Goal: Contribute content: Contribute content

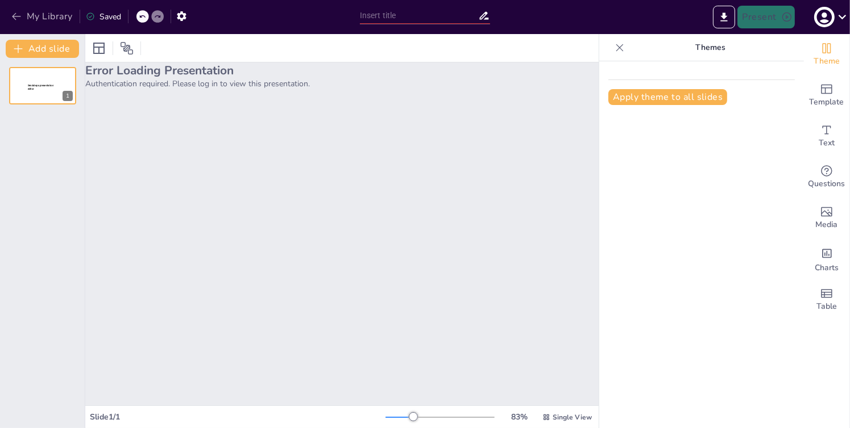
click at [45, 13] on button "My Library" at bounding box center [43, 16] width 69 height 18
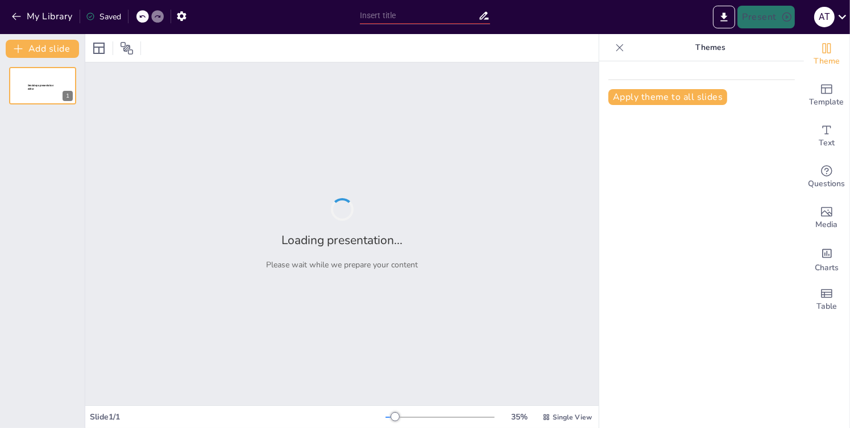
type input "Potencial de Hidrógeno"
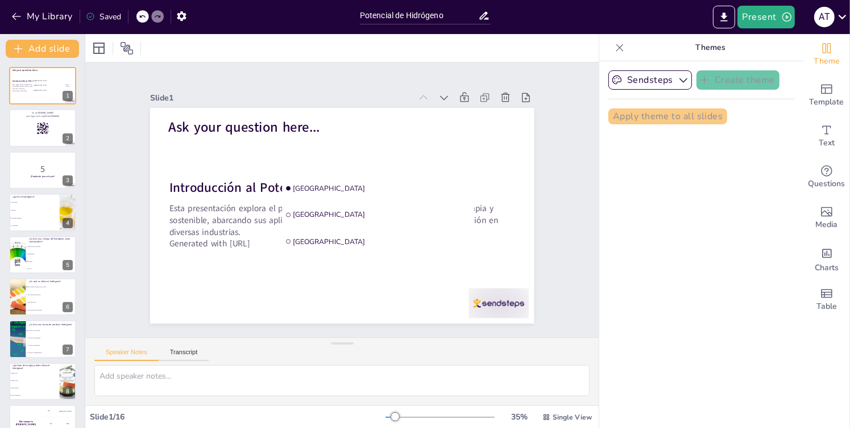
checkbox input "true"
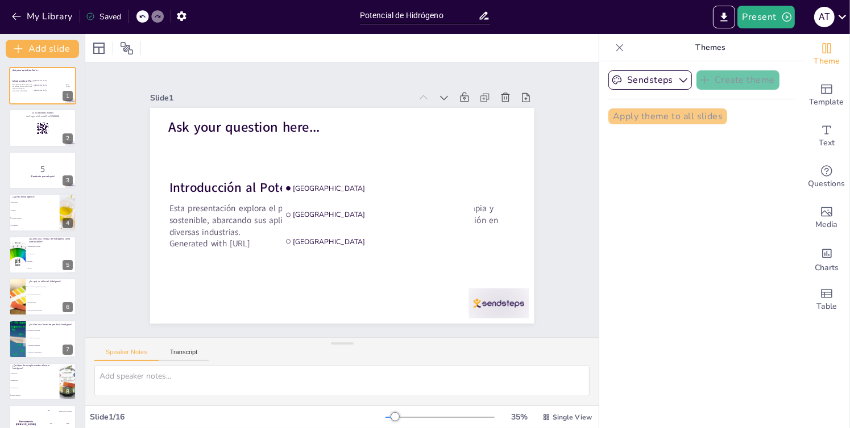
checkbox input "true"
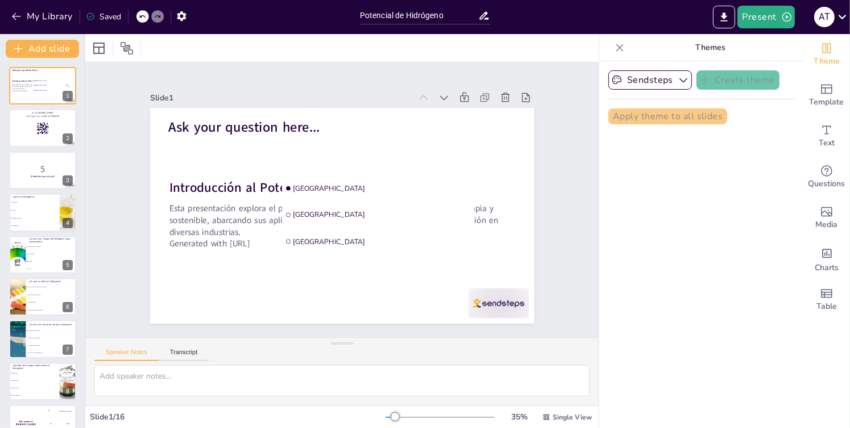
checkbox input "true"
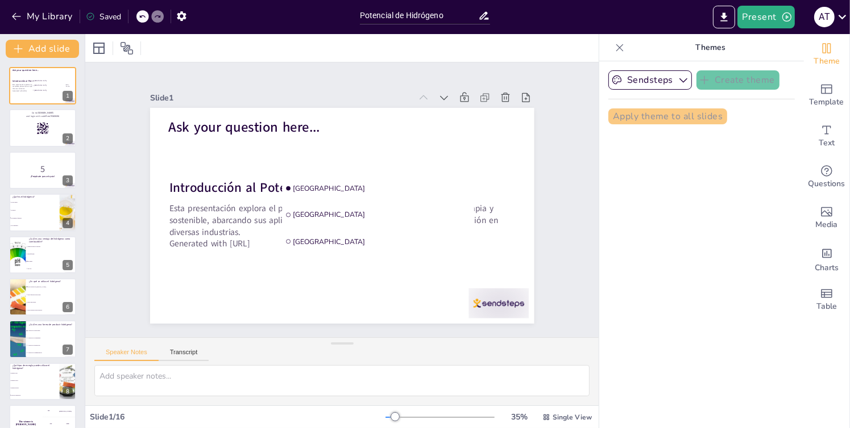
checkbox input "true"
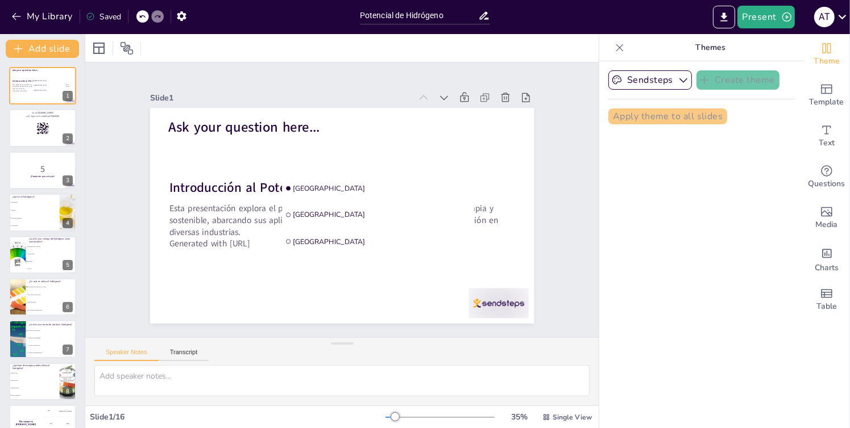
checkbox input "true"
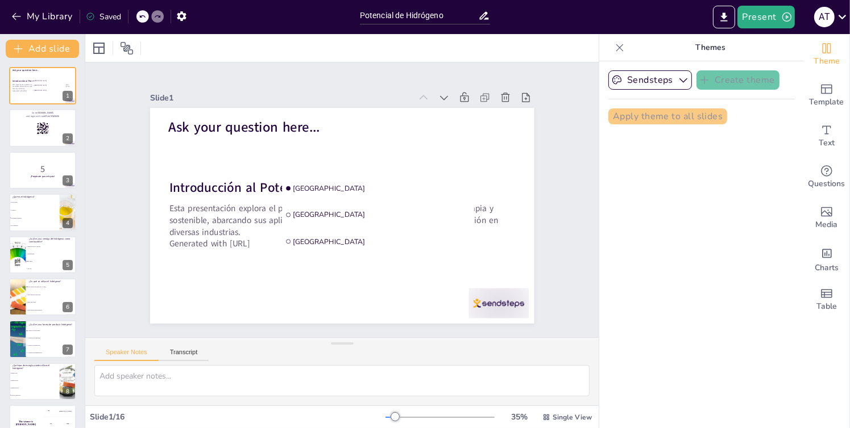
checkbox input "true"
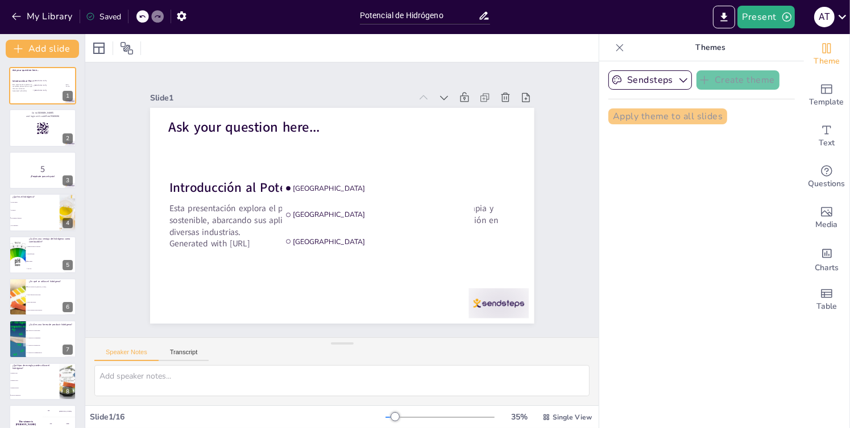
checkbox input "true"
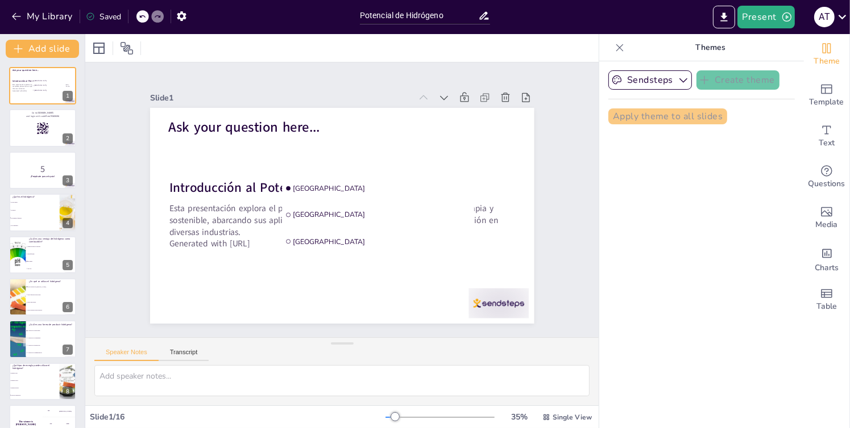
checkbox input "true"
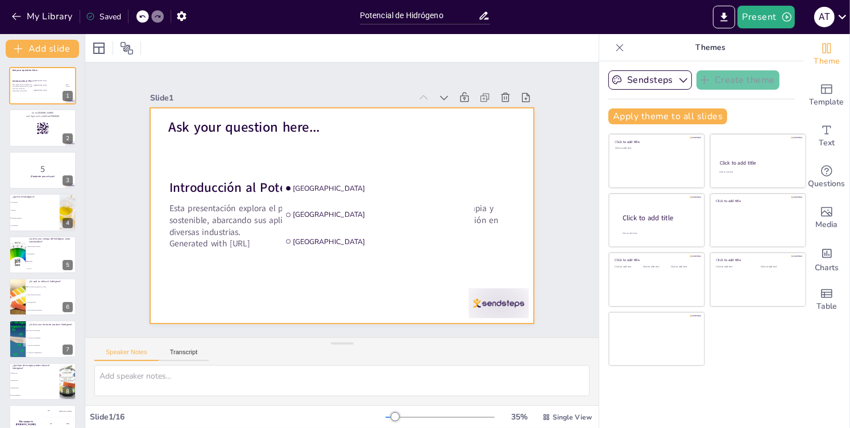
checkbox input "true"
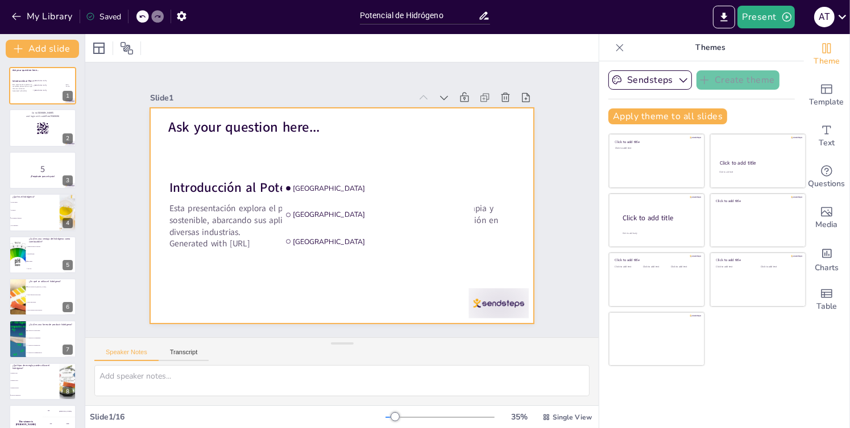
checkbox input "true"
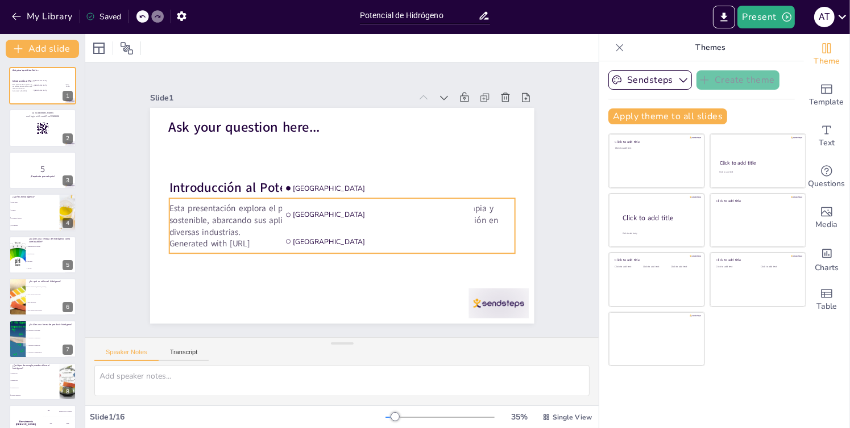
checkbox input "true"
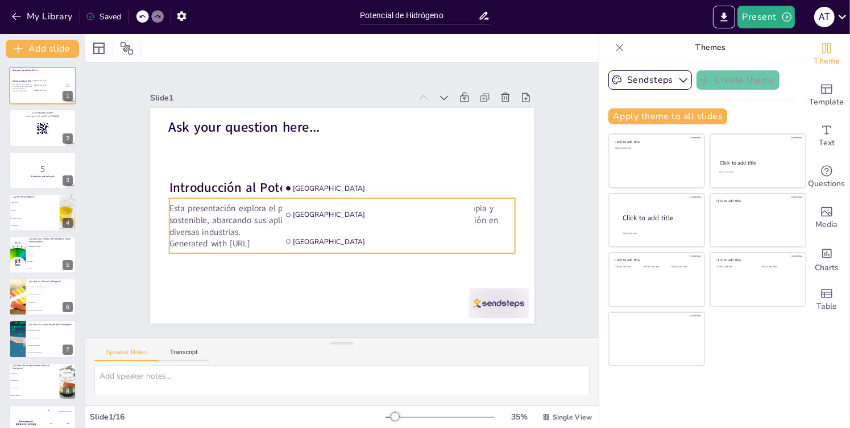
checkbox input "true"
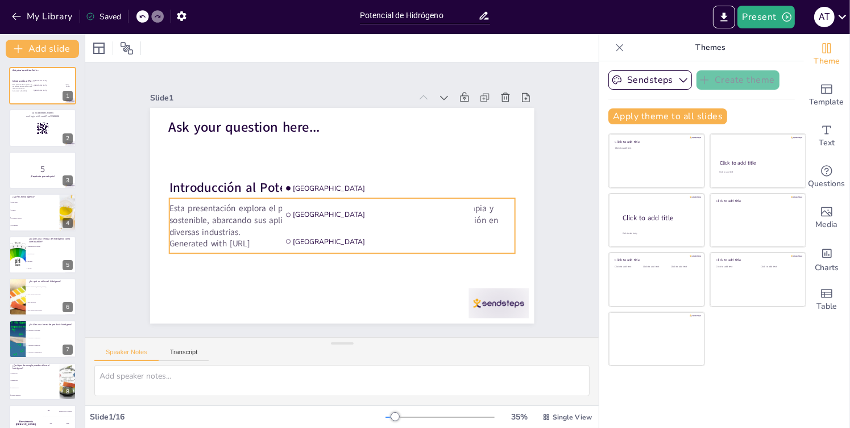
checkbox input "true"
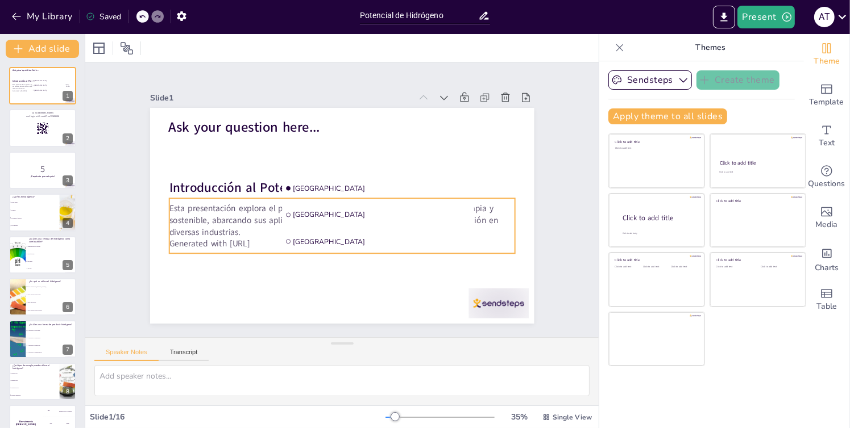
checkbox input "true"
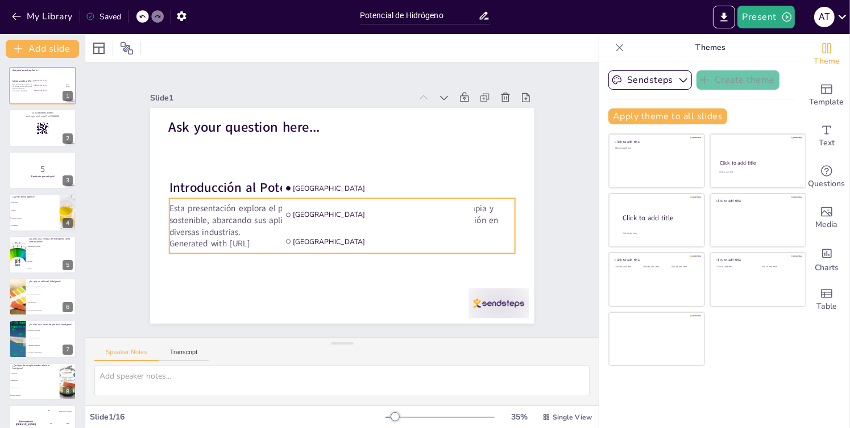
checkbox input "true"
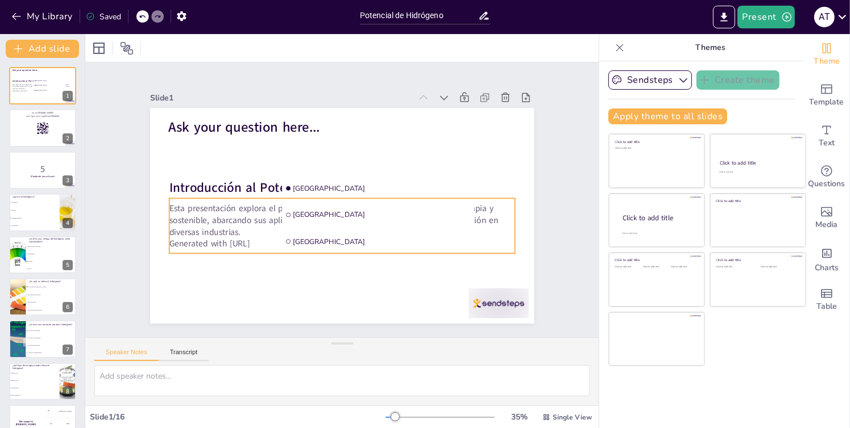
checkbox input "true"
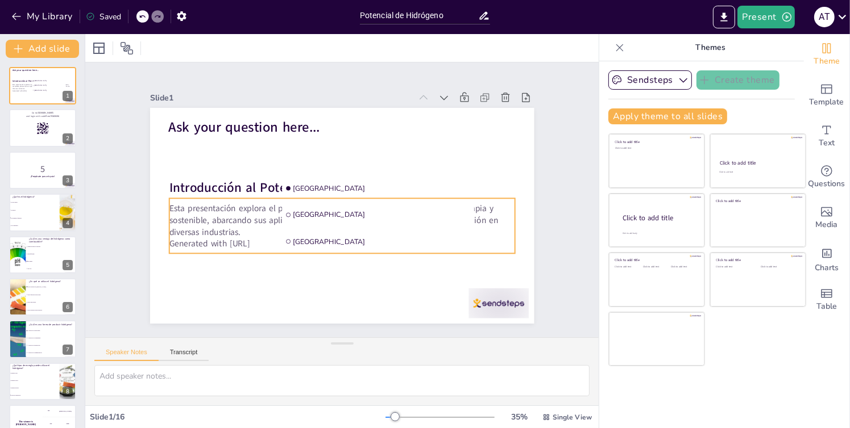
checkbox input "true"
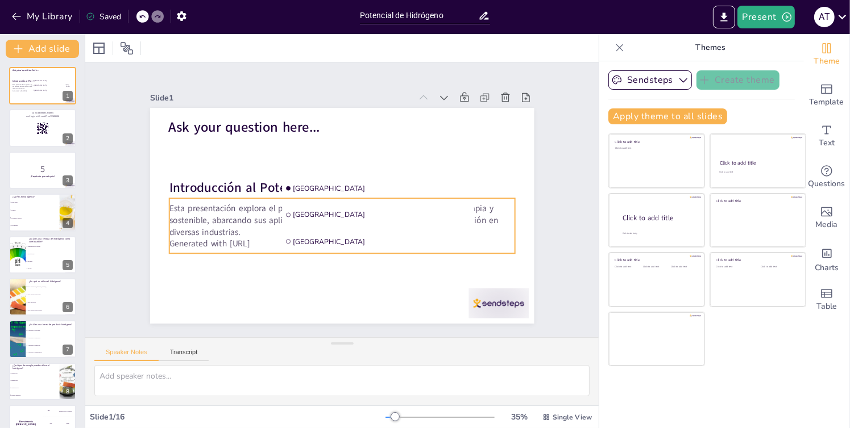
checkbox input "true"
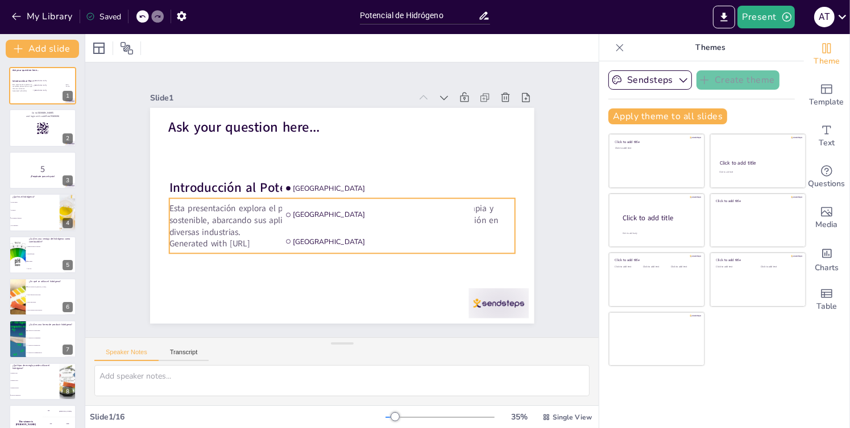
checkbox input "true"
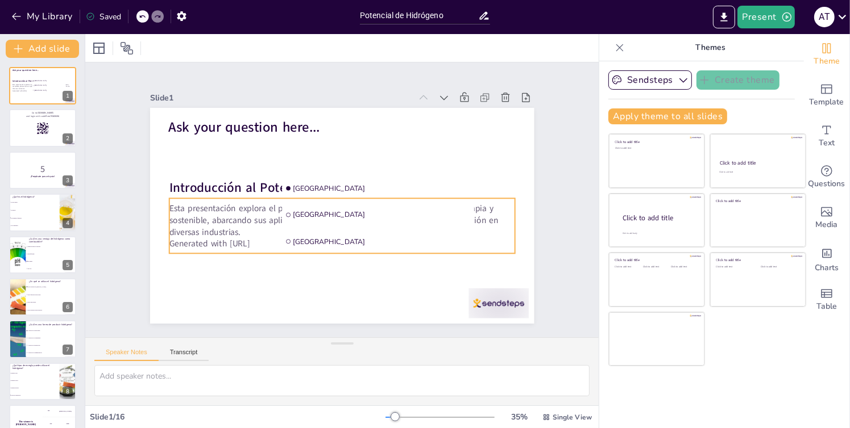
checkbox input "true"
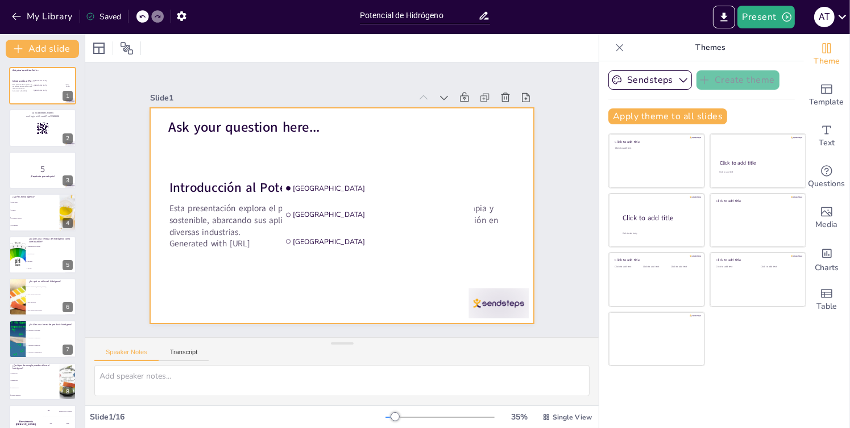
checkbox input "true"
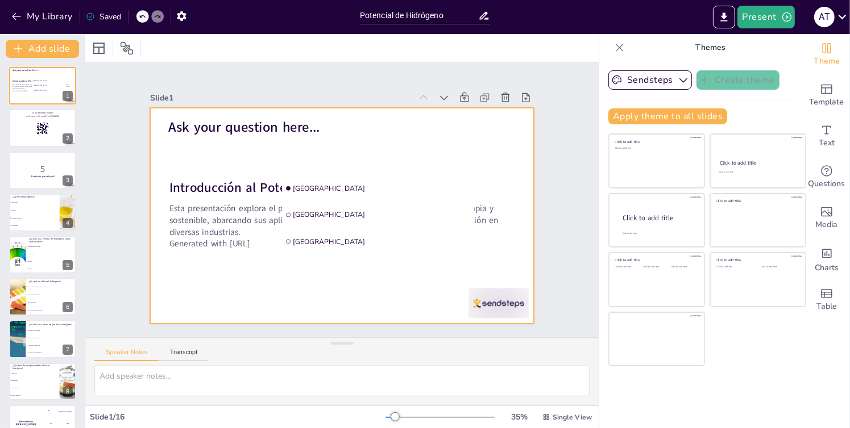
checkbox input "true"
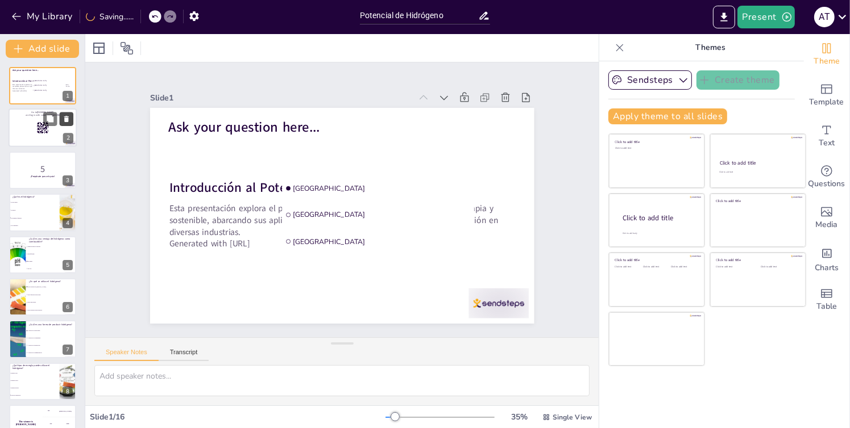
checkbox input "true"
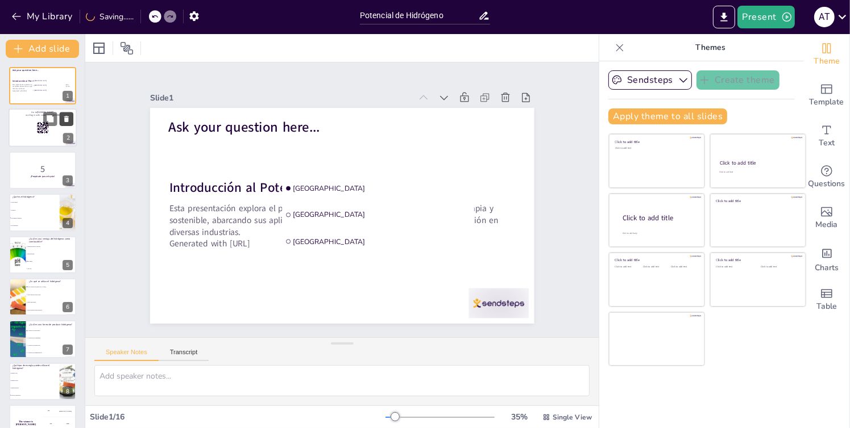
checkbox input "true"
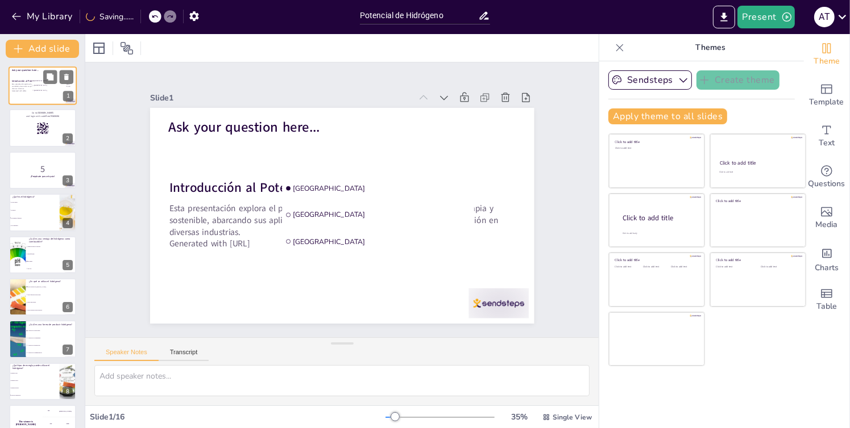
checkbox input "true"
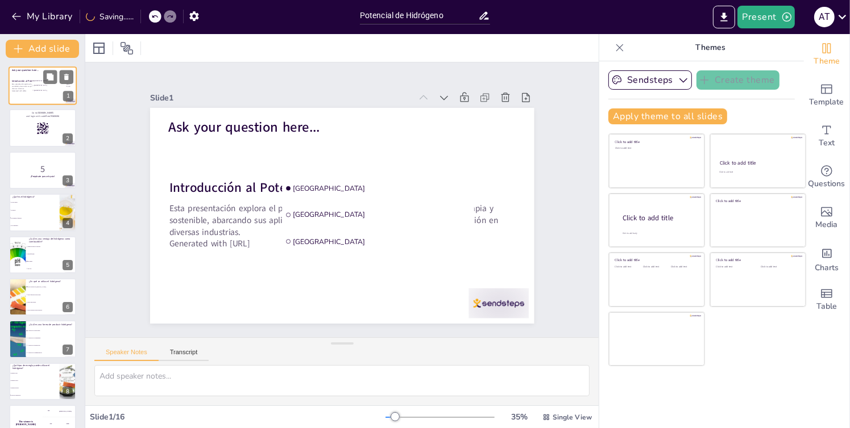
checkbox input "true"
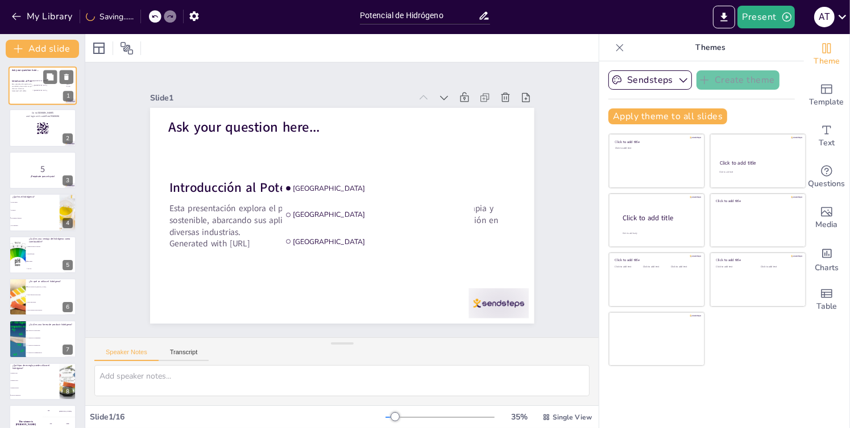
checkbox input "true"
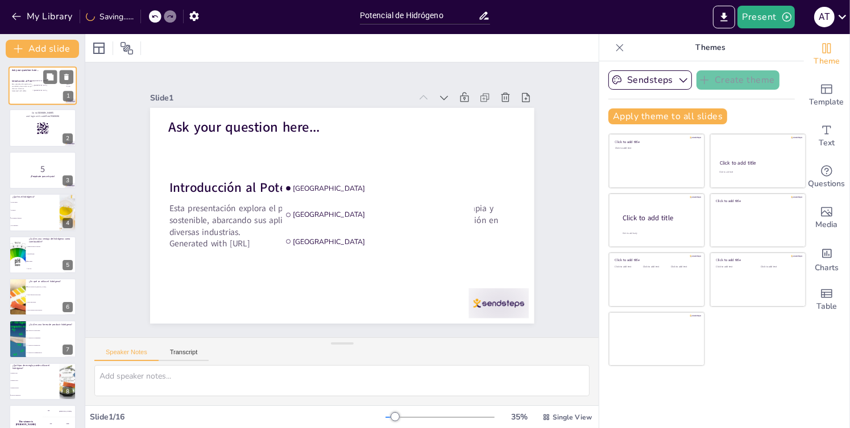
checkbox input "true"
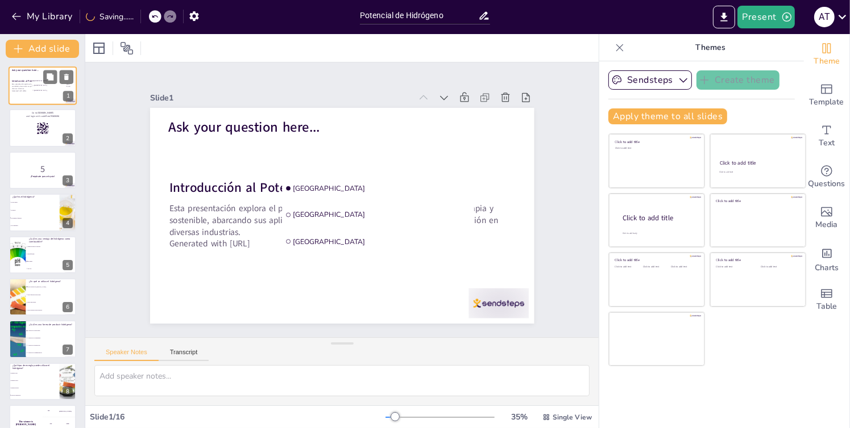
checkbox input "true"
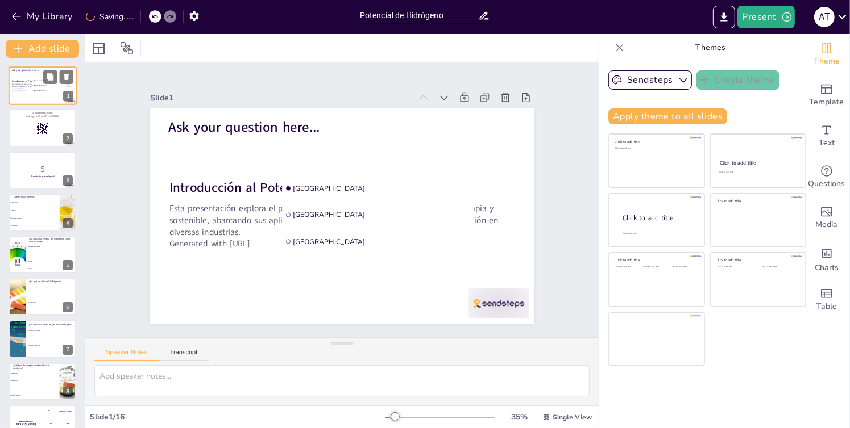
checkbox input "true"
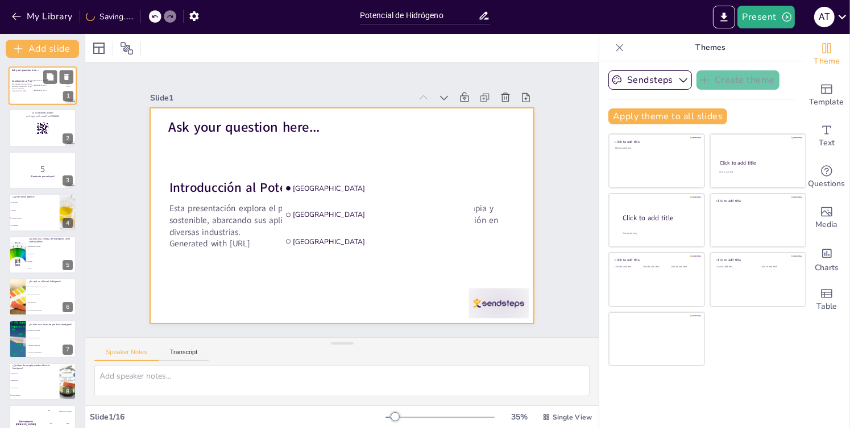
checkbox input "true"
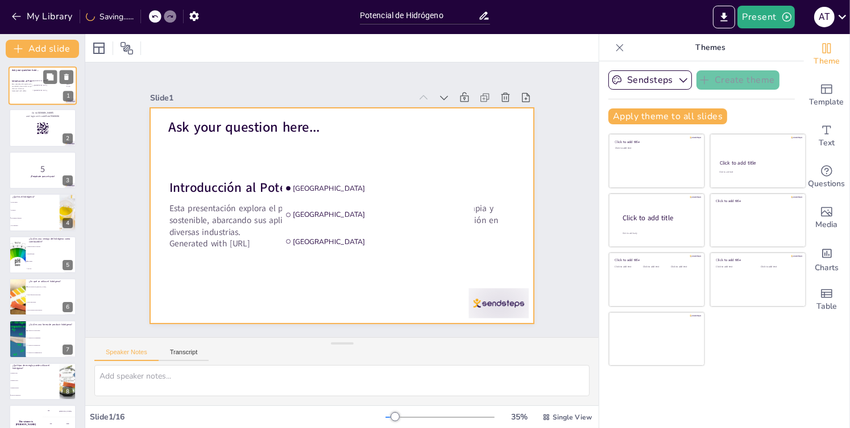
checkbox input "true"
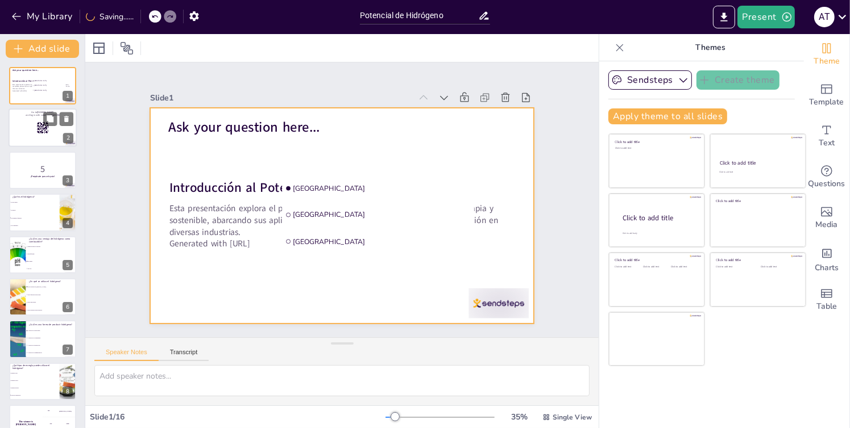
checkbox input "true"
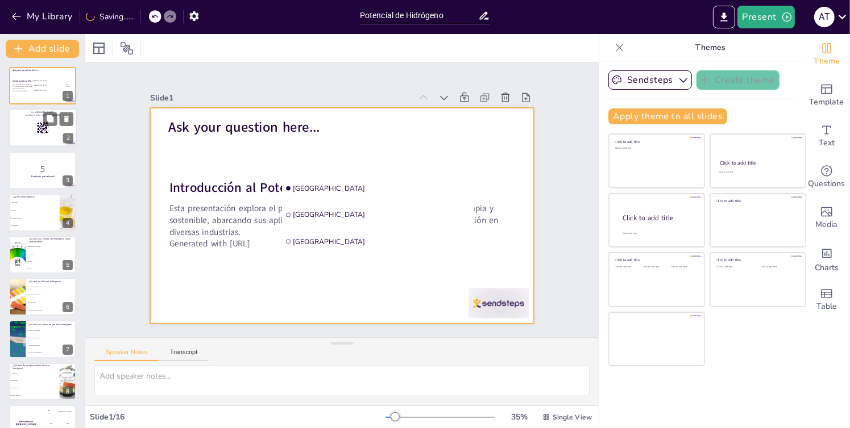
checkbox input "true"
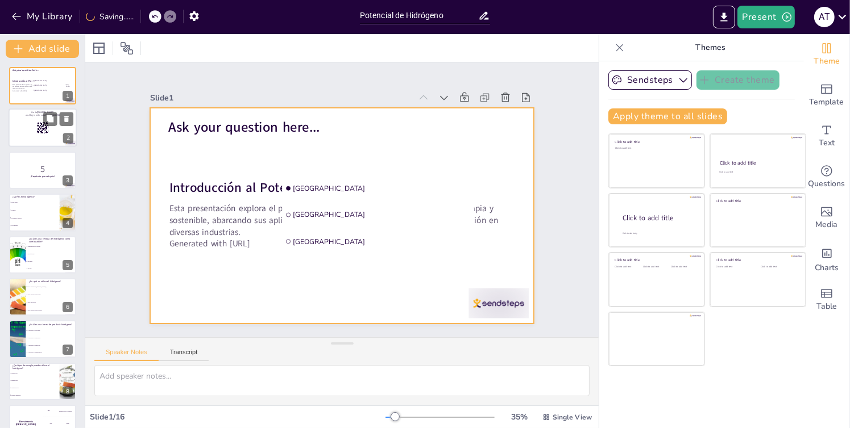
checkbox input "true"
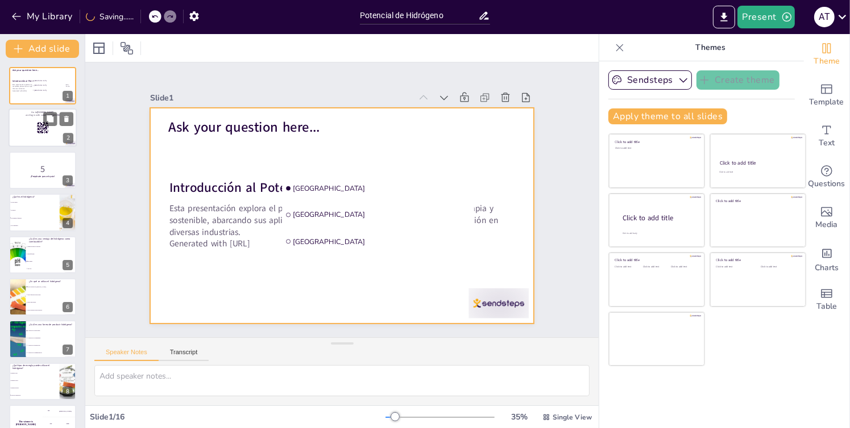
checkbox input "true"
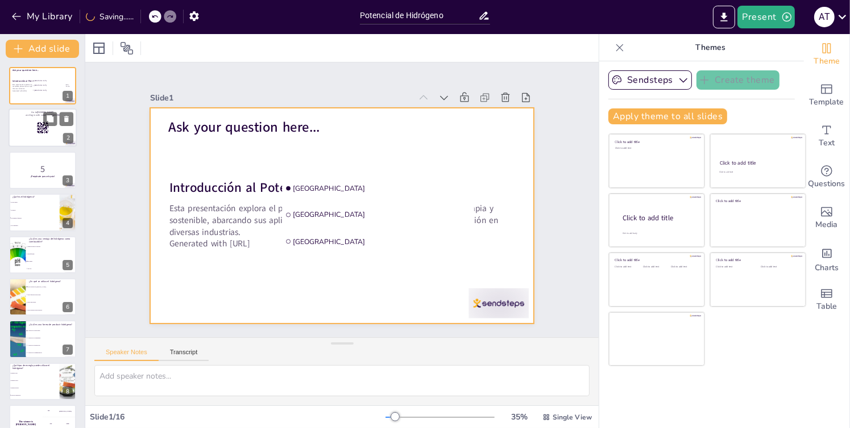
checkbox input "true"
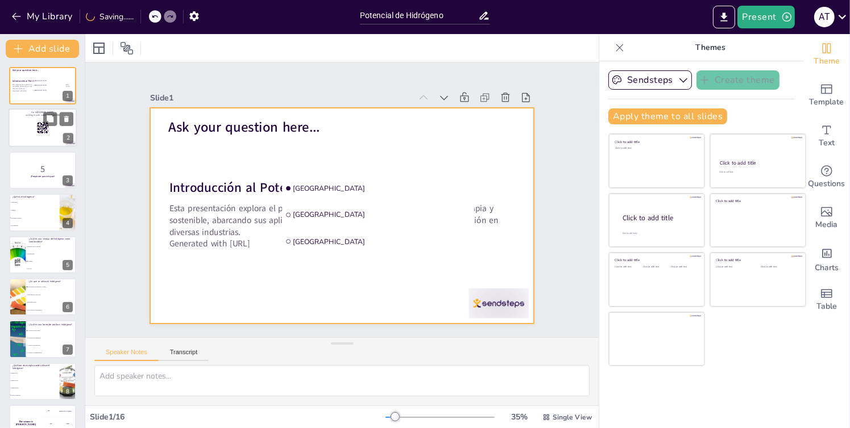
checkbox input "true"
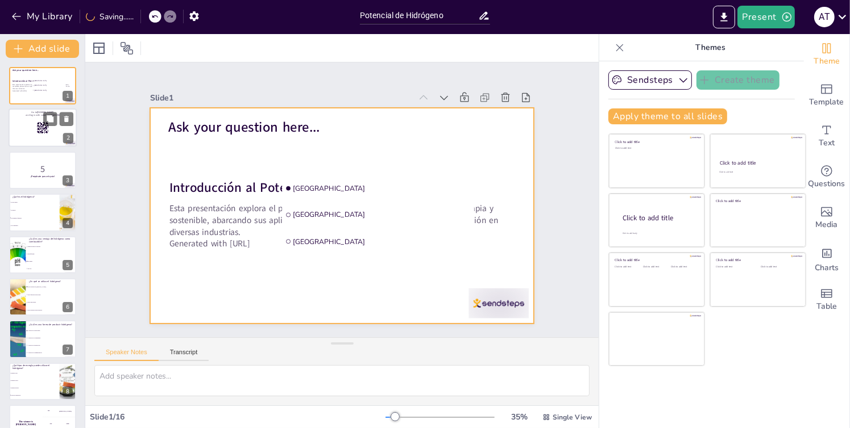
checkbox input "true"
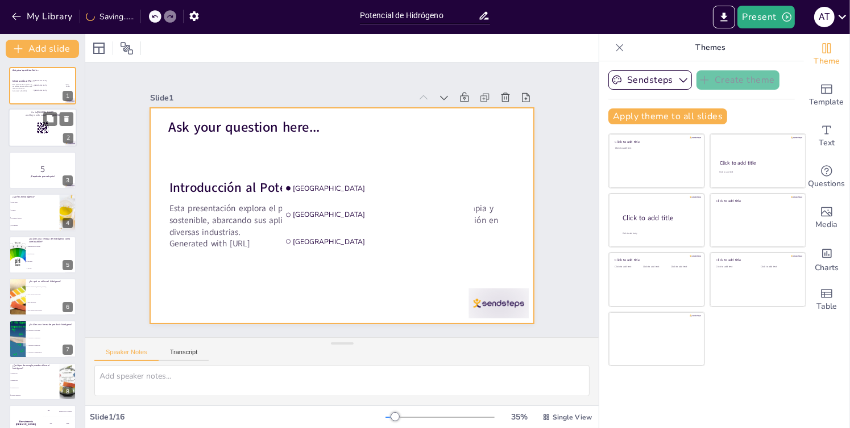
checkbox input "true"
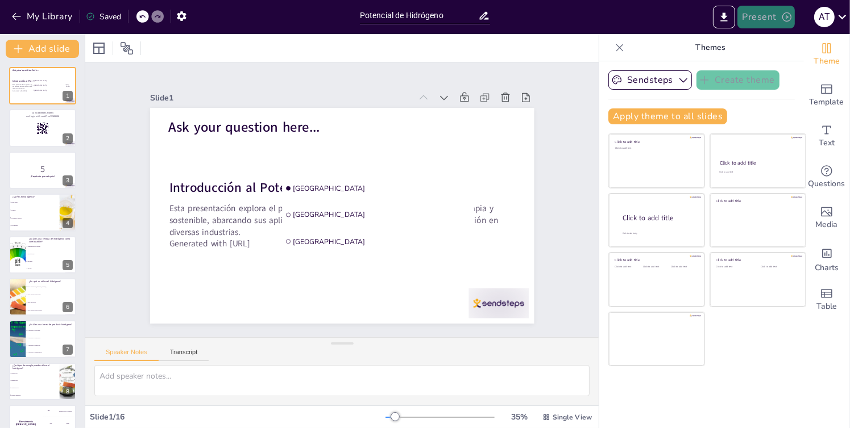
click at [757, 20] on button "Present" at bounding box center [765, 17] width 57 height 23
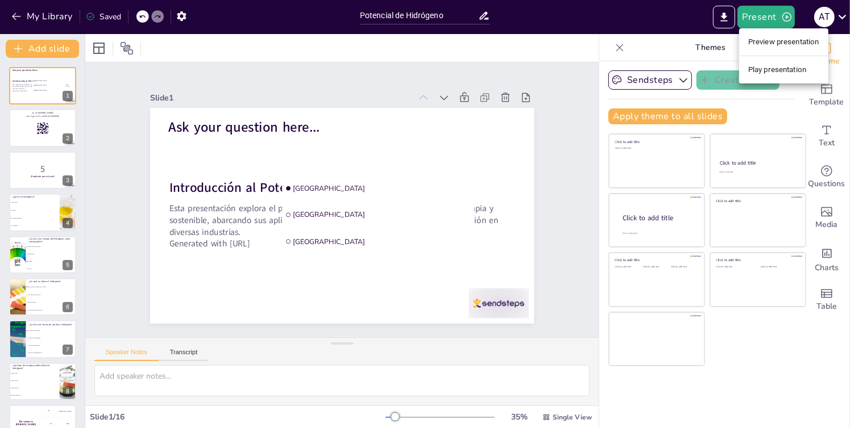
click at [768, 70] on li "Play presentation" at bounding box center [783, 70] width 89 height 18
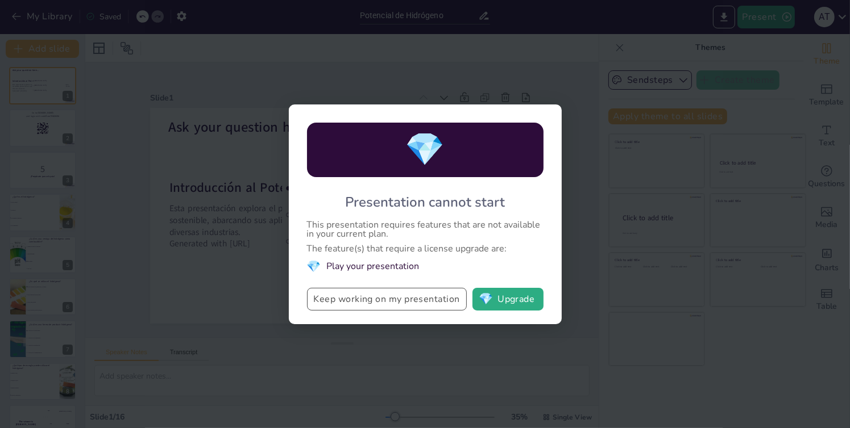
click at [422, 304] on button "Keep working on my presentation" at bounding box center [387, 299] width 160 height 23
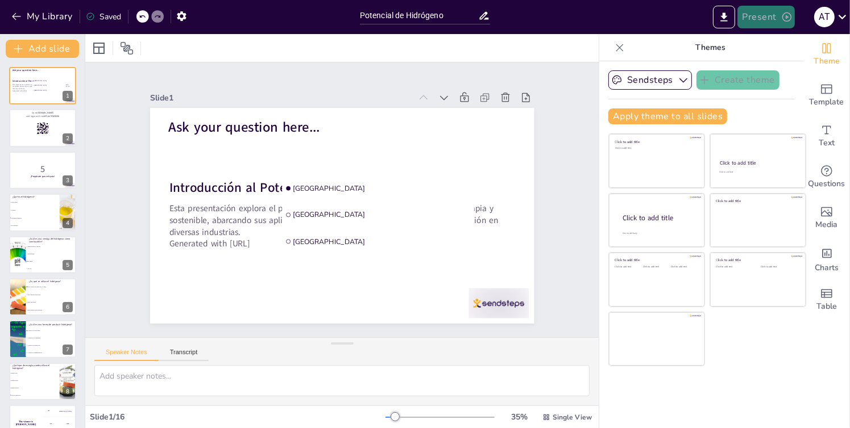
click at [784, 26] on button "Present" at bounding box center [765, 17] width 57 height 23
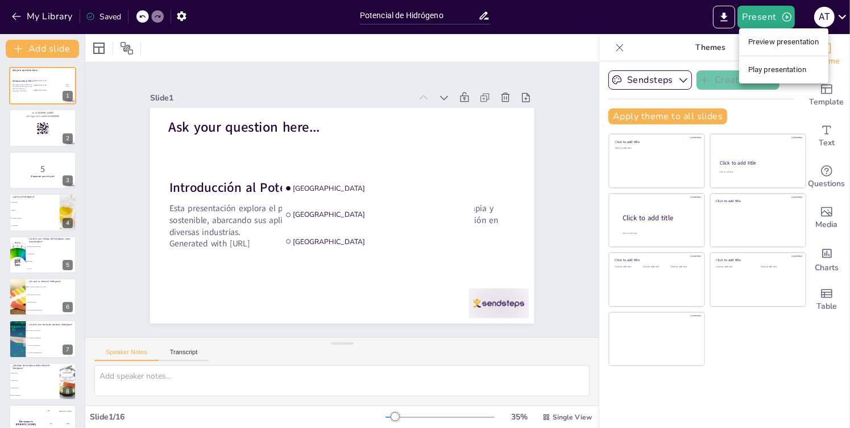
click at [768, 65] on li "Play presentation" at bounding box center [783, 70] width 89 height 18
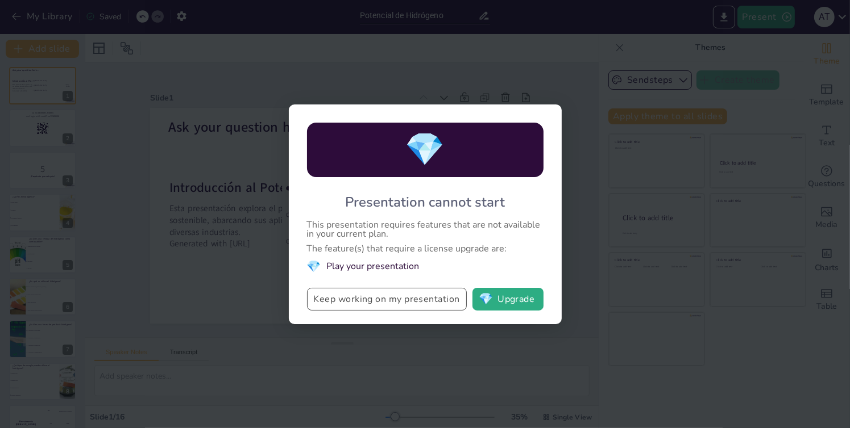
click at [370, 299] on button "Keep working on my presentation" at bounding box center [387, 299] width 160 height 23
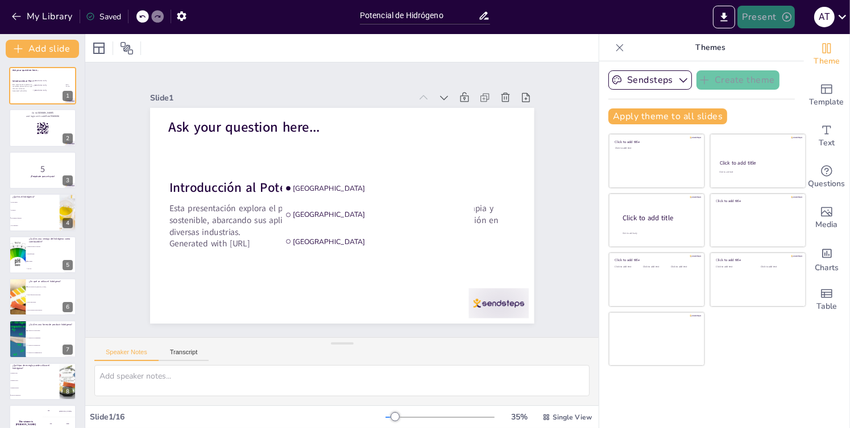
click at [743, 13] on button "Present" at bounding box center [765, 17] width 57 height 23
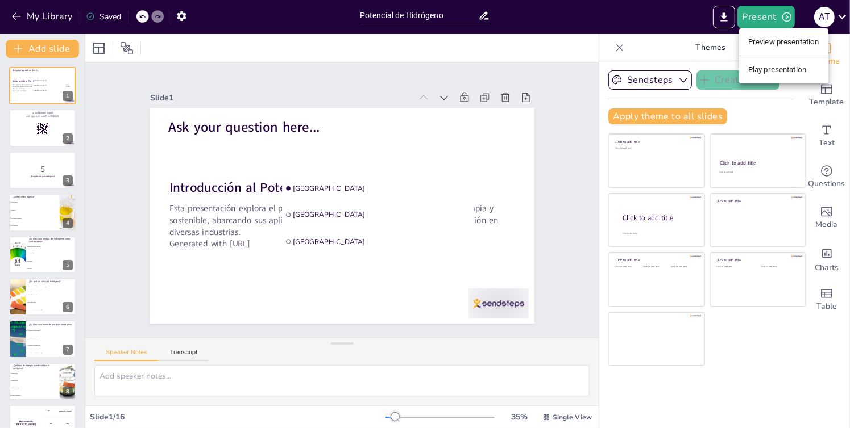
click at [756, 39] on li "Preview presentation" at bounding box center [783, 42] width 89 height 18
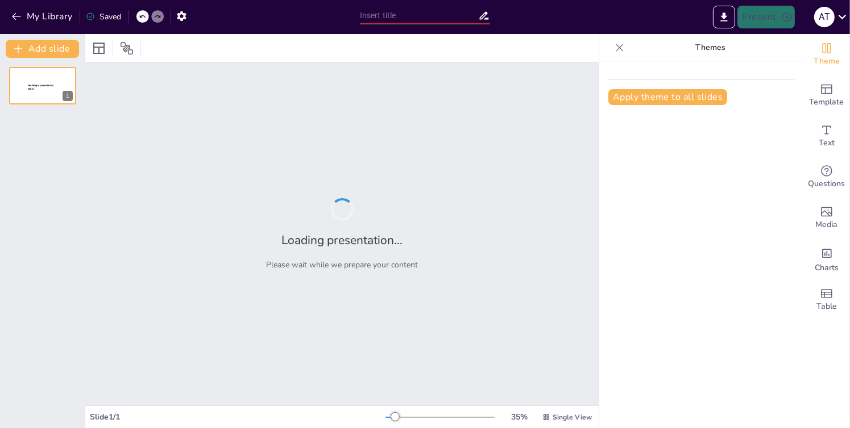
type input "Potencial de Hidrógeno"
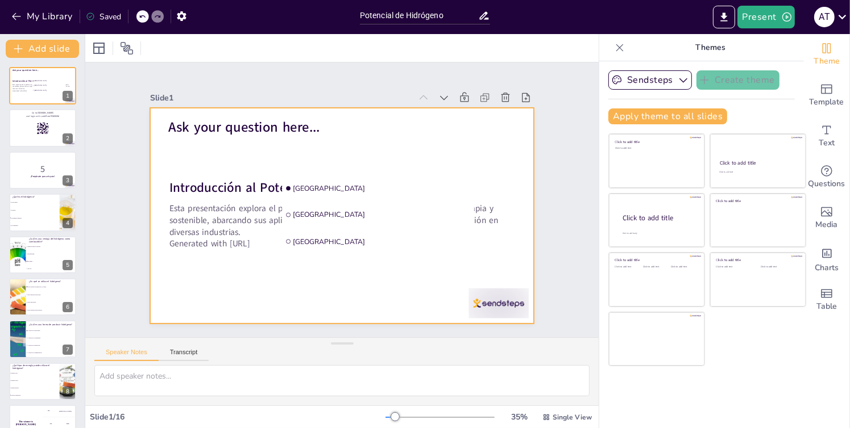
checkbox input "true"
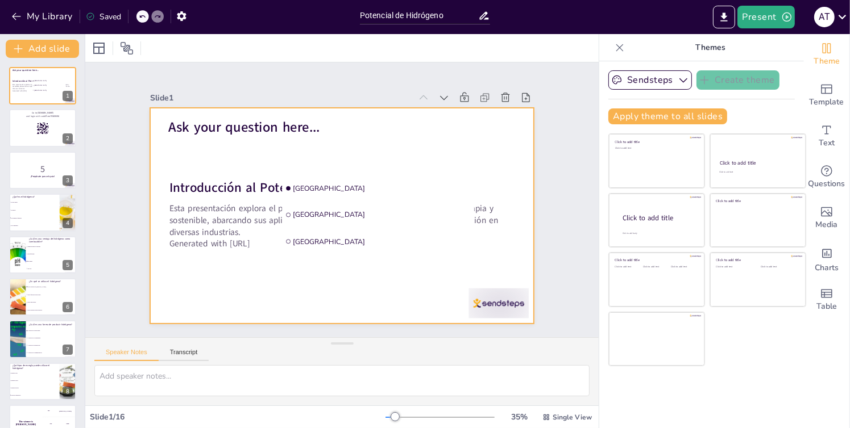
checkbox input "true"
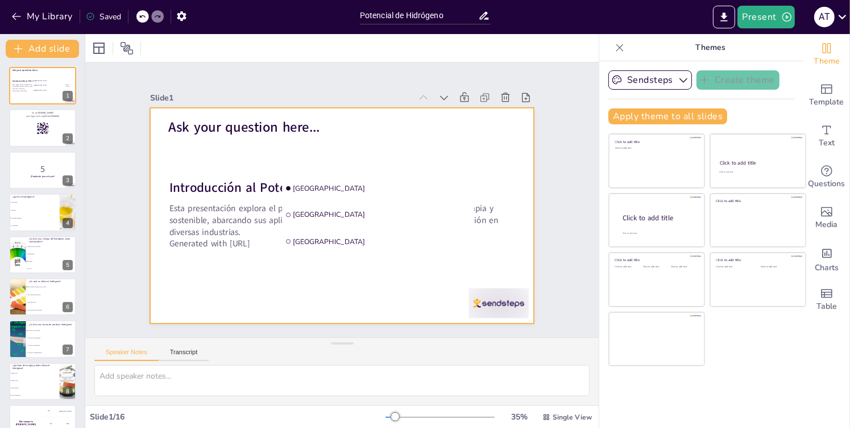
checkbox input "true"
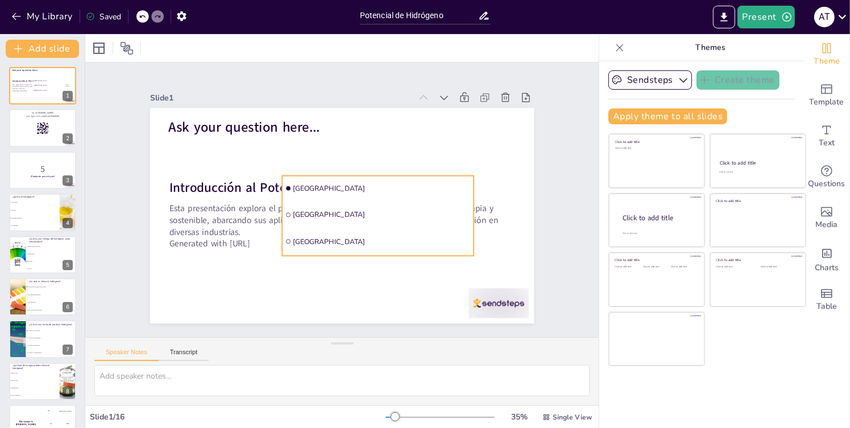
checkbox input "true"
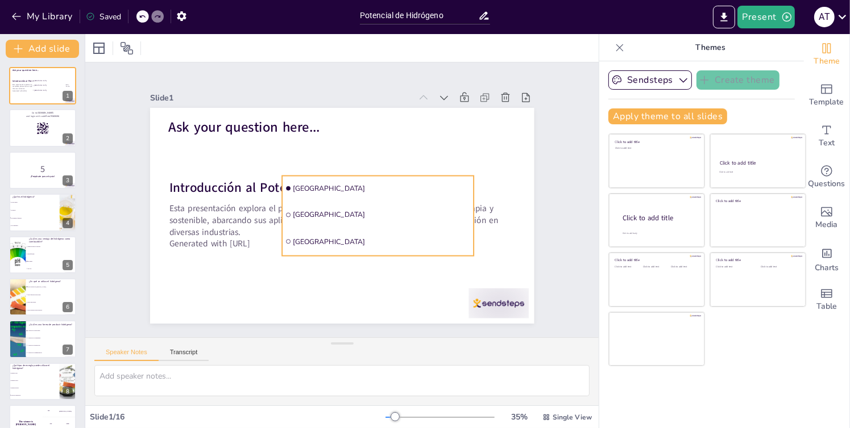
checkbox input "true"
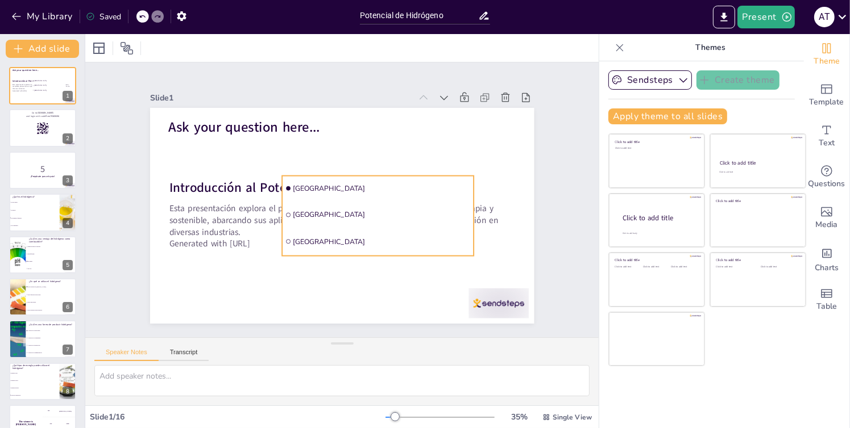
checkbox input "true"
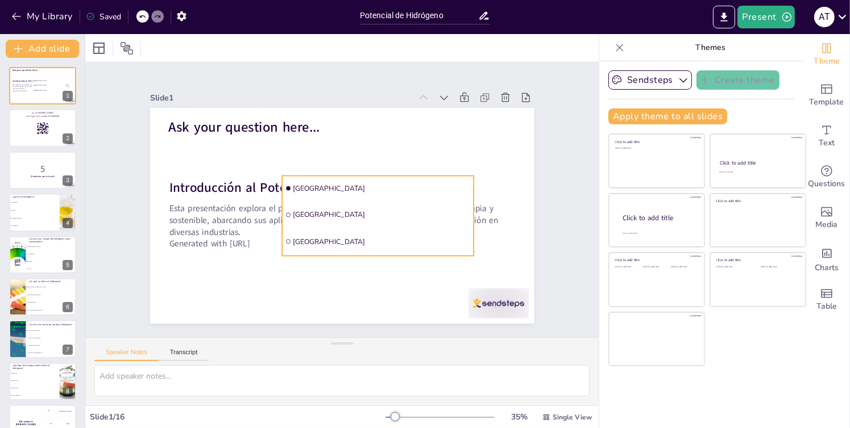
checkbox input "true"
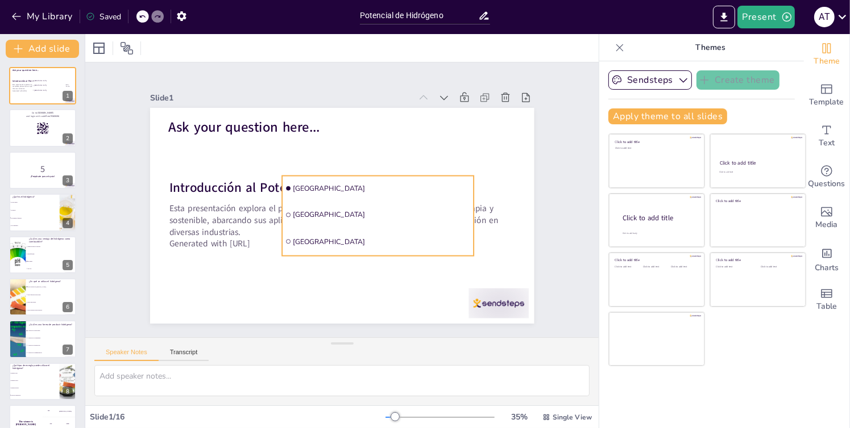
checkbox input "true"
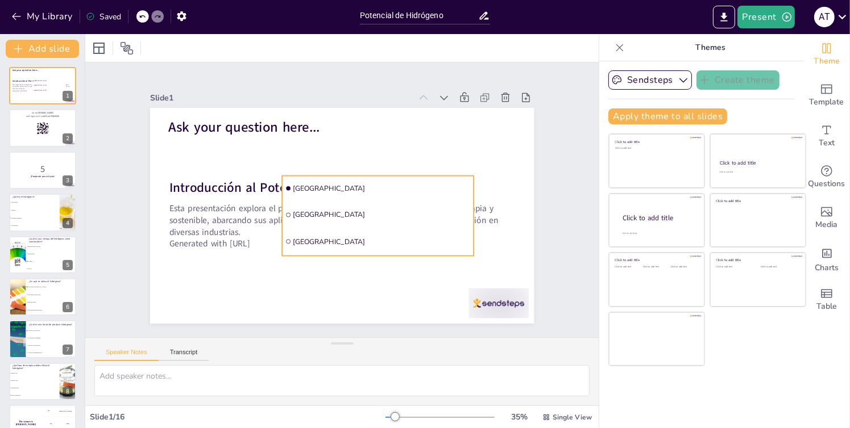
checkbox input "true"
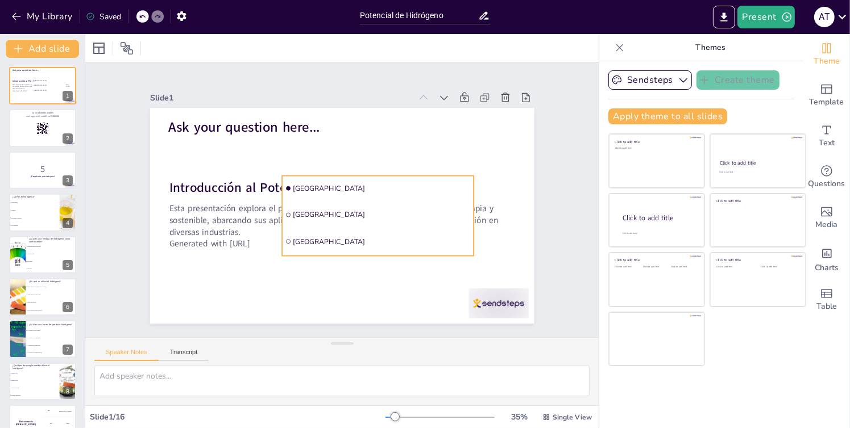
checkbox input "true"
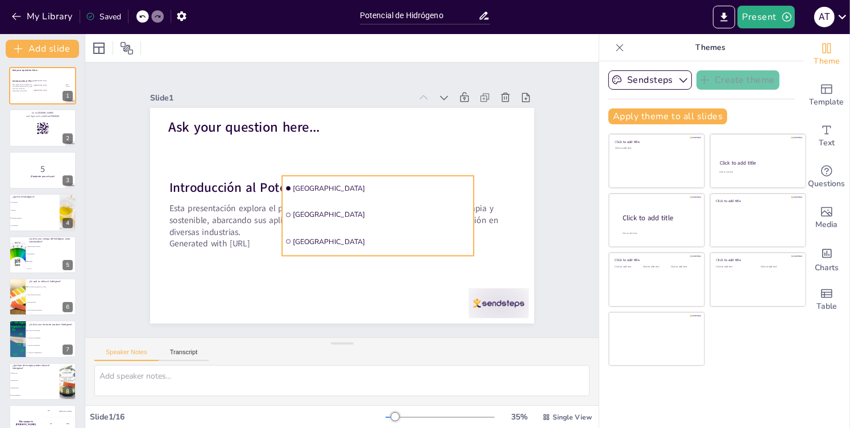
checkbox input "true"
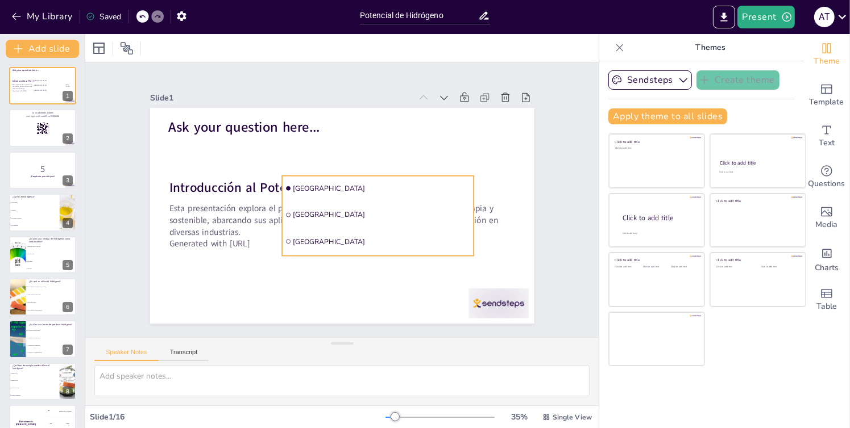
checkbox input "true"
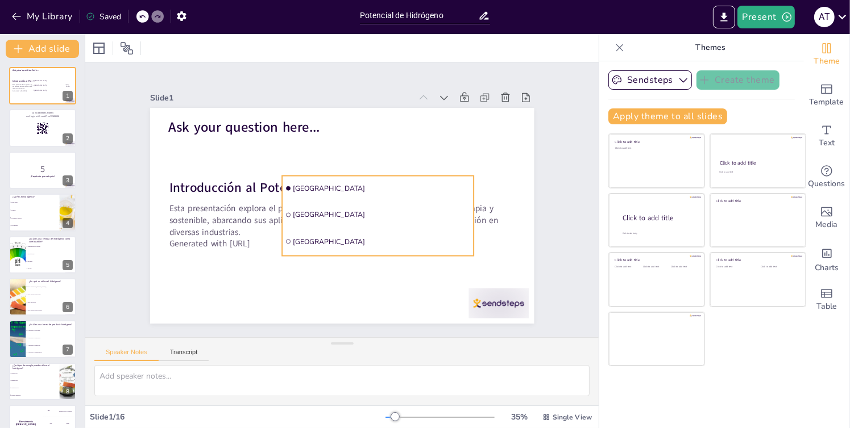
checkbox input "true"
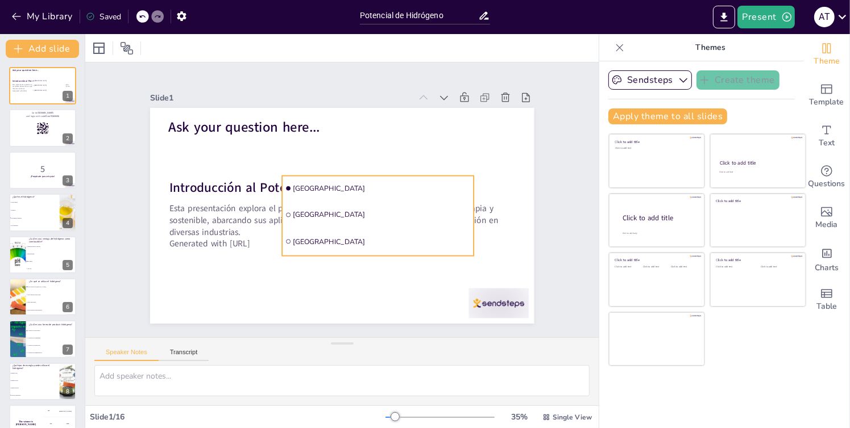
checkbox input "true"
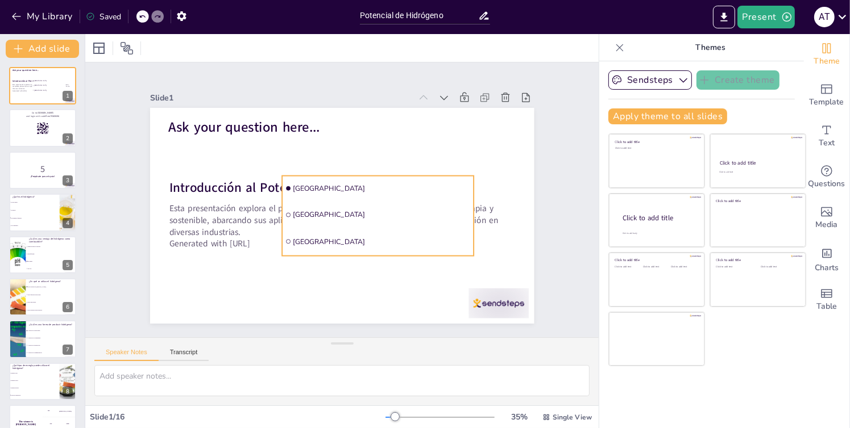
checkbox input "true"
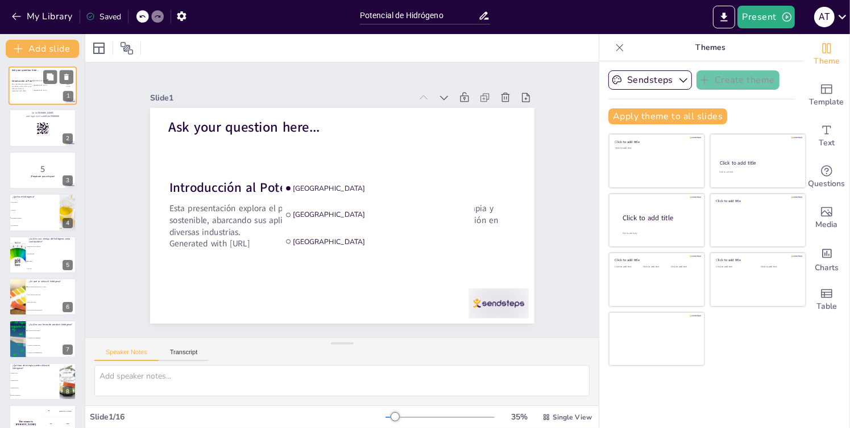
checkbox input "true"
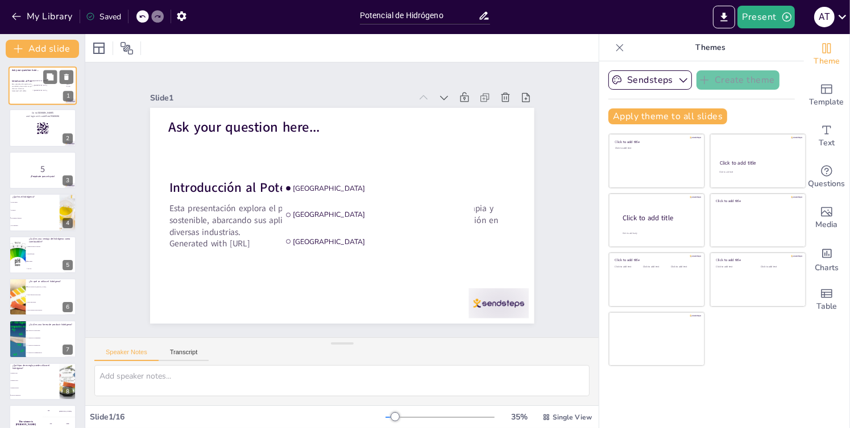
checkbox input "true"
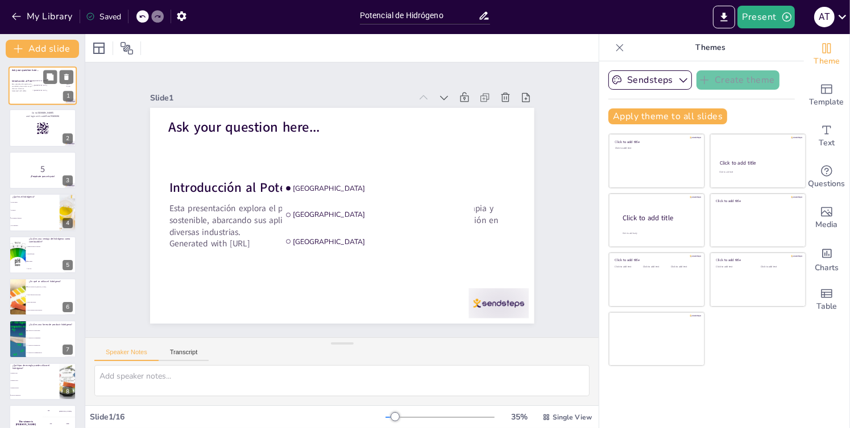
checkbox input "true"
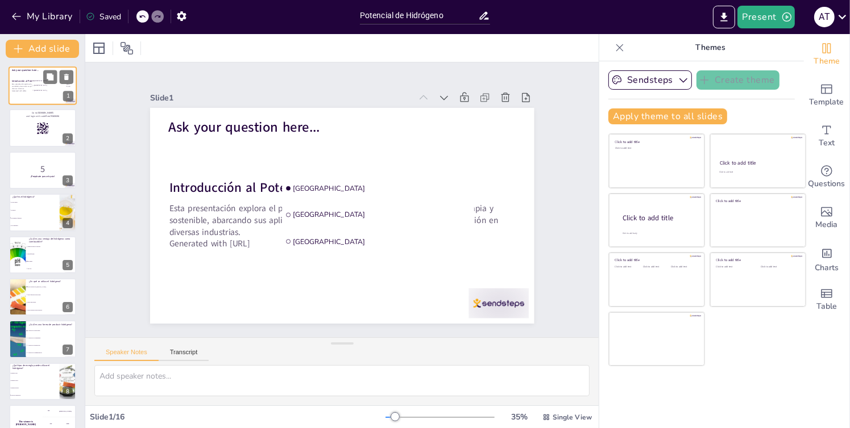
checkbox input "true"
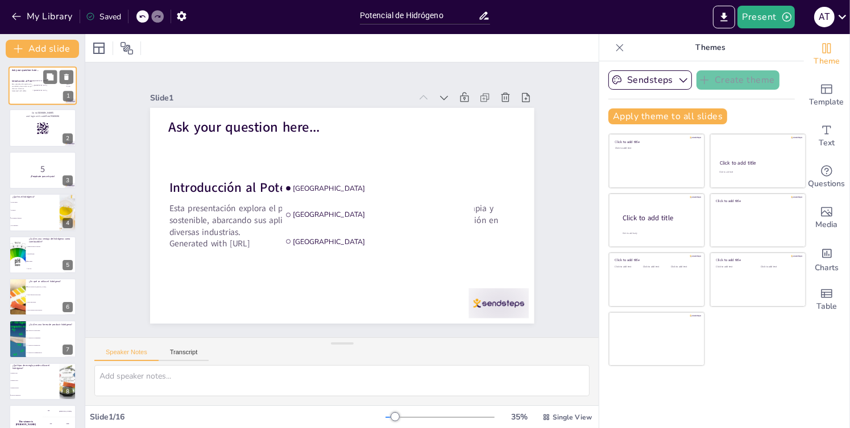
checkbox input "true"
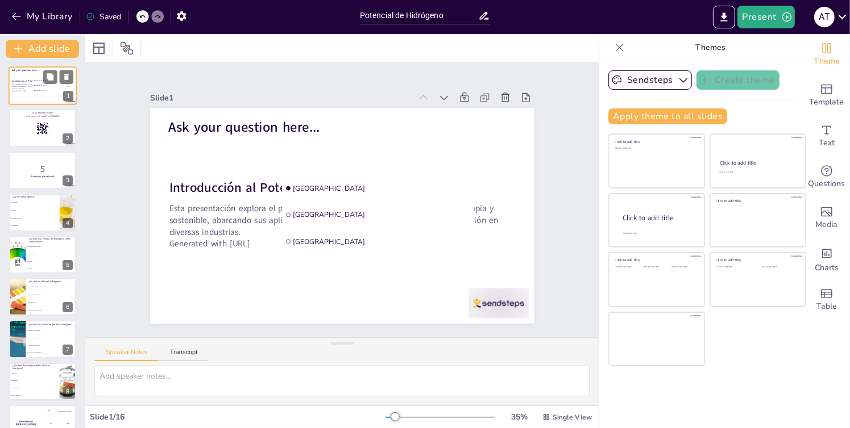
checkbox input "true"
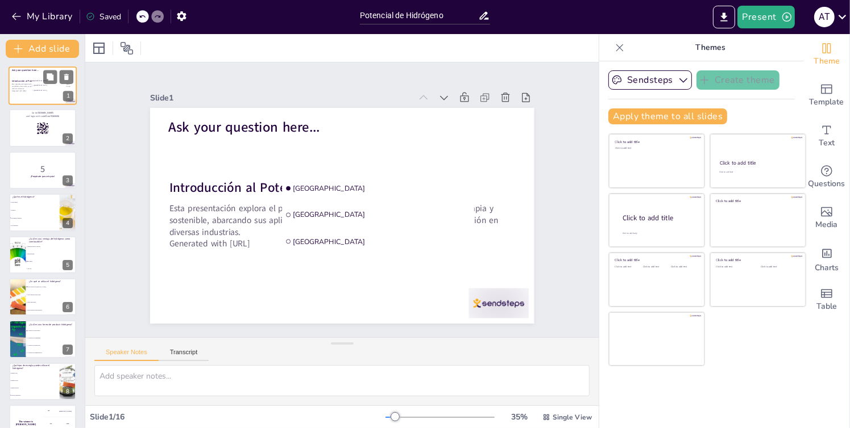
checkbox input "true"
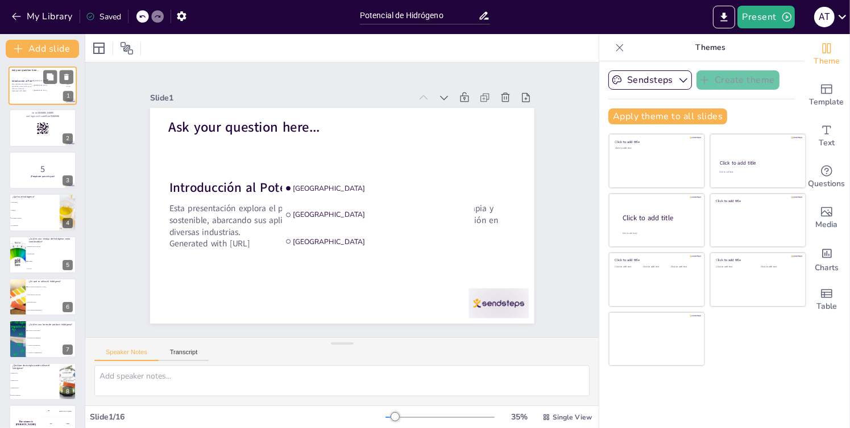
checkbox input "true"
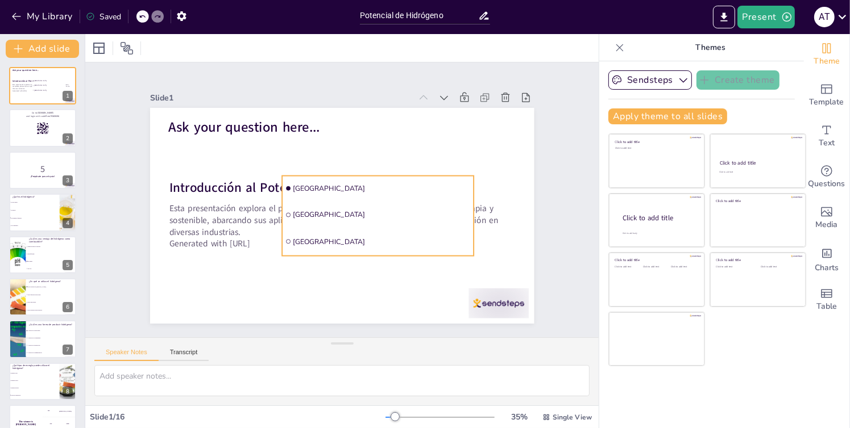
checkbox input "true"
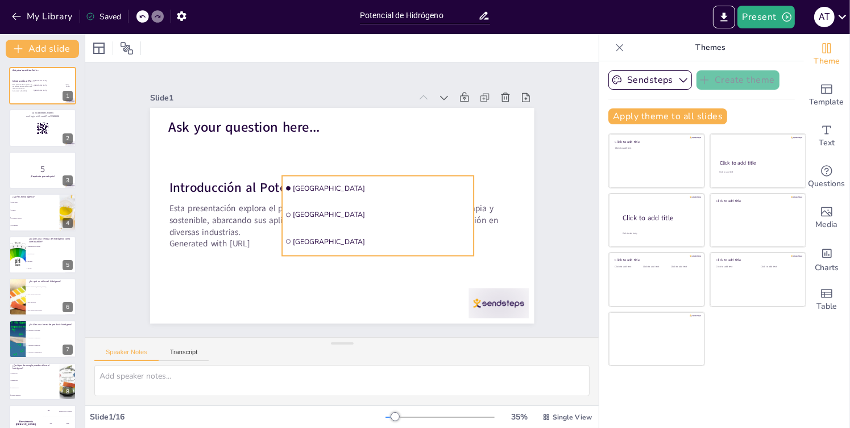
checkbox input "true"
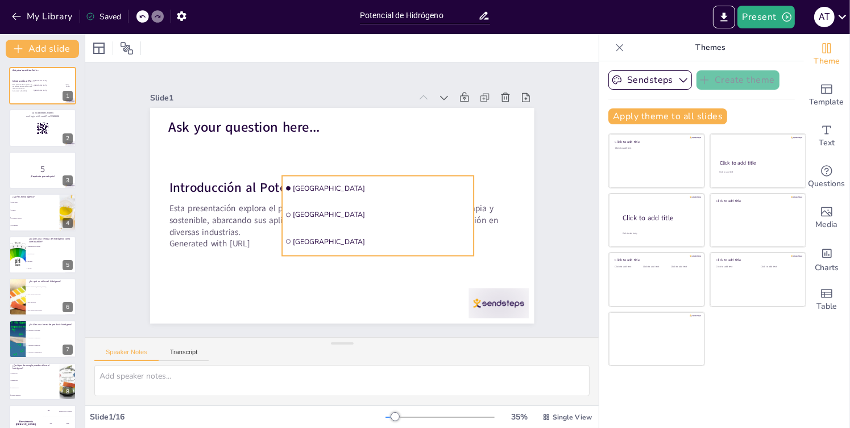
checkbox input "true"
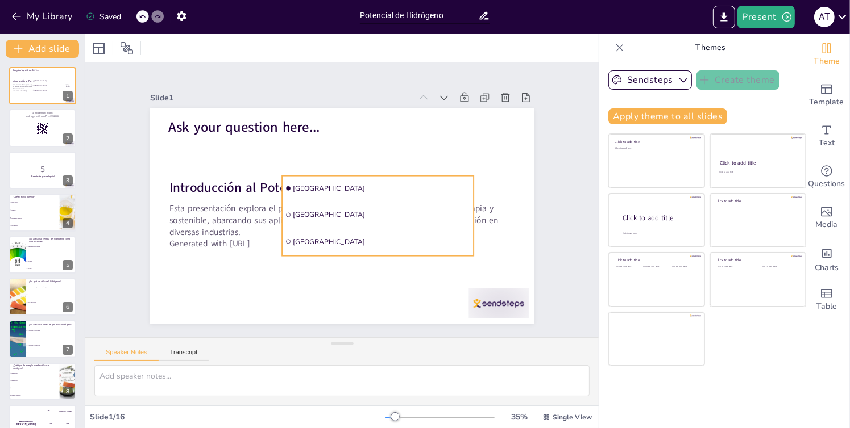
checkbox input "true"
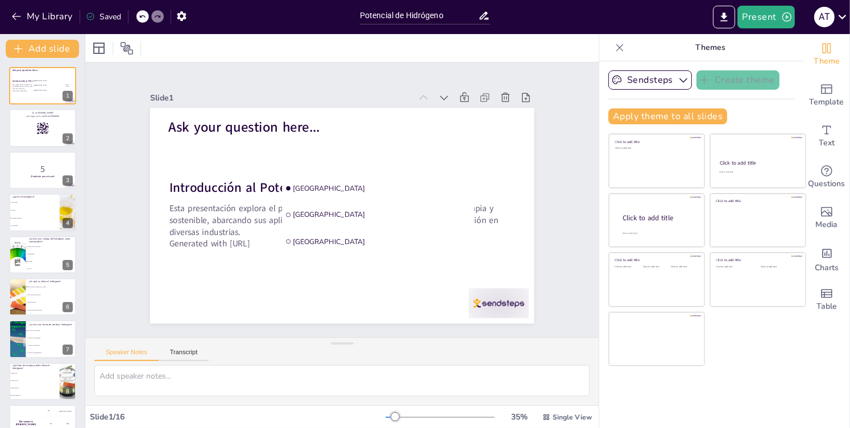
checkbox input "true"
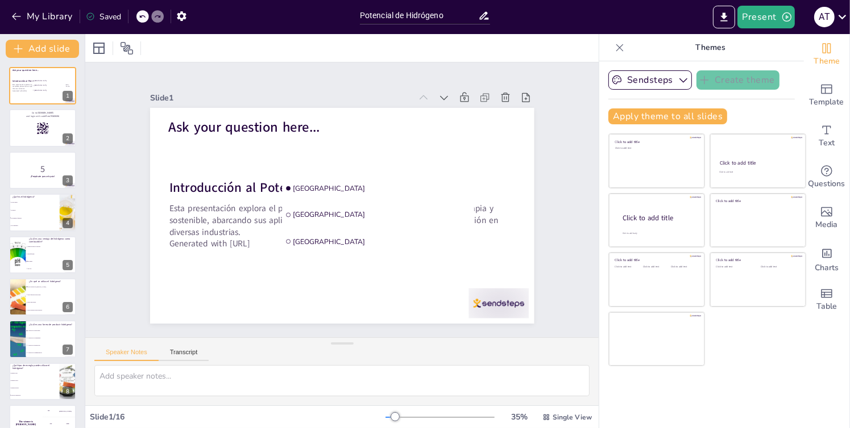
checkbox input "true"
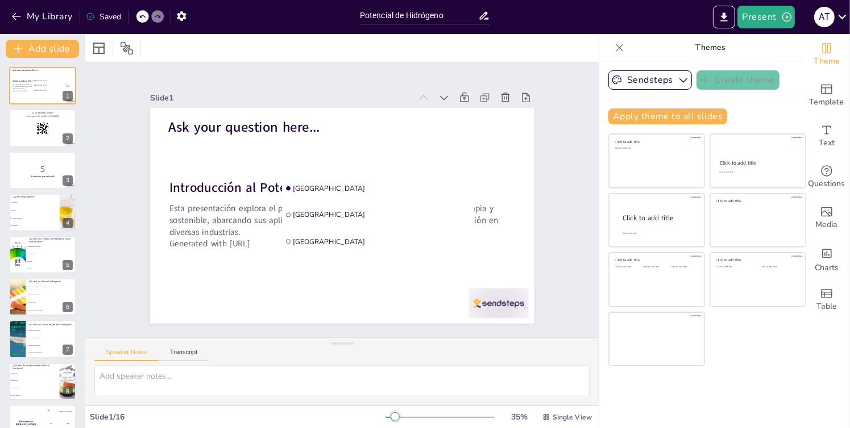
checkbox input "true"
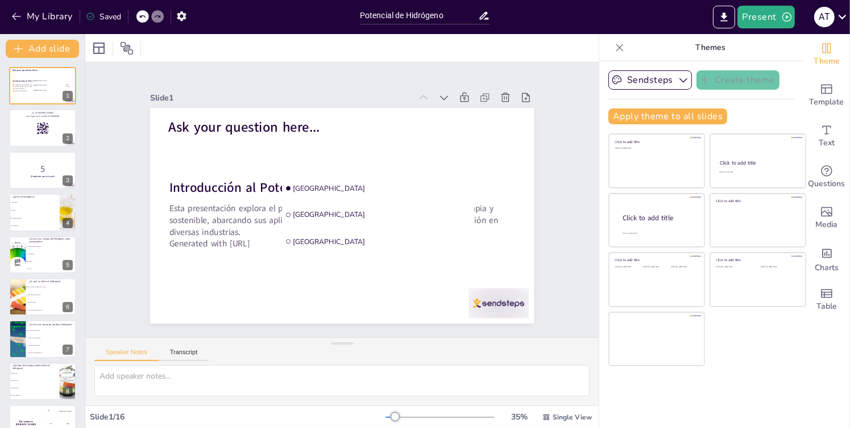
checkbox input "true"
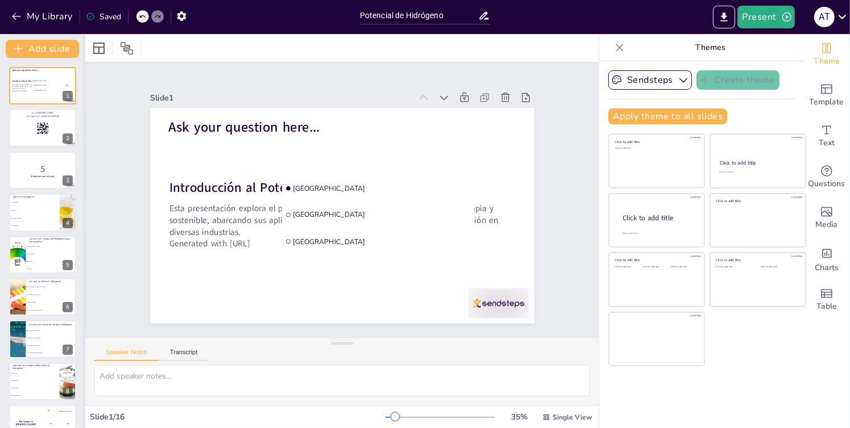
checkbox input "true"
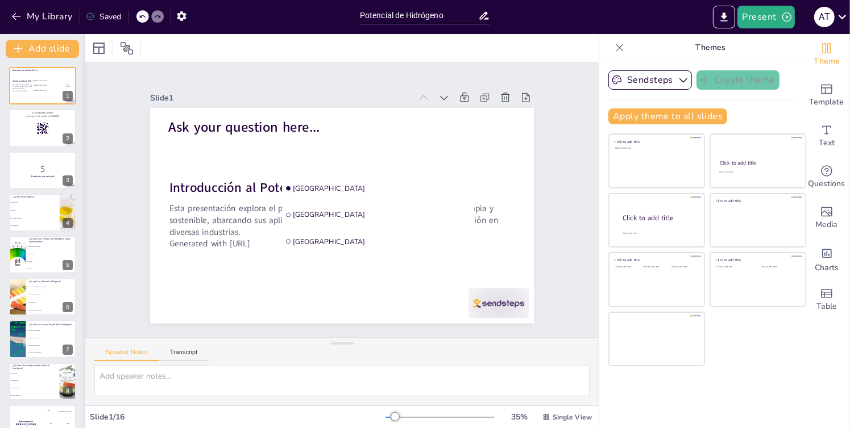
checkbox input "true"
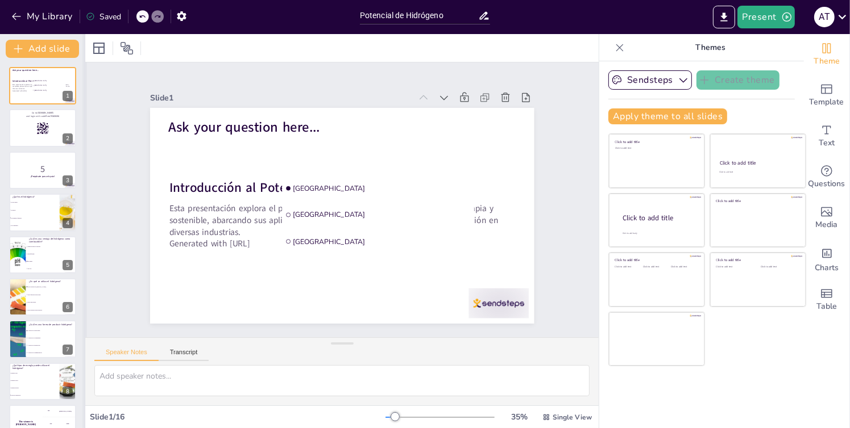
checkbox input "true"
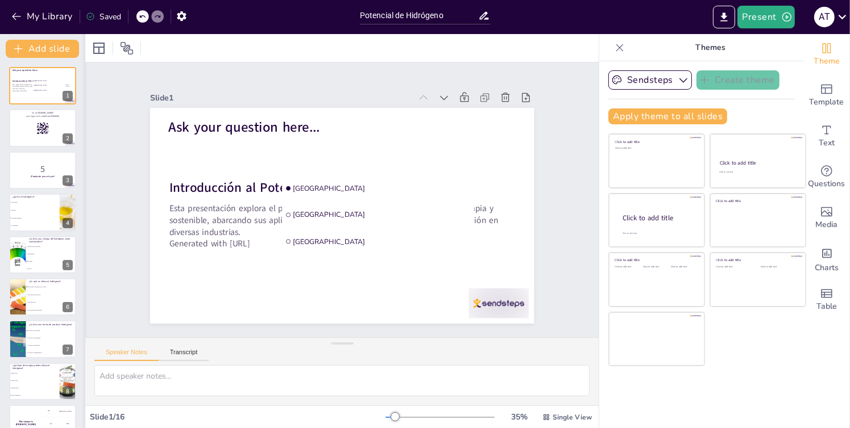
checkbox input "true"
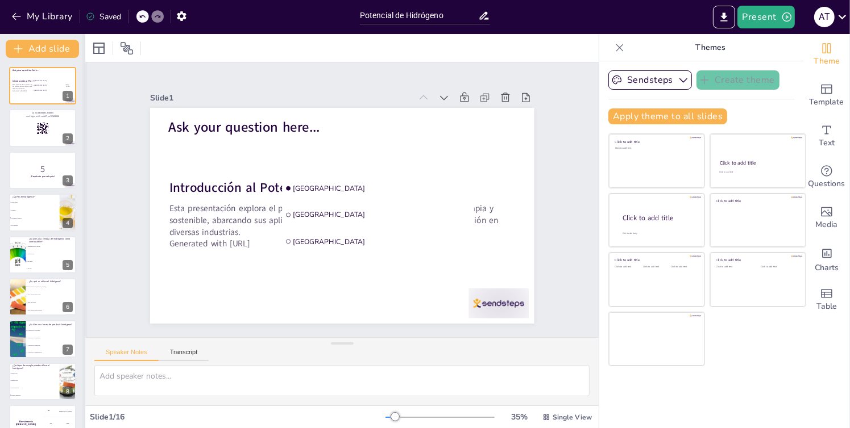
checkbox input "true"
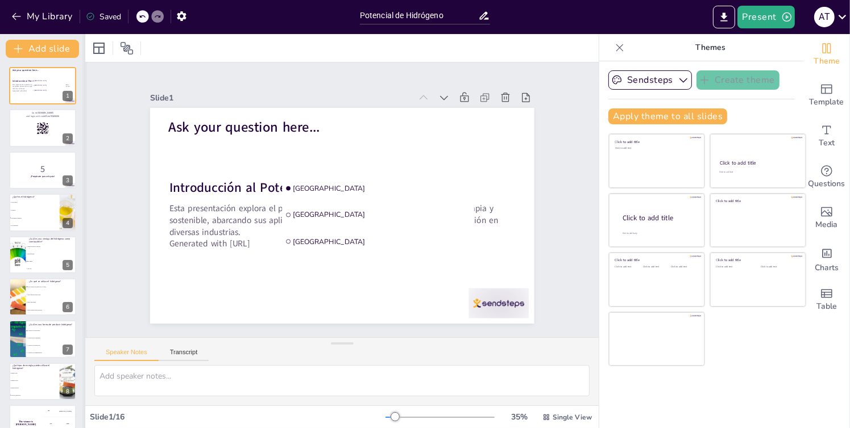
checkbox input "true"
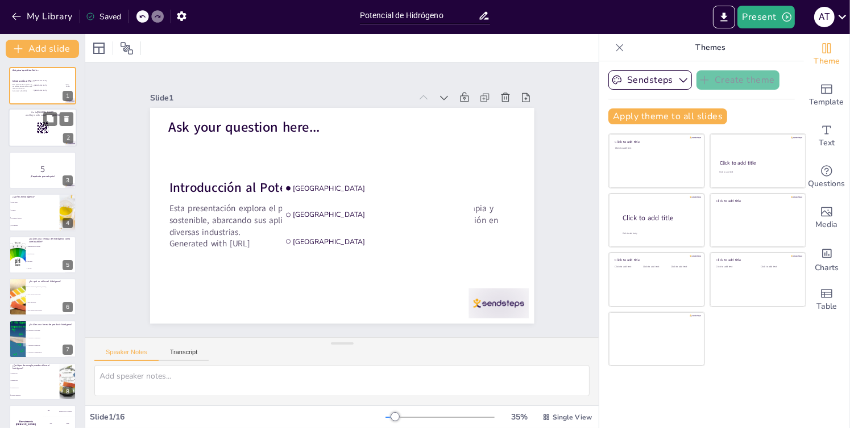
checkbox input "true"
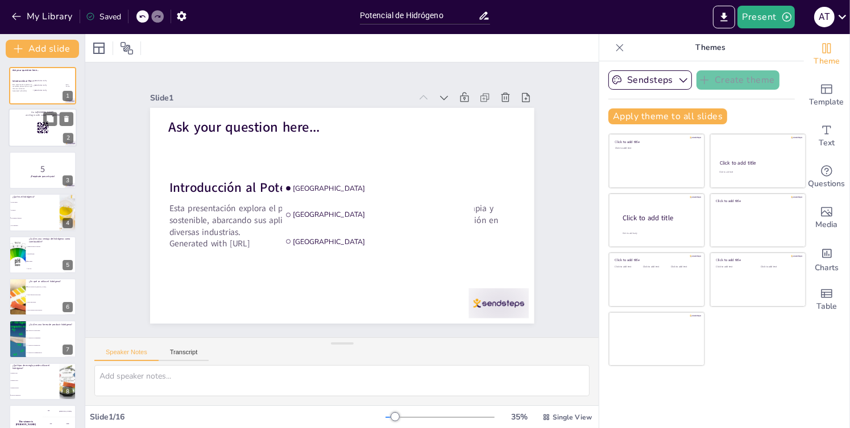
checkbox input "true"
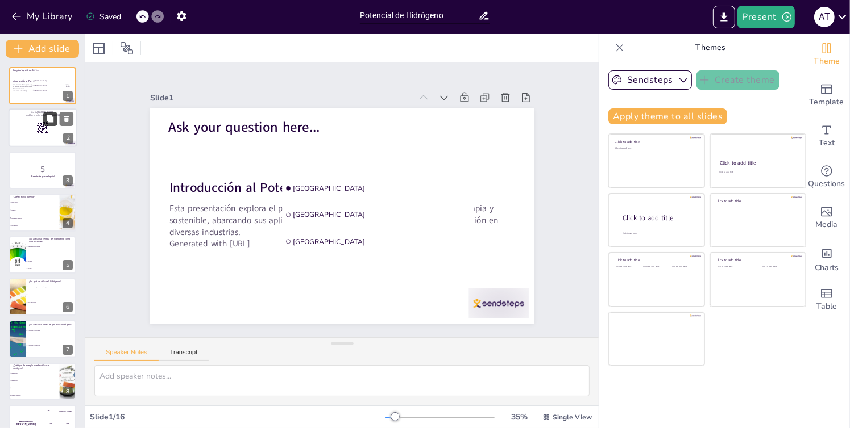
checkbox input "true"
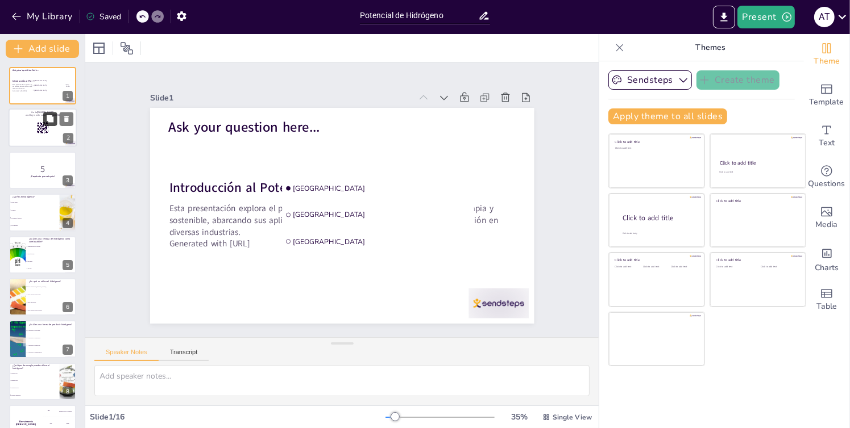
checkbox input "true"
click at [747, 11] on button "Present" at bounding box center [765, 17] width 57 height 23
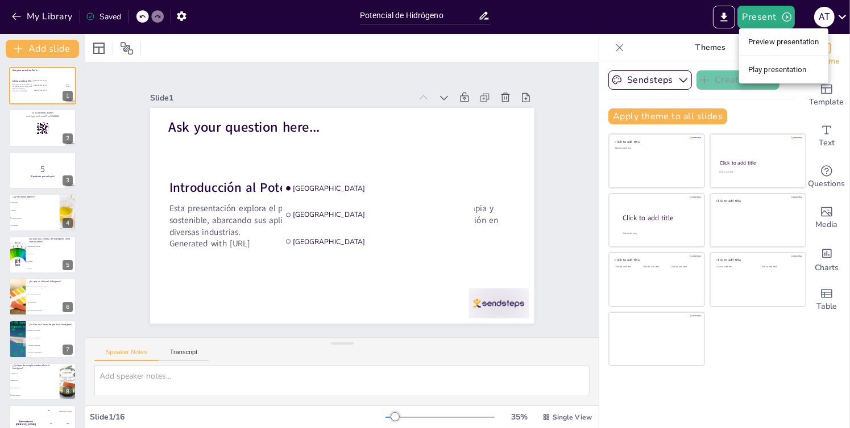
click at [751, 39] on li "Preview presentation" at bounding box center [783, 42] width 89 height 18
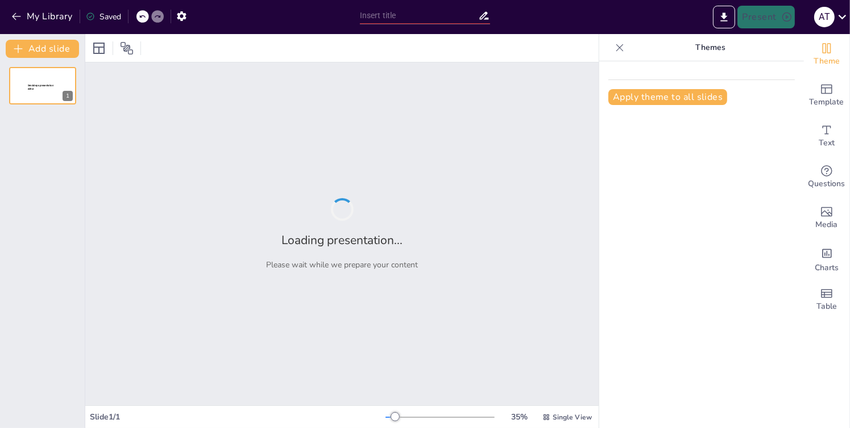
type input "Potencial de Hidrógeno"
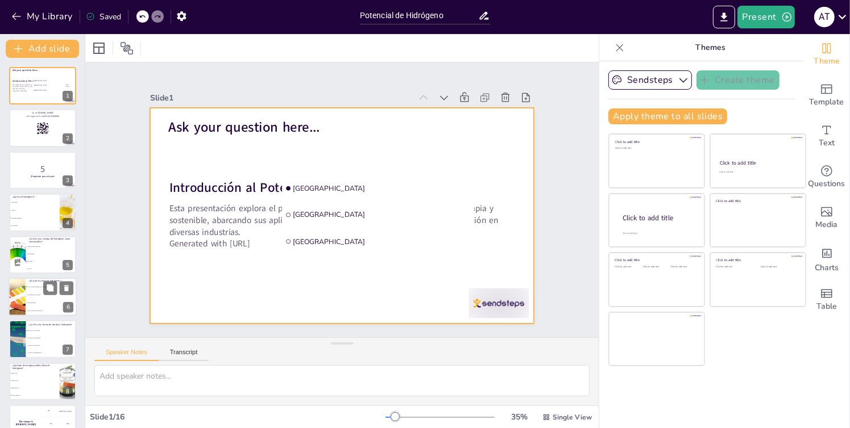
checkbox input "true"
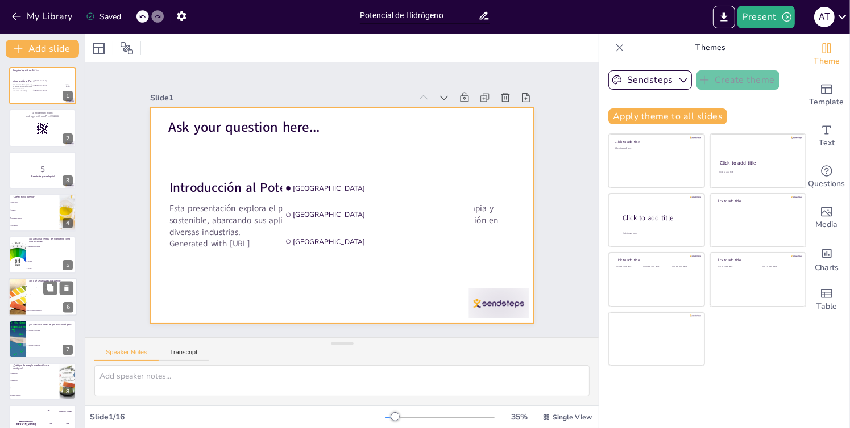
checkbox input "true"
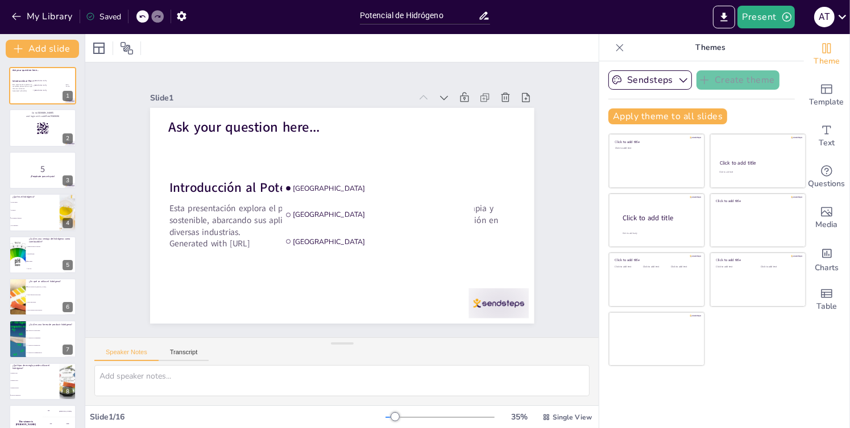
checkbox input "true"
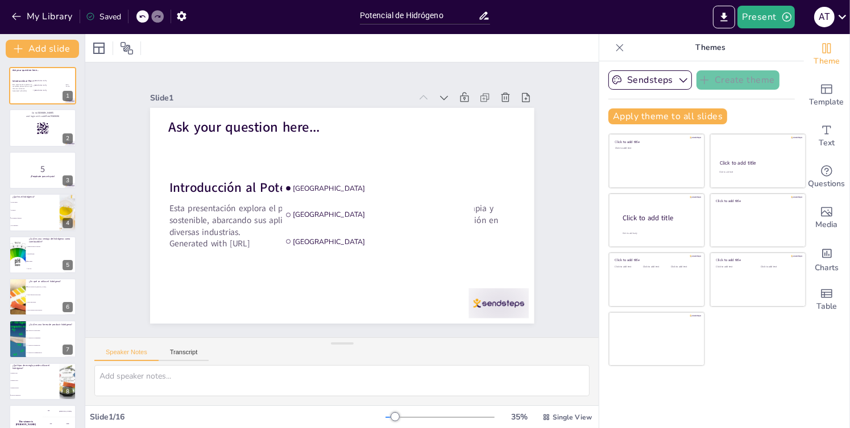
checkbox input "true"
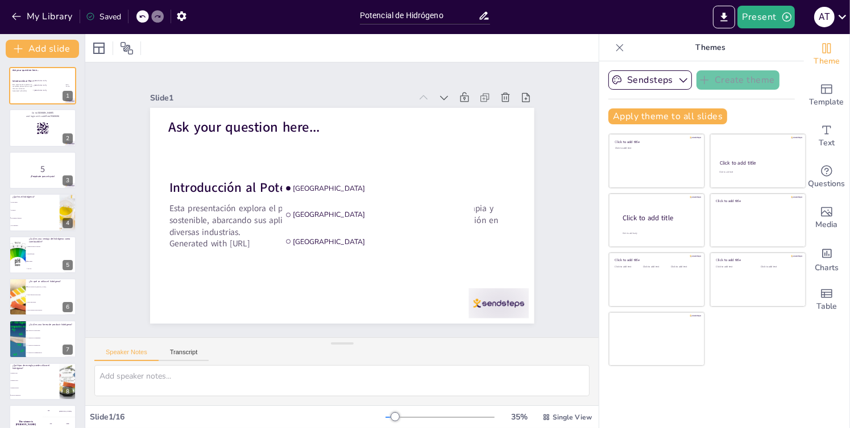
checkbox input "true"
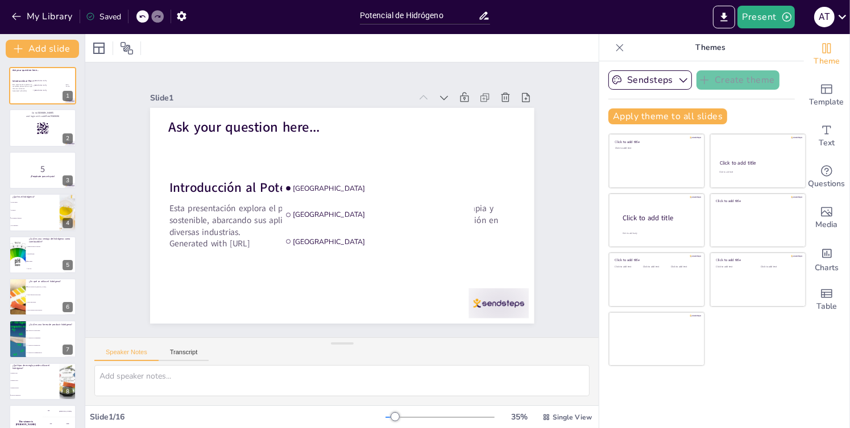
checkbox input "true"
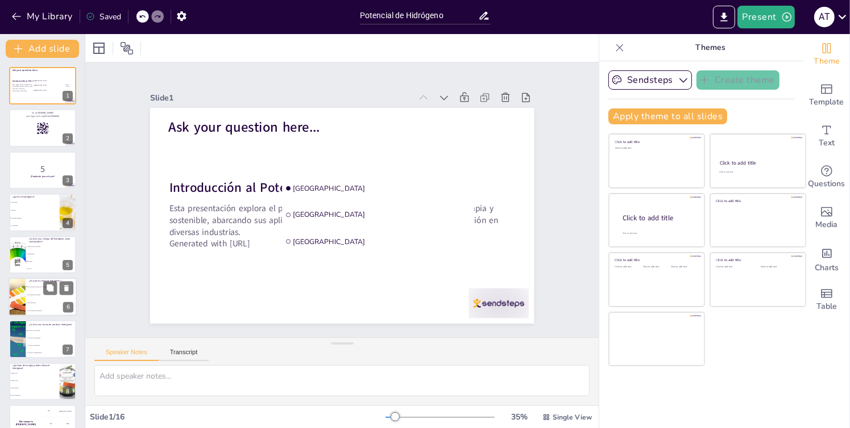
checkbox input "true"
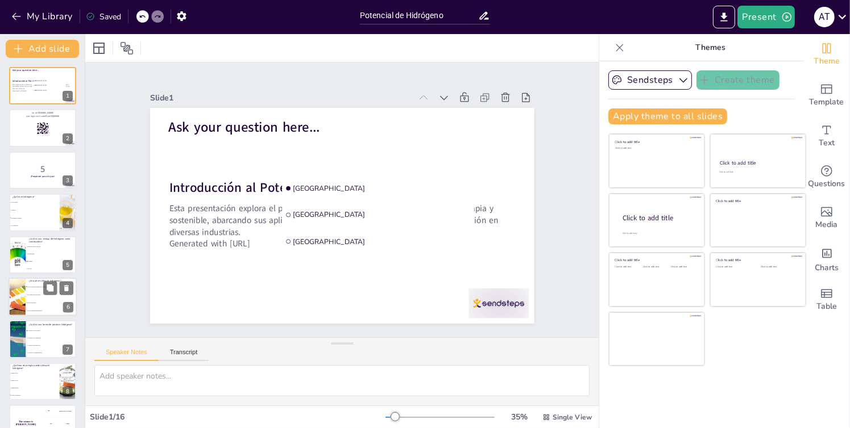
checkbox input "true"
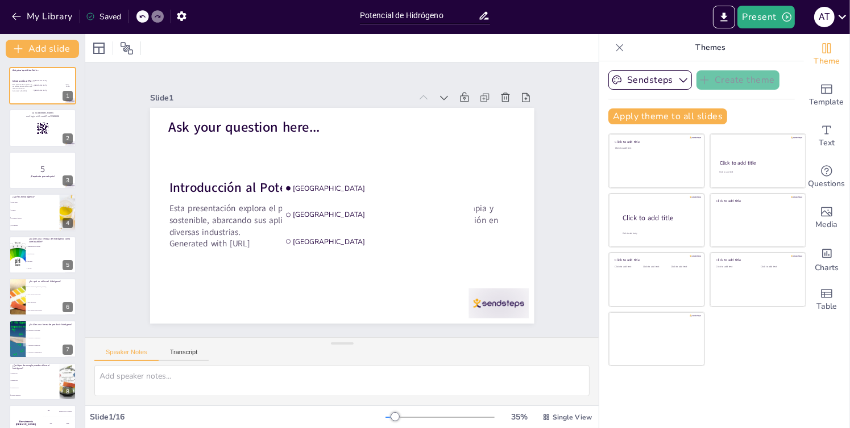
checkbox input "true"
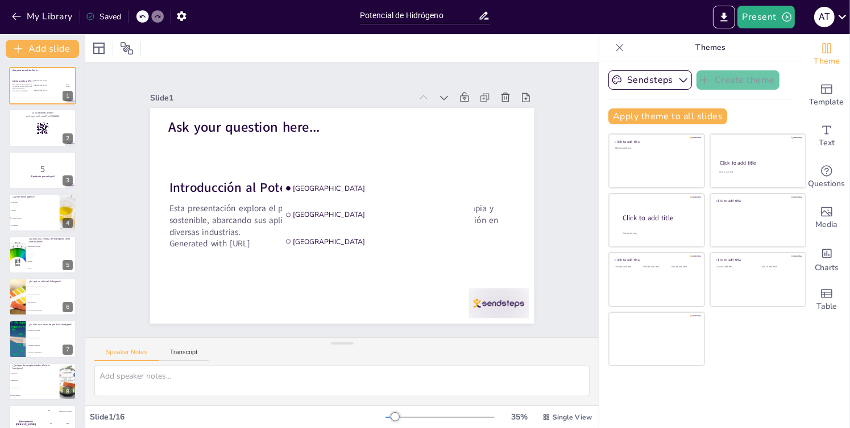
checkbox input "true"
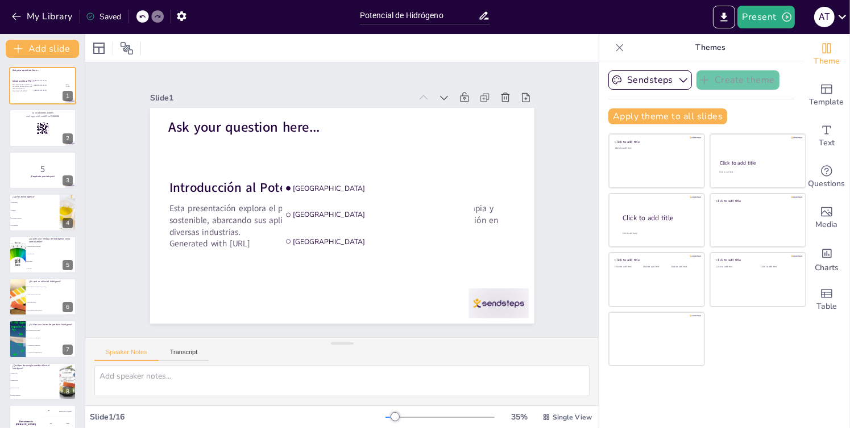
checkbox input "true"
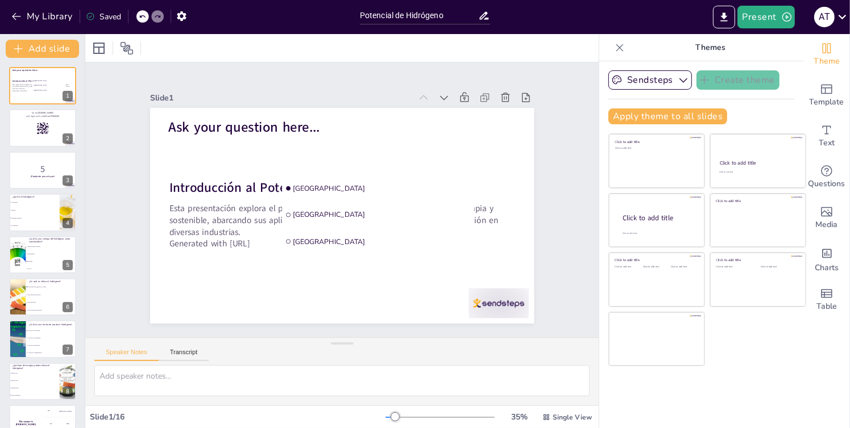
checkbox input "true"
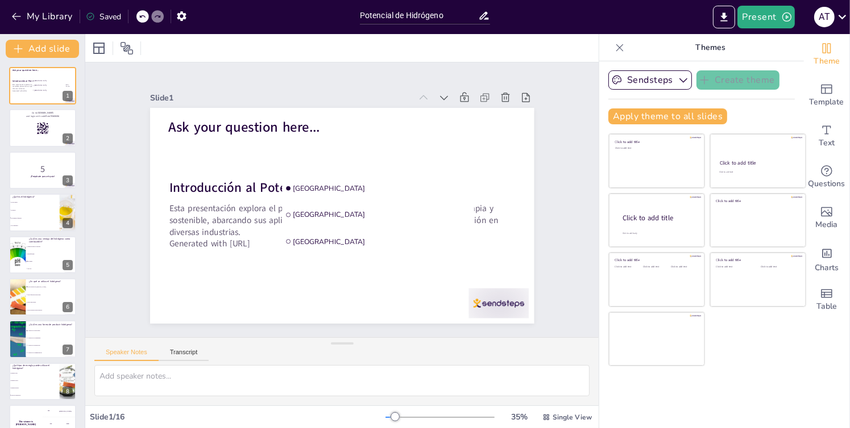
checkbox input "true"
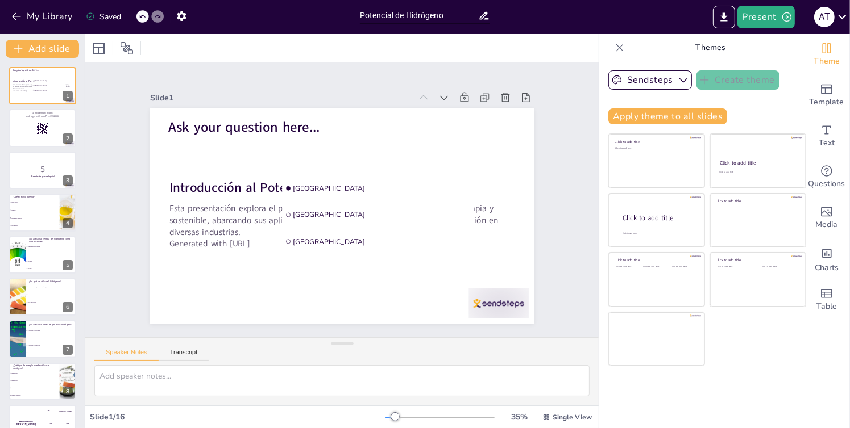
checkbox input "true"
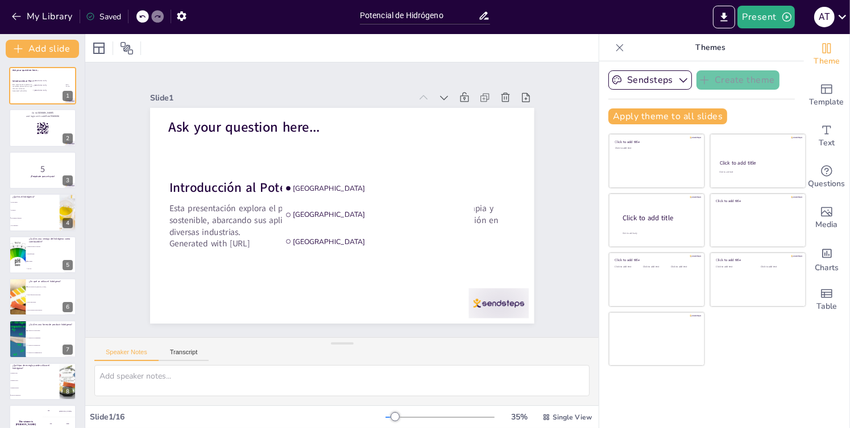
checkbox input "true"
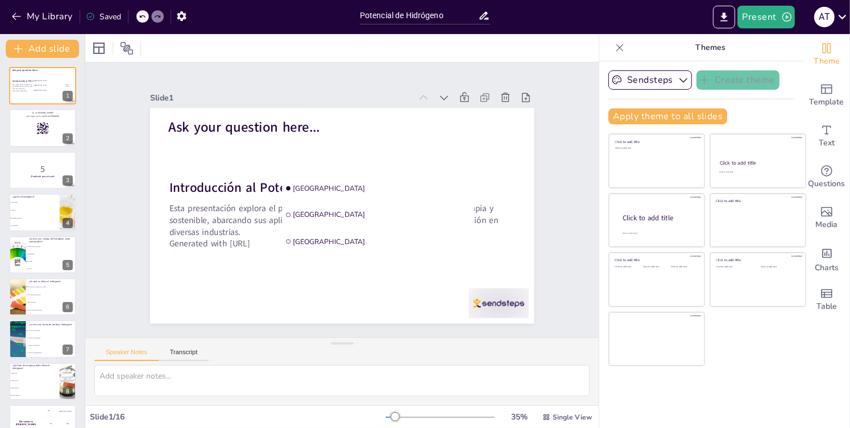
checkbox input "true"
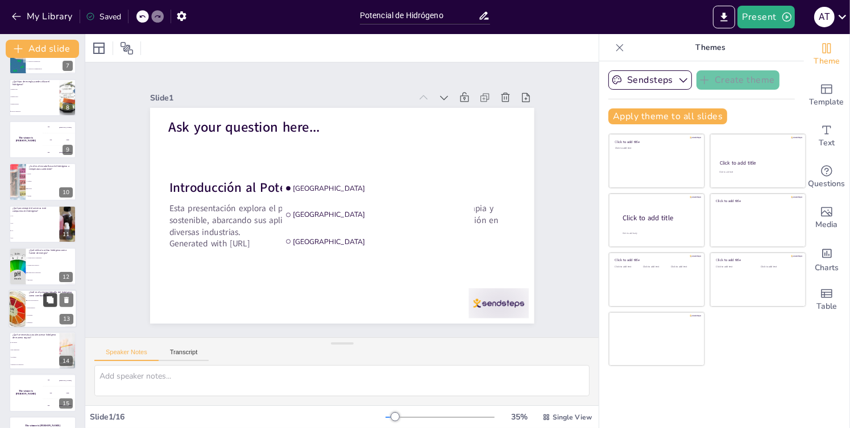
checkbox input "true"
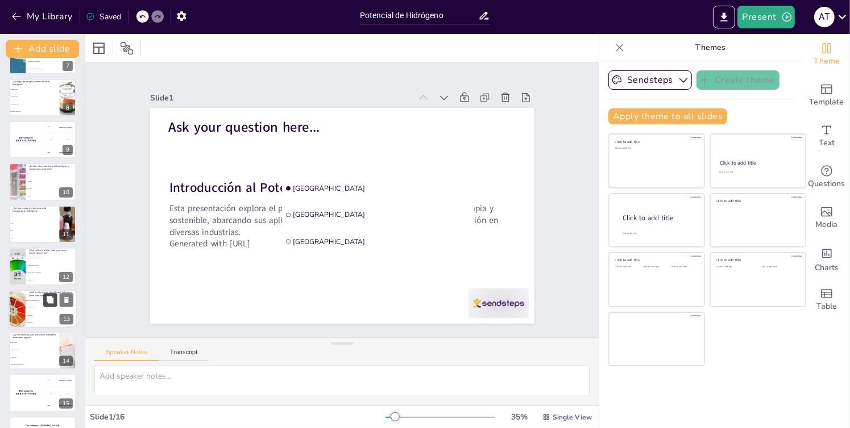
checkbox input "true"
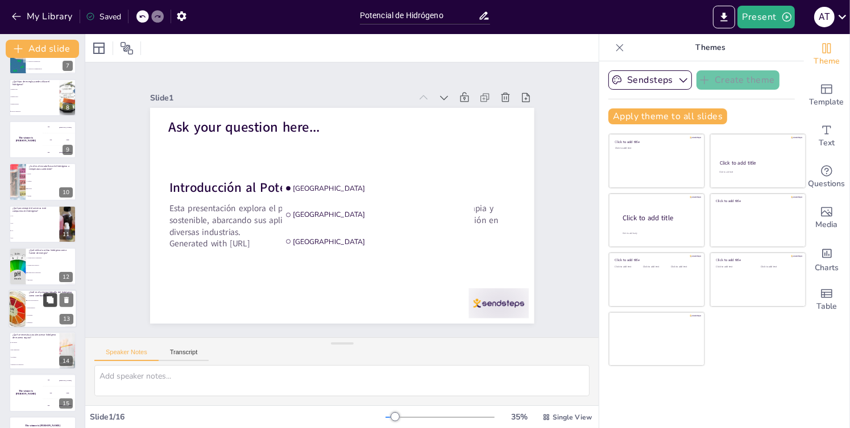
checkbox input "true"
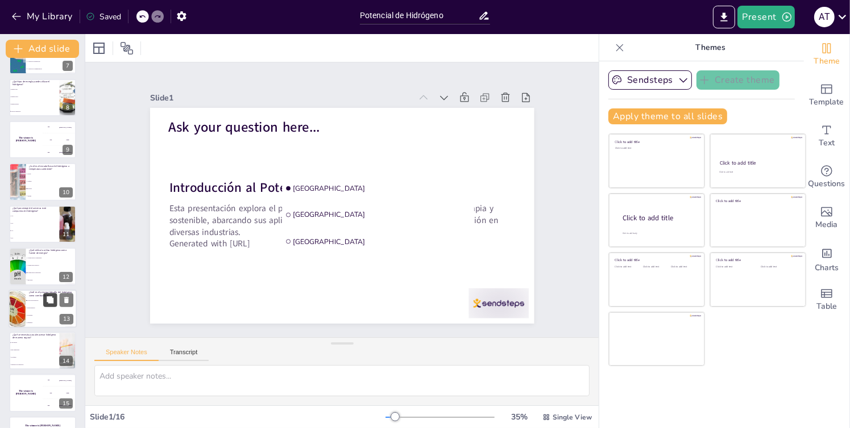
checkbox input "true"
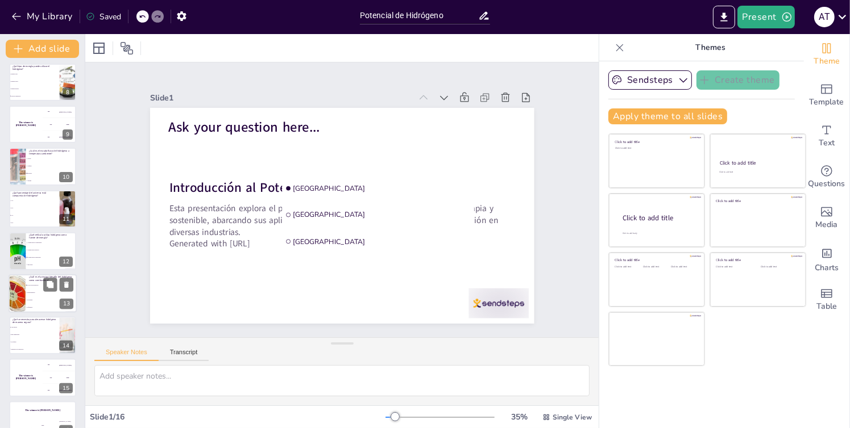
scroll to position [319, 0]
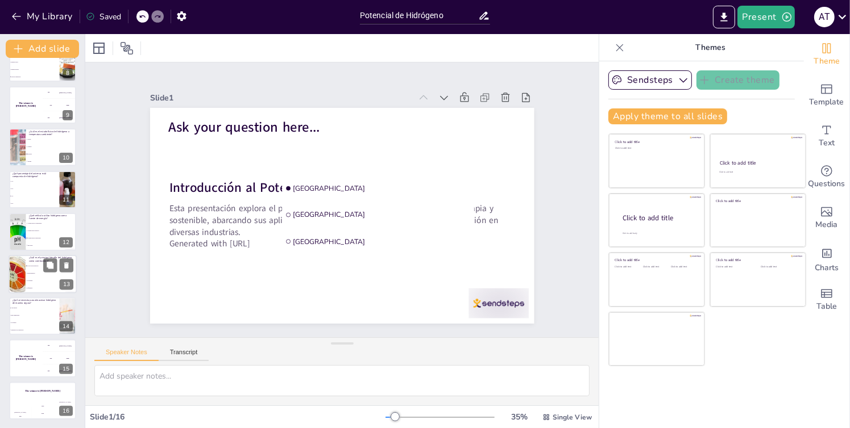
checkbox input "true"
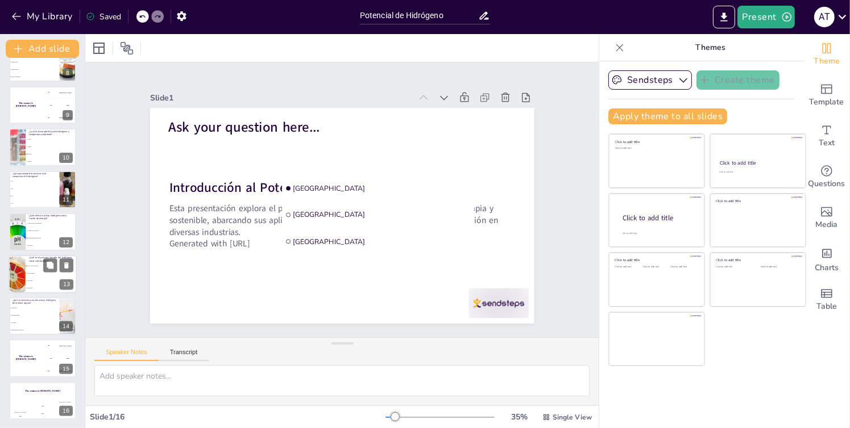
checkbox input "true"
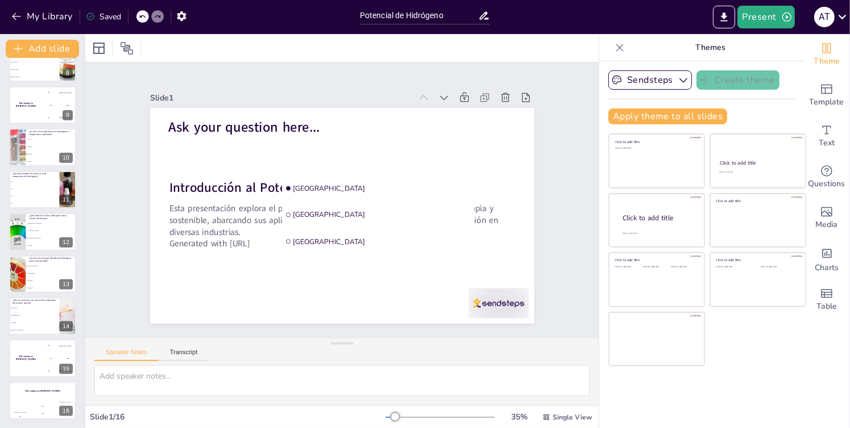
checkbox input "true"
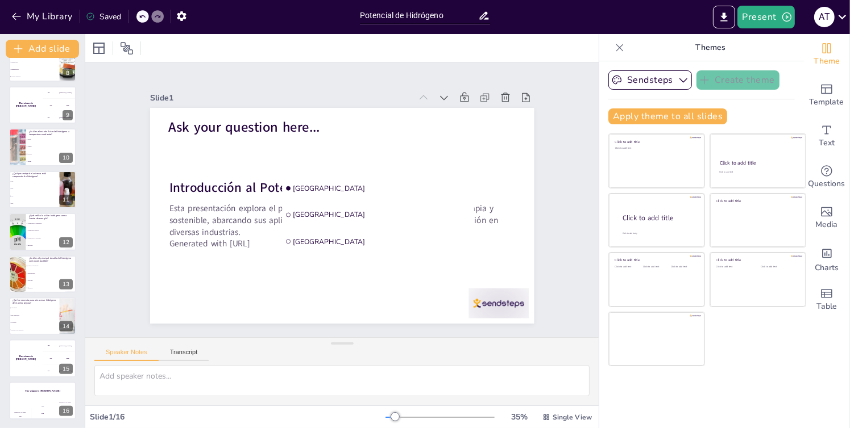
checkbox input "true"
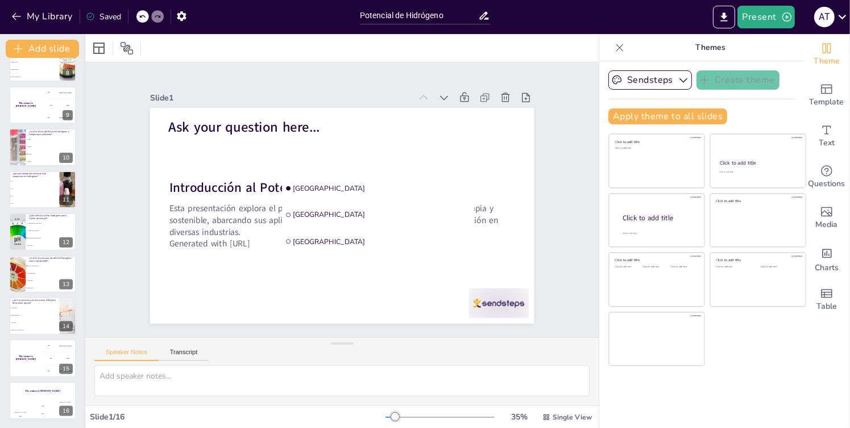
checkbox input "true"
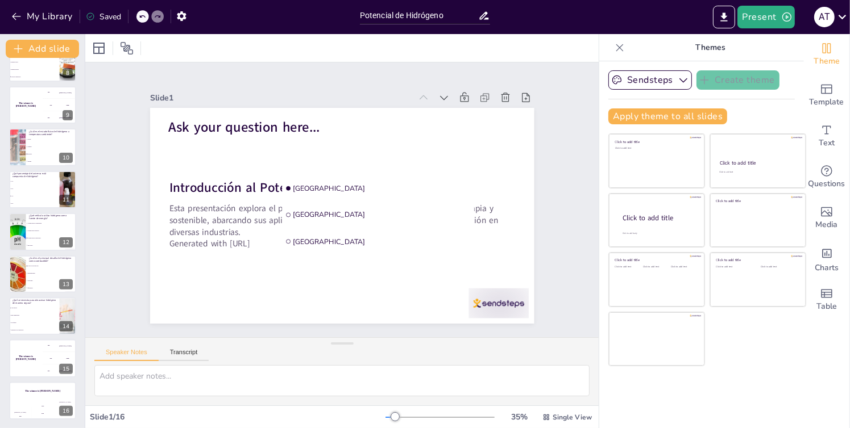
checkbox input "true"
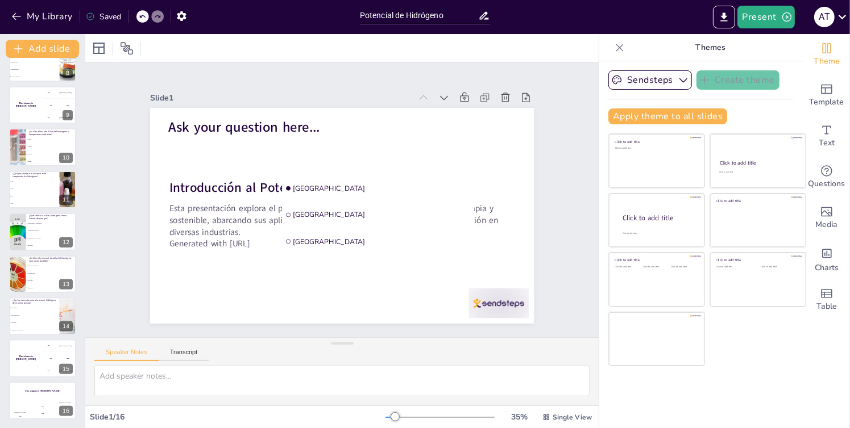
checkbox input "true"
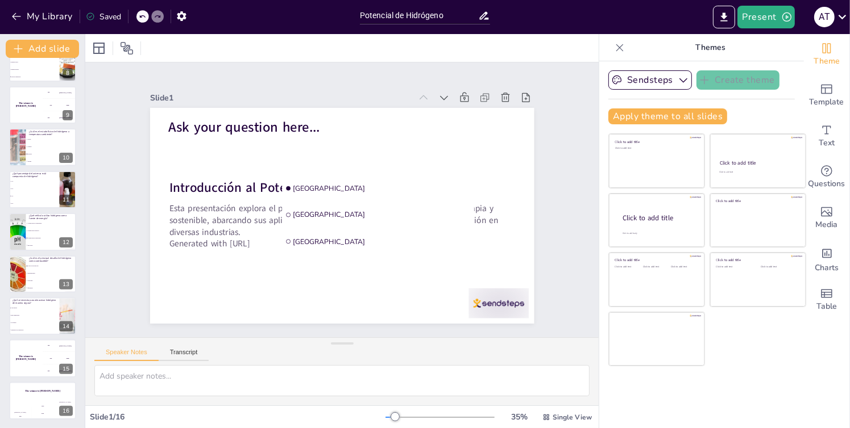
checkbox input "true"
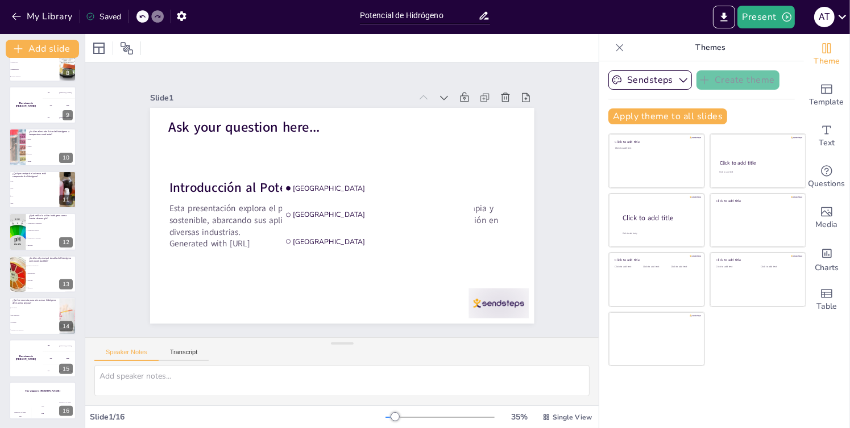
checkbox input "true"
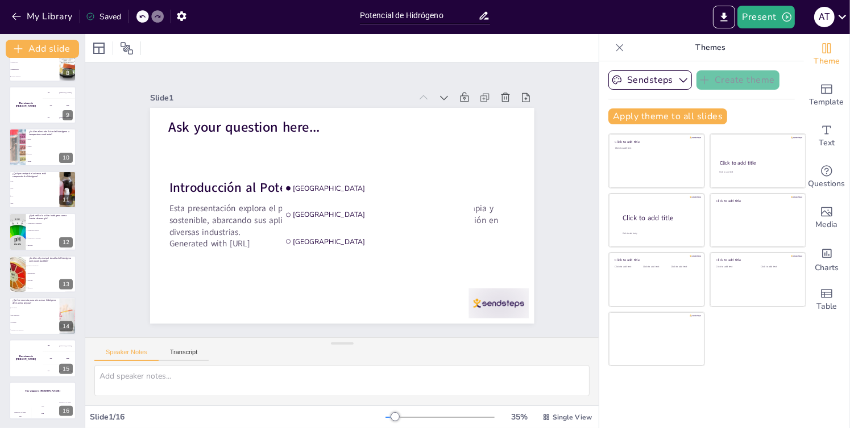
checkbox input "true"
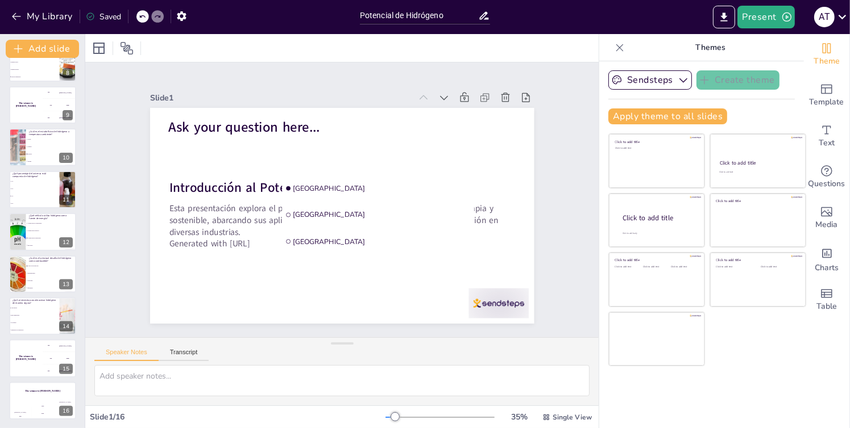
checkbox input "true"
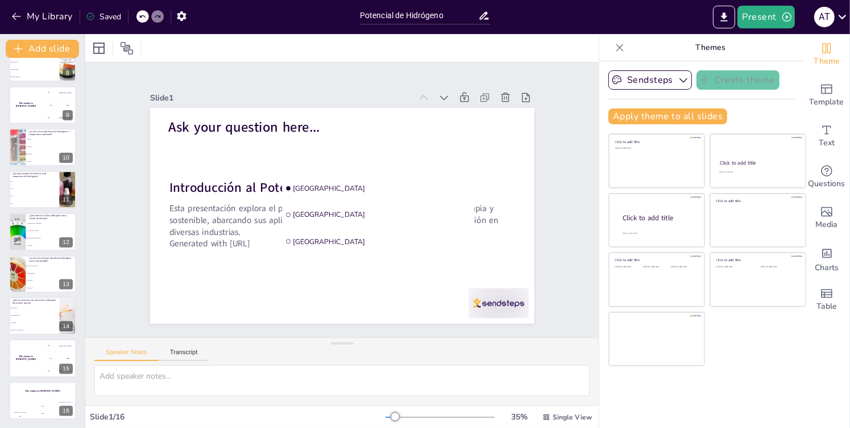
checkbox input "true"
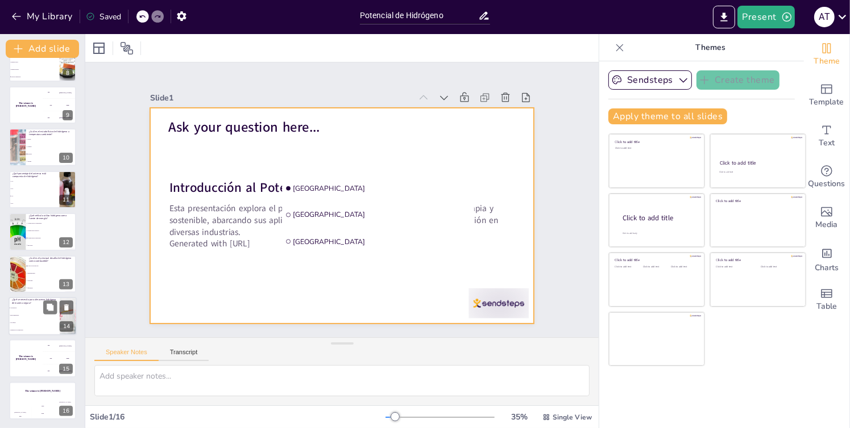
checkbox input "true"
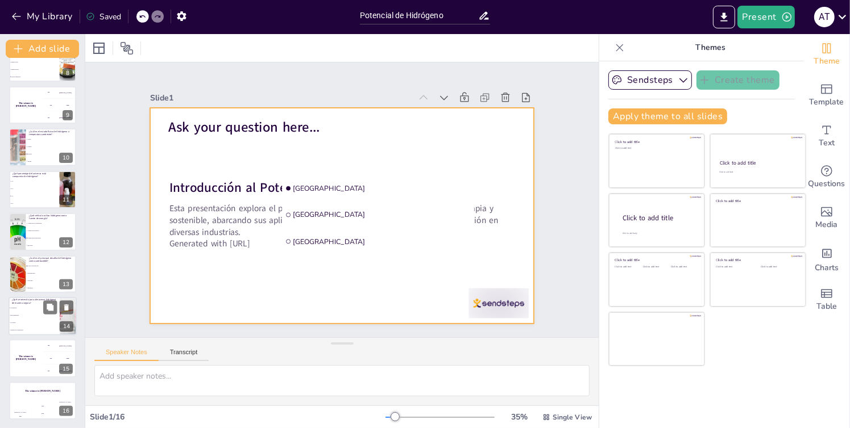
checkbox input "true"
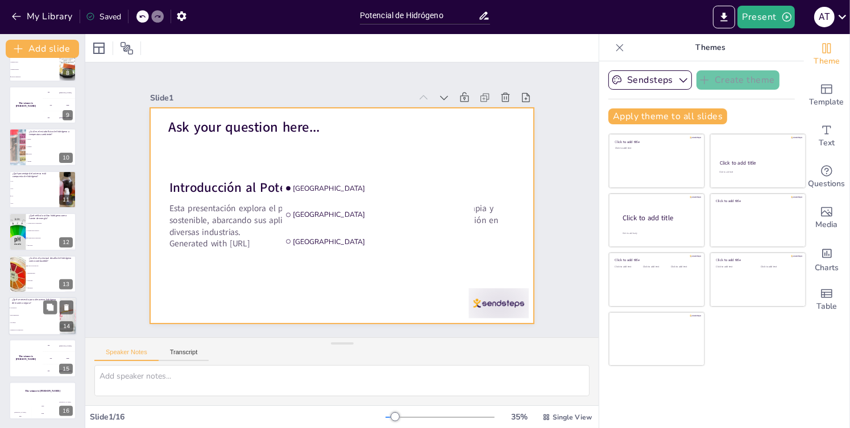
checkbox input "true"
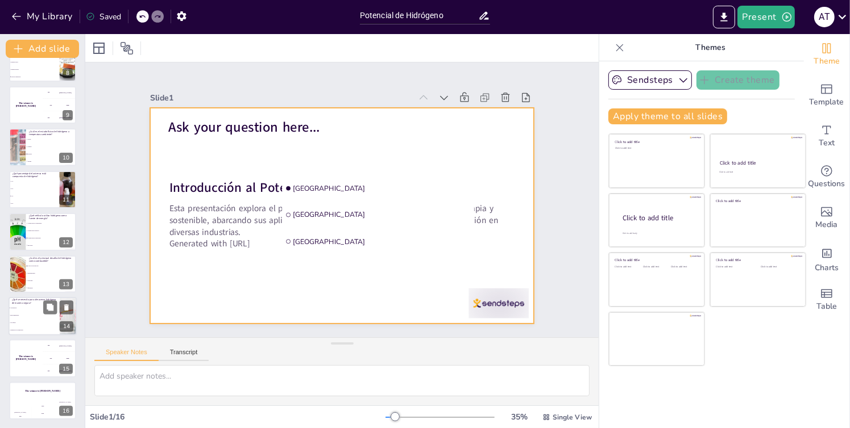
checkbox input "true"
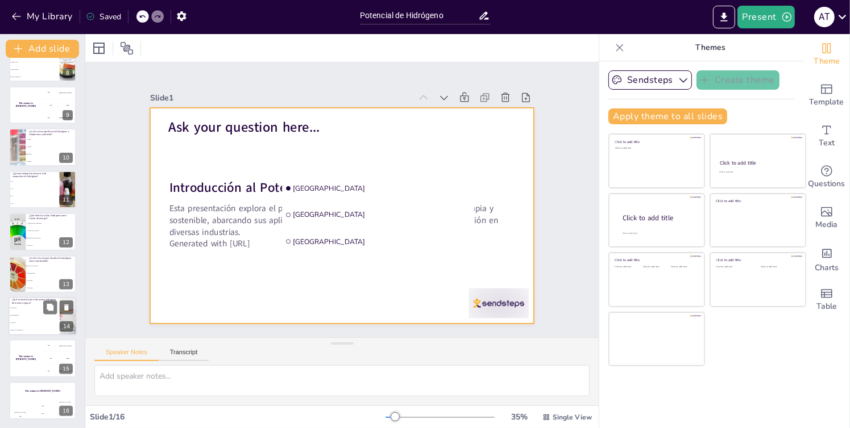
checkbox input "true"
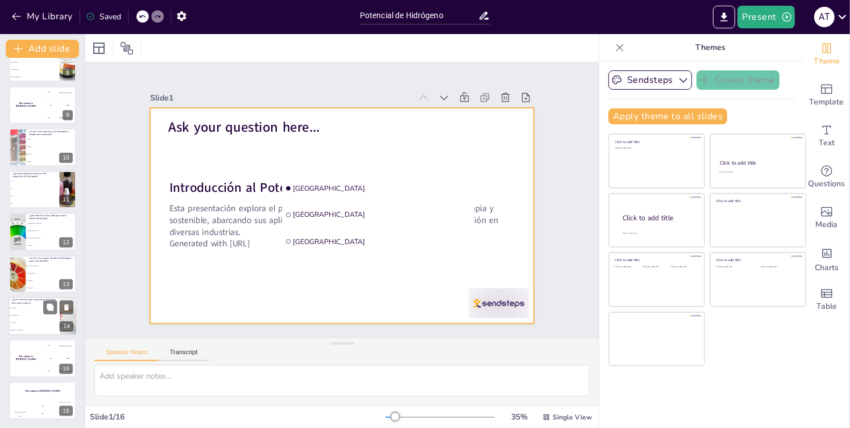
checkbox input "true"
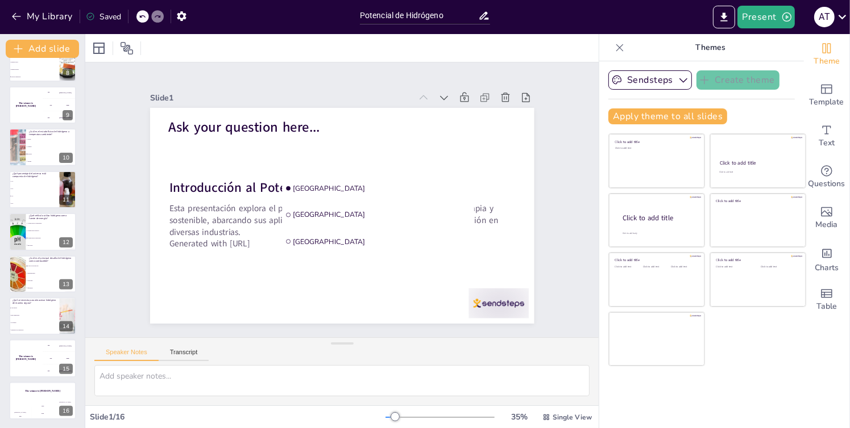
checkbox input "true"
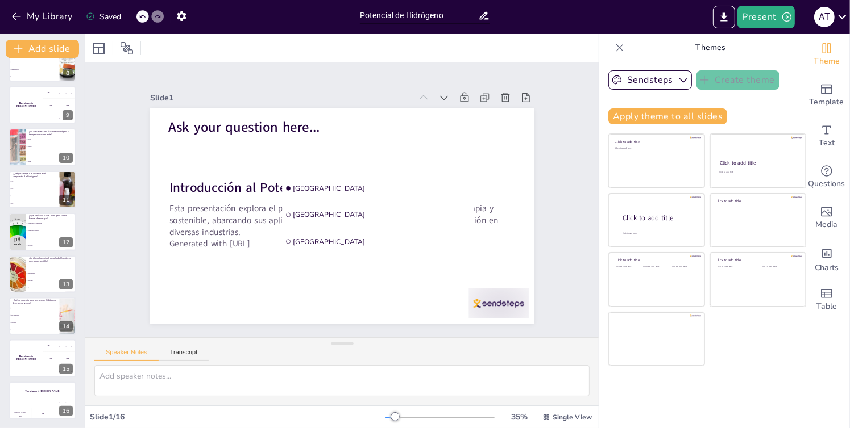
checkbox input "true"
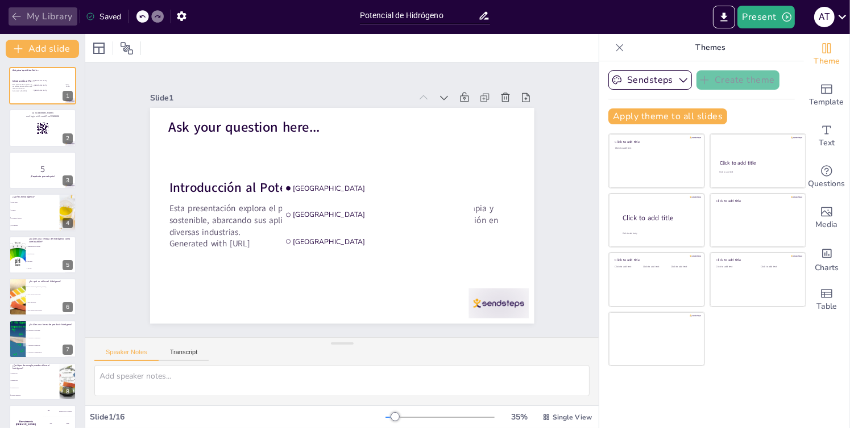
click at [52, 24] on button "My Library" at bounding box center [43, 16] width 69 height 18
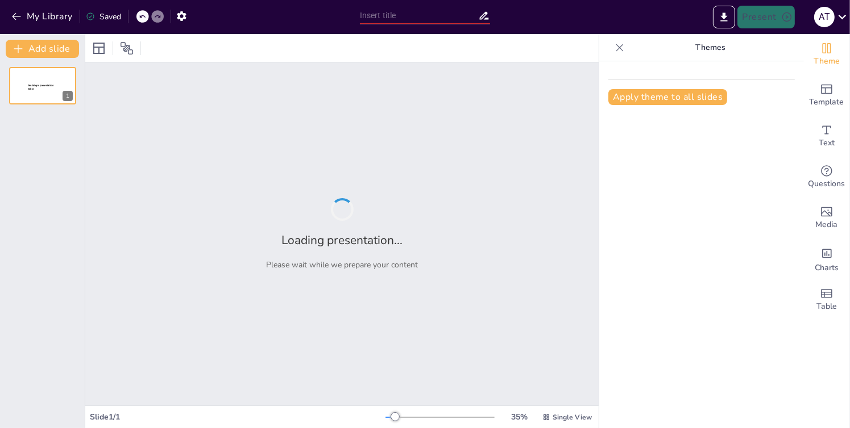
type input "POTENCIAL DE HIDRÓGENO"
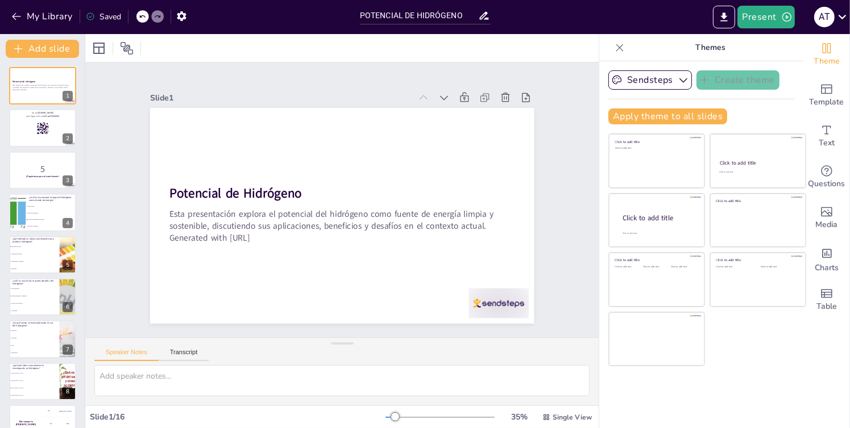
checkbox input "true"
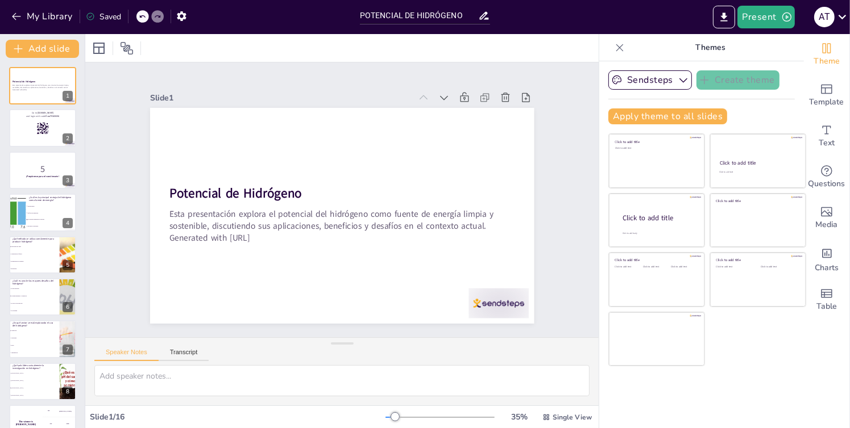
checkbox input "true"
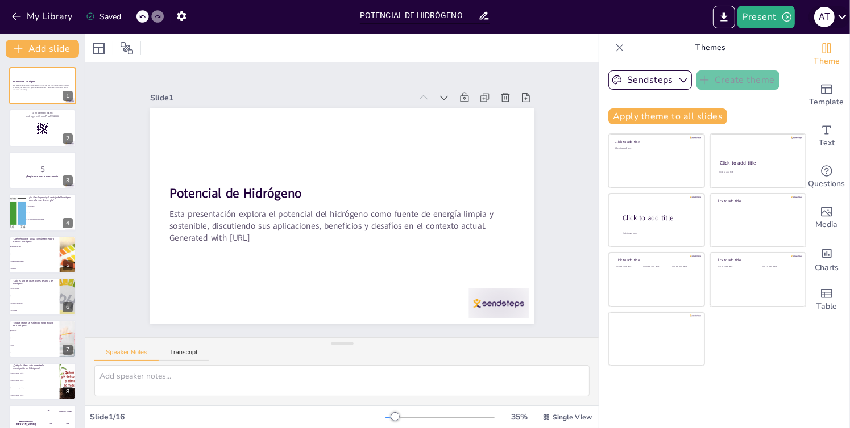
checkbox input "true"
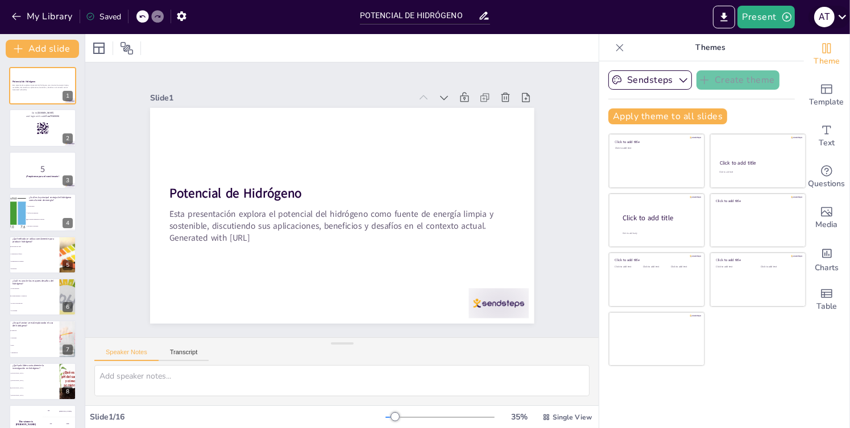
checkbox input "true"
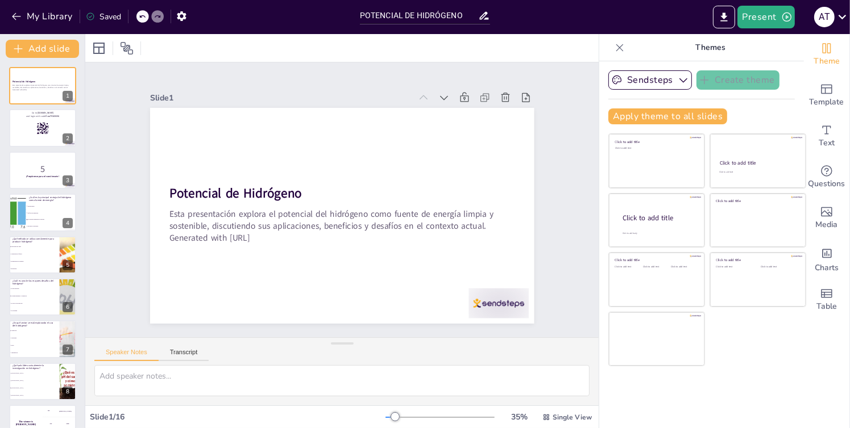
checkbox input "true"
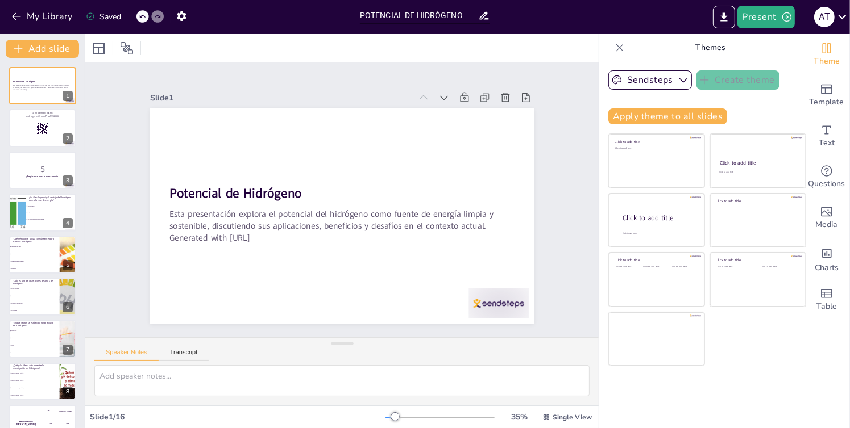
checkbox input "true"
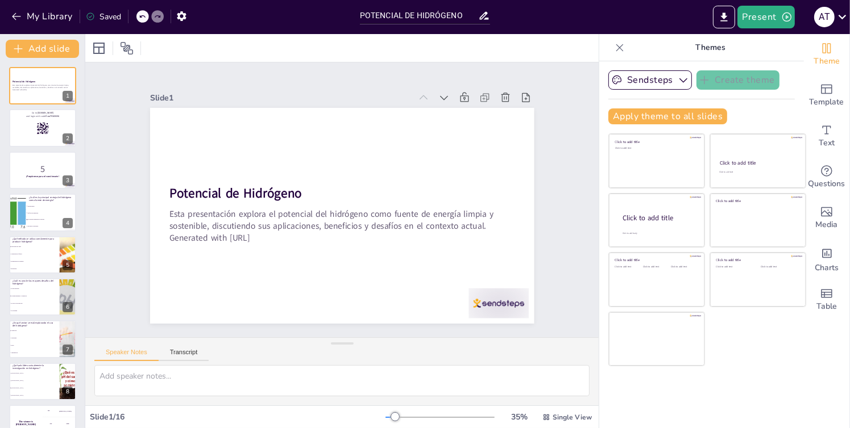
checkbox input "true"
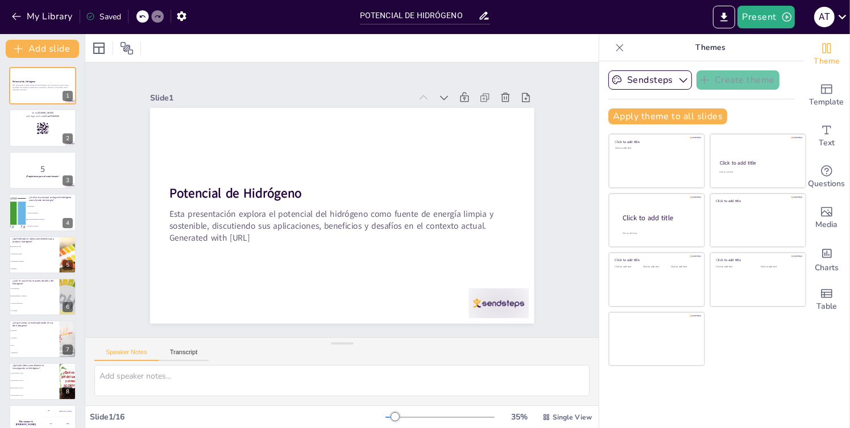
checkbox input "true"
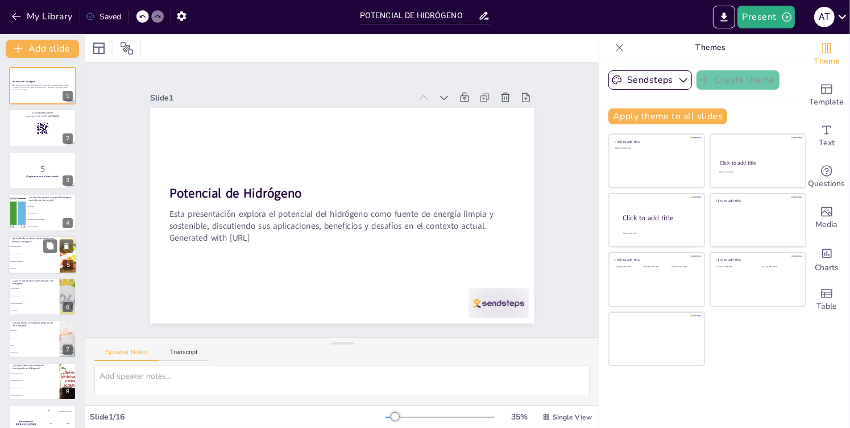
checkbox input "true"
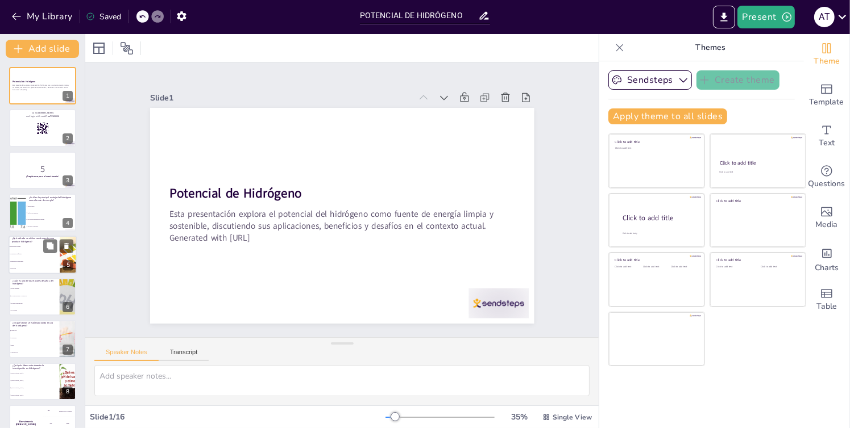
checkbox input "true"
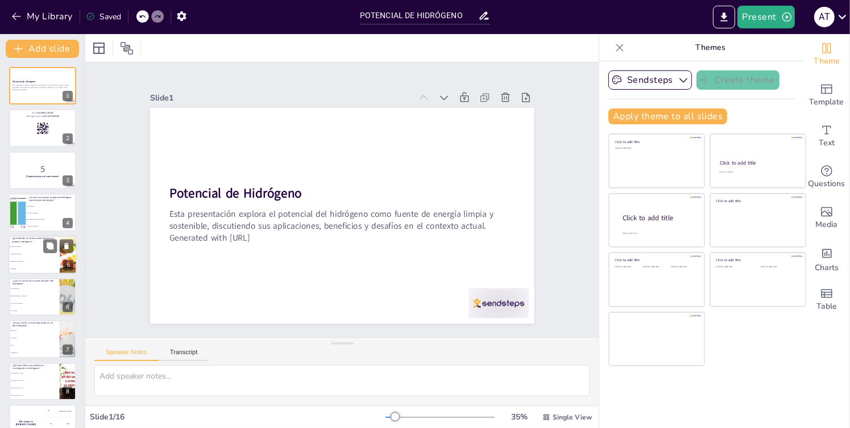
checkbox input "true"
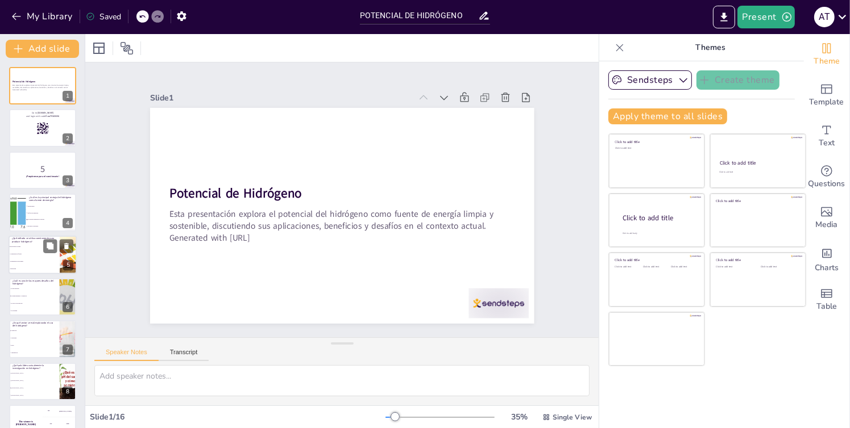
checkbox input "true"
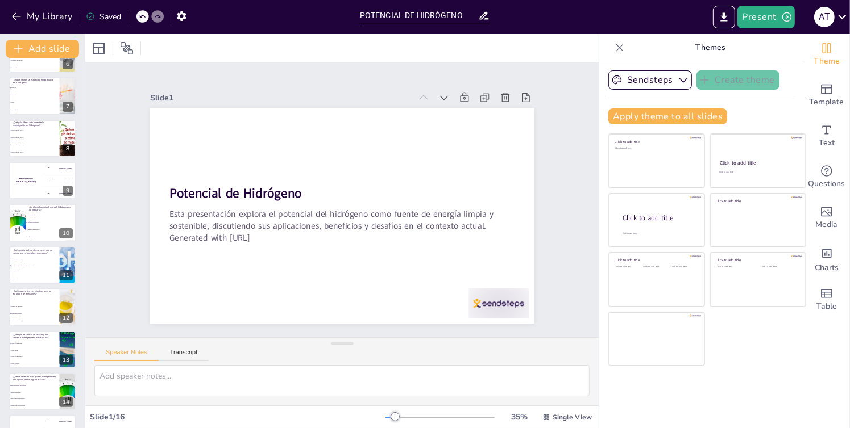
checkbox input "true"
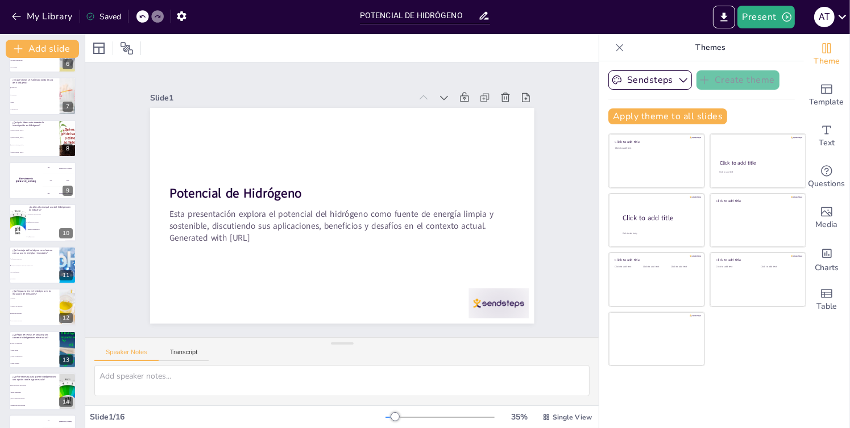
checkbox input "true"
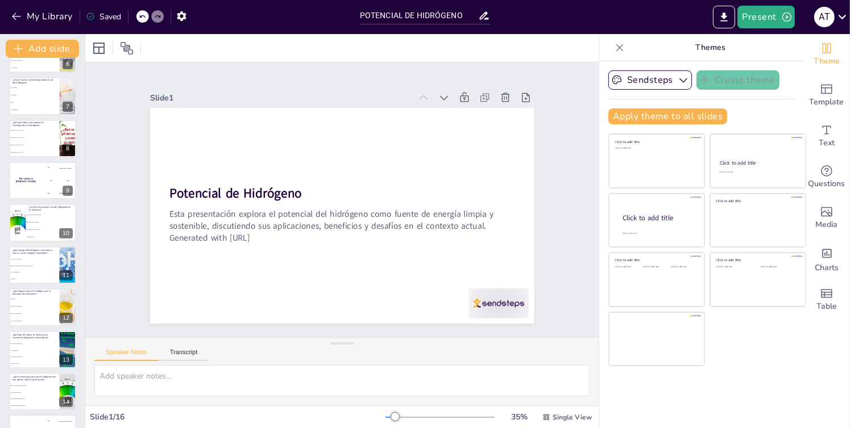
scroll to position [319, 0]
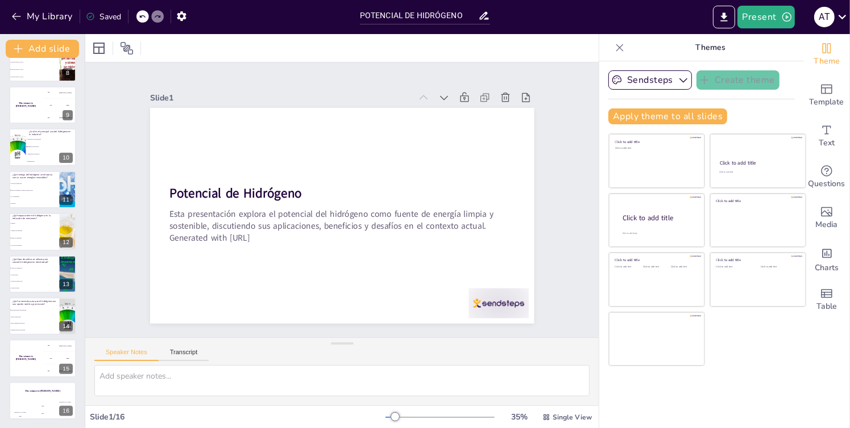
checkbox input "true"
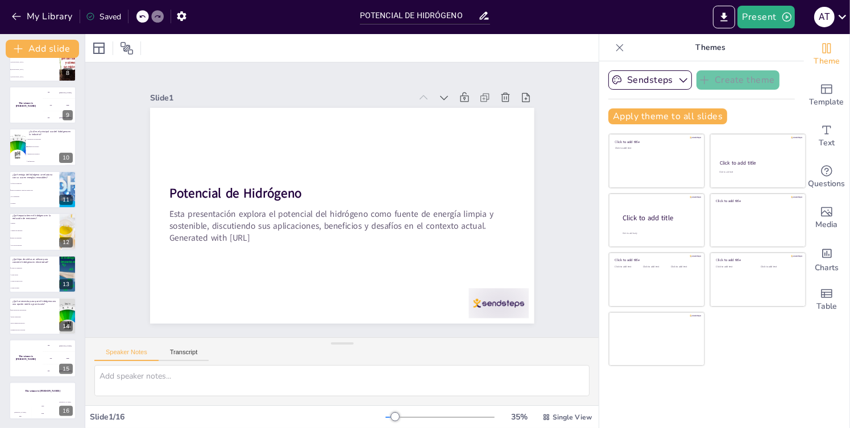
checkbox input "true"
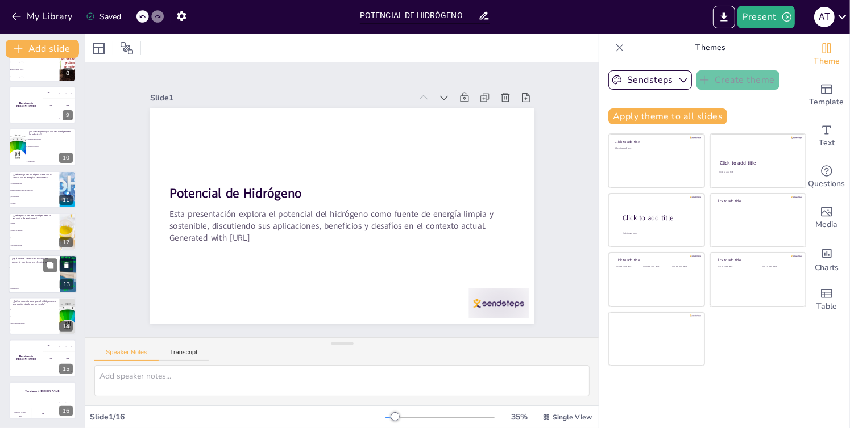
checkbox input "true"
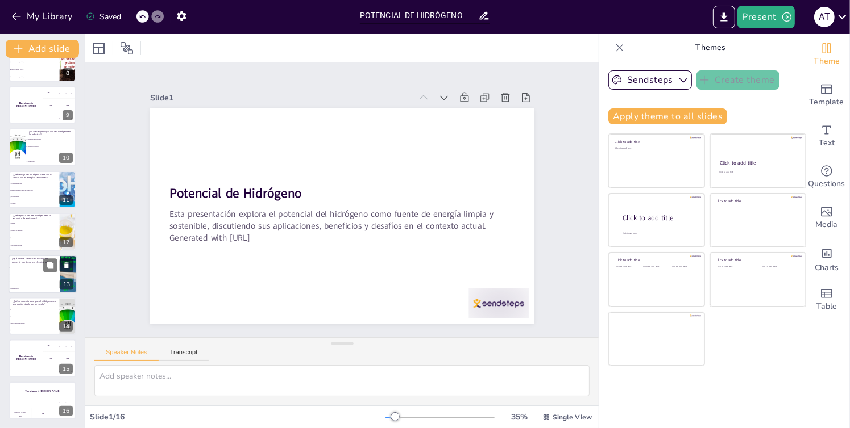
checkbox input "true"
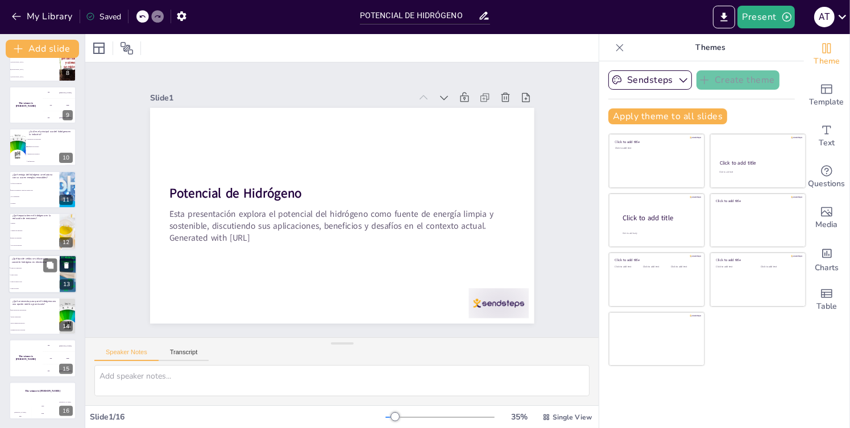
checkbox input "true"
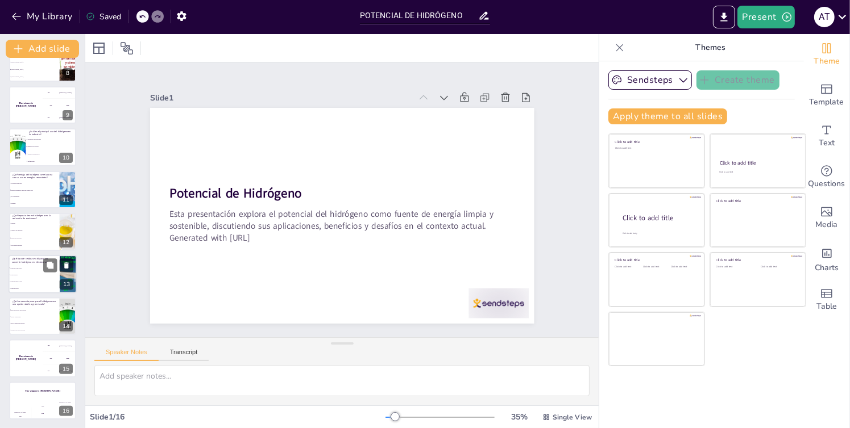
checkbox input "true"
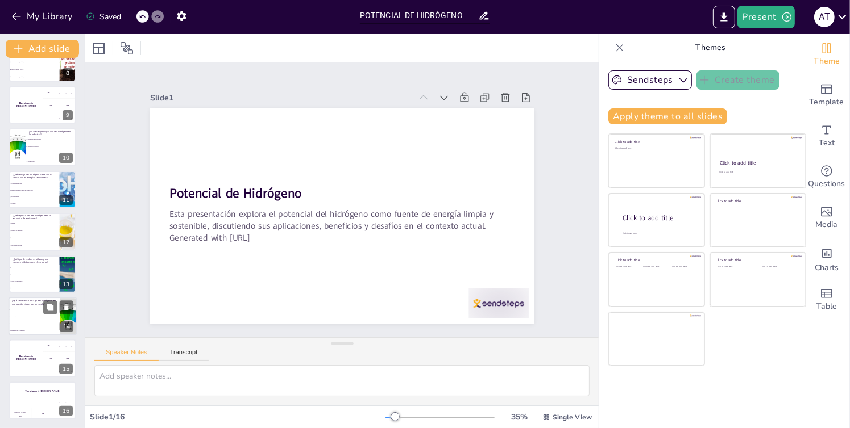
checkbox input "true"
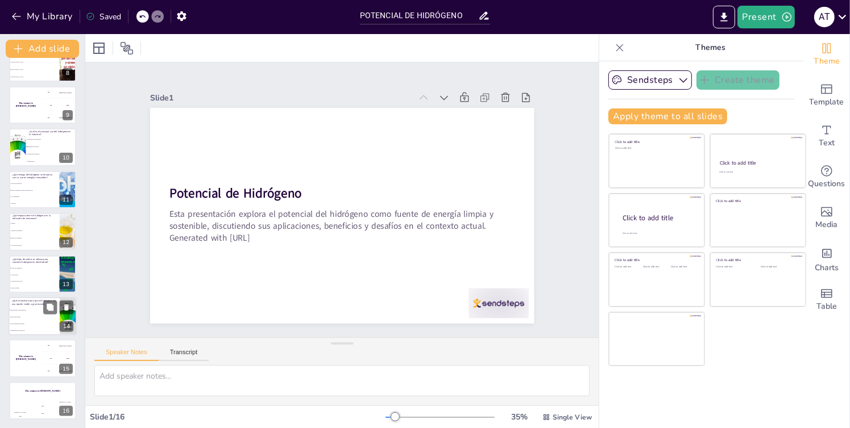
checkbox input "true"
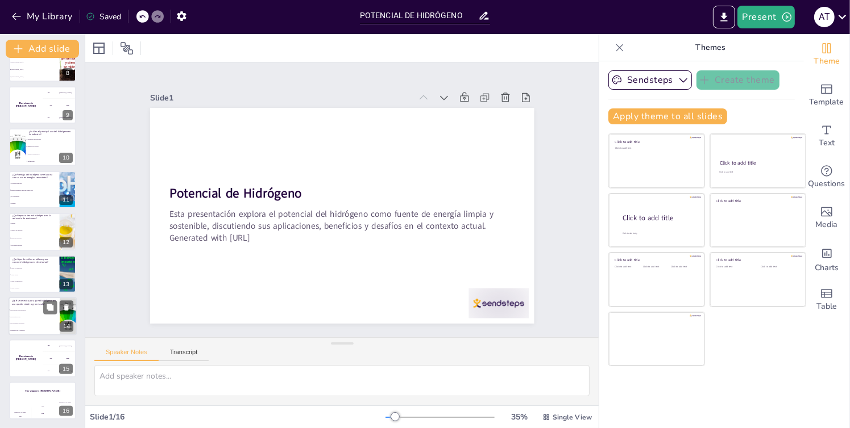
checkbox input "true"
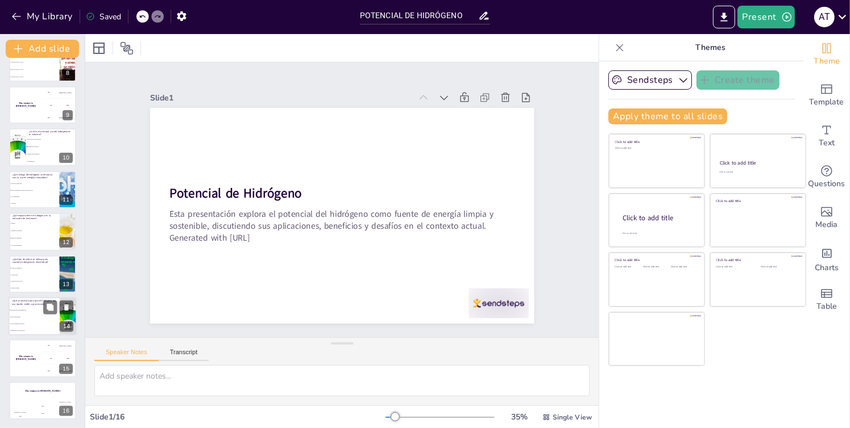
checkbox input "true"
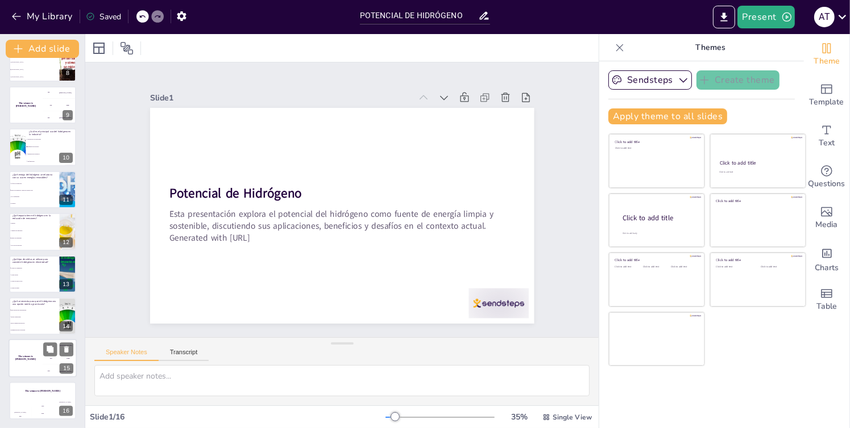
checkbox input "true"
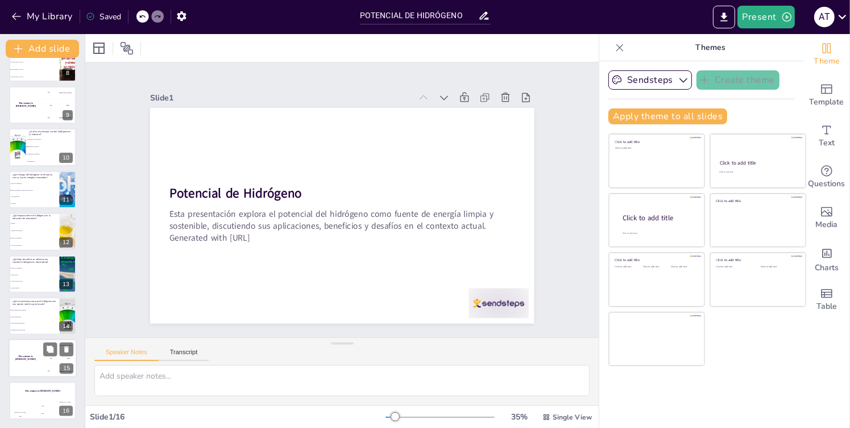
checkbox input "true"
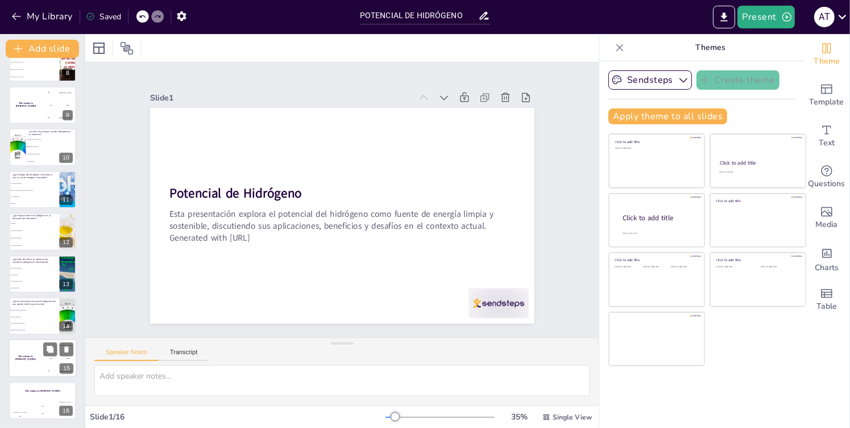
checkbox input "true"
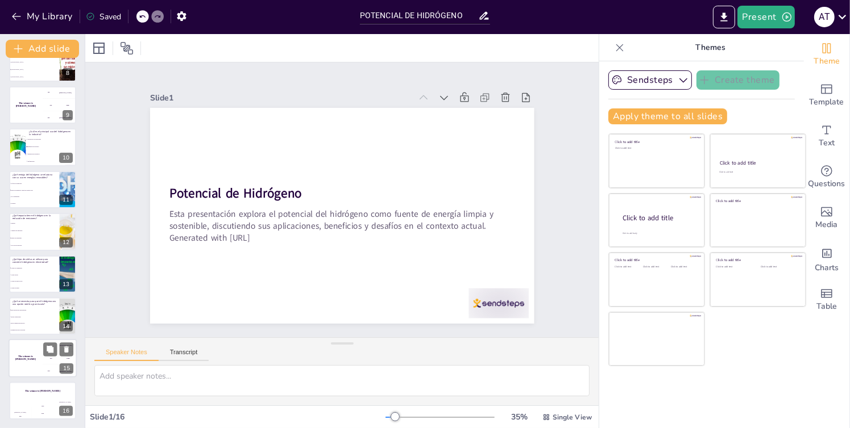
checkbox input "true"
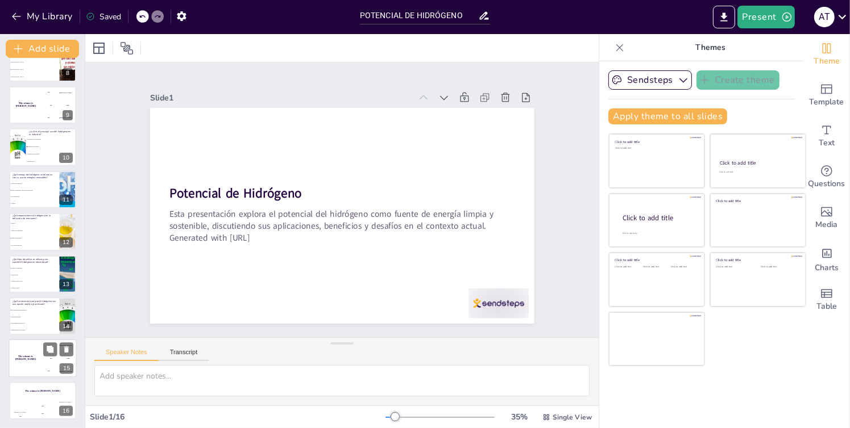
checkbox input "true"
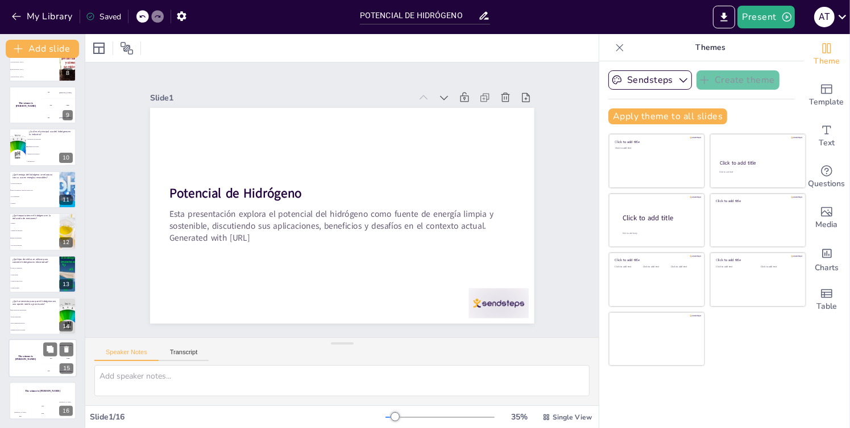
checkbox input "true"
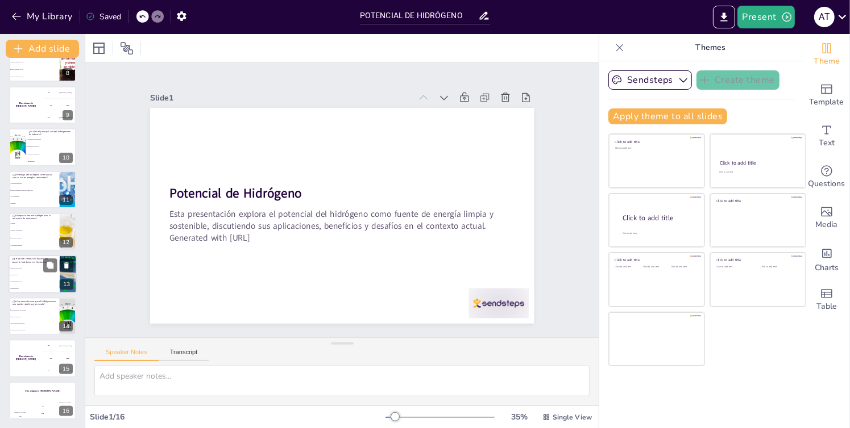
checkbox input "true"
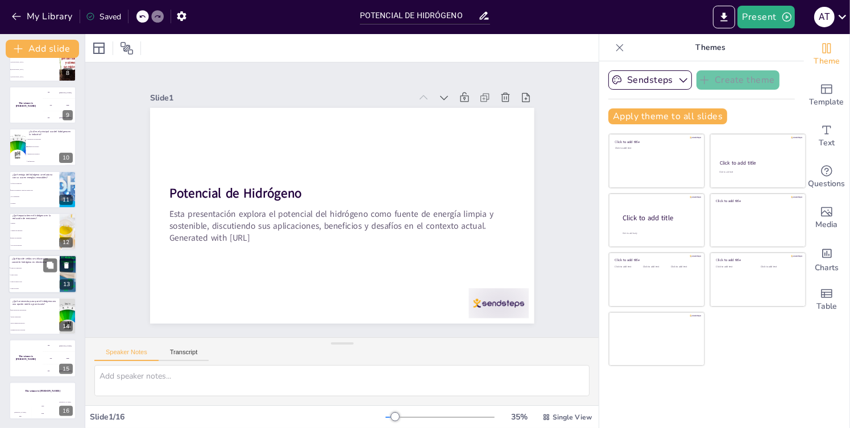
checkbox input "true"
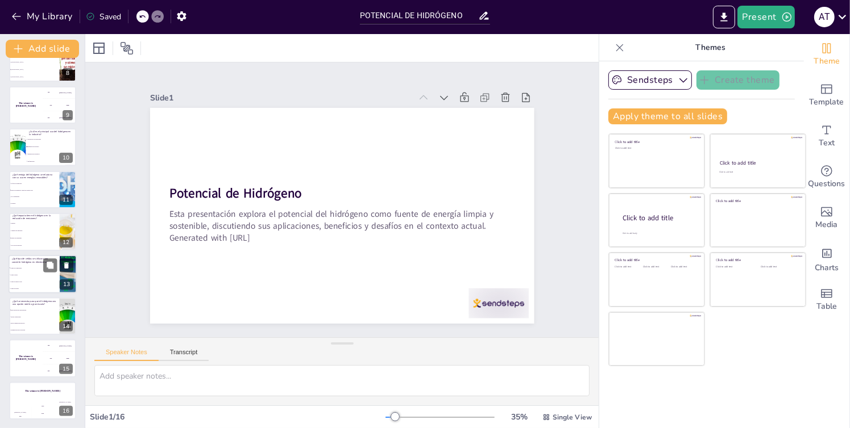
checkbox input "true"
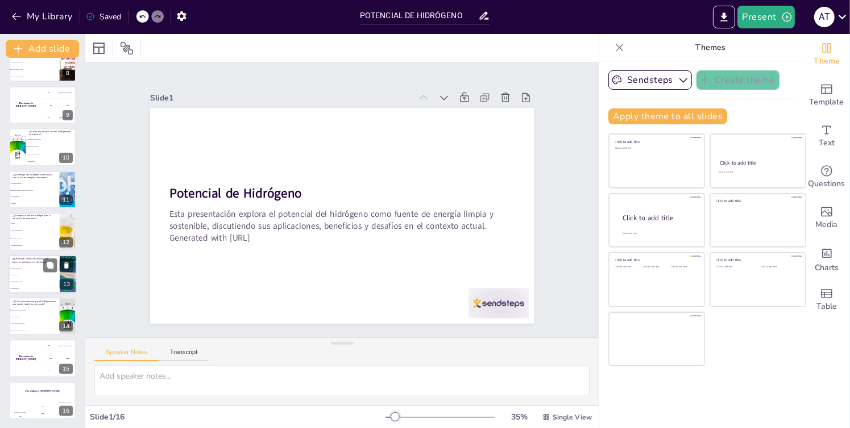
checkbox input "true"
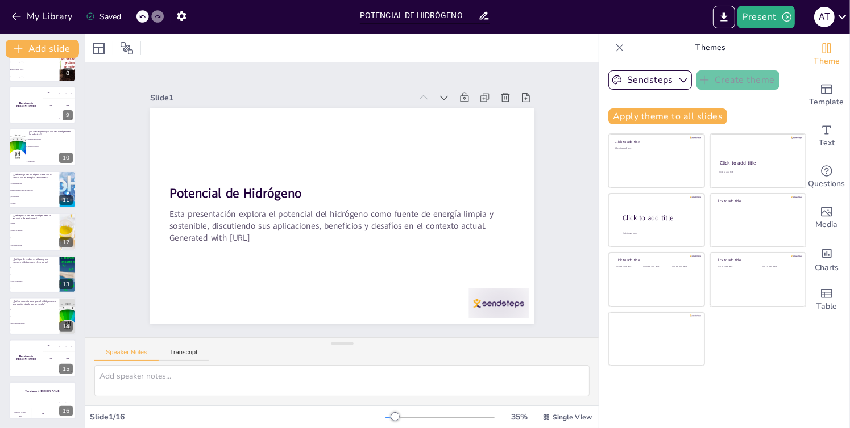
checkbox input "true"
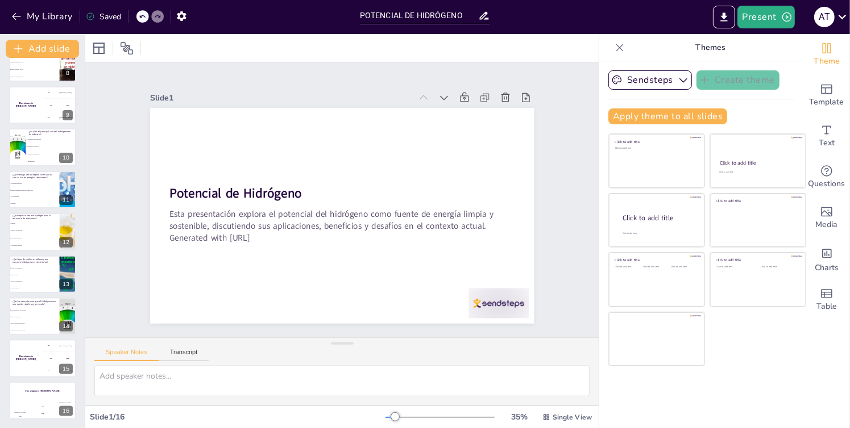
checkbox input "true"
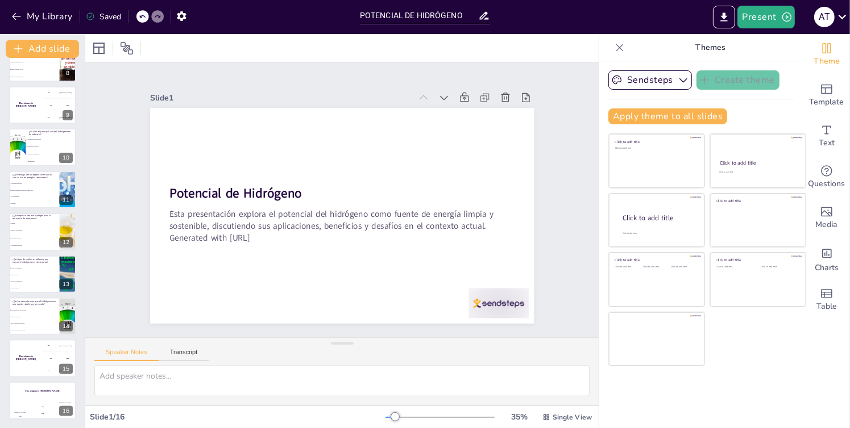
checkbox input "true"
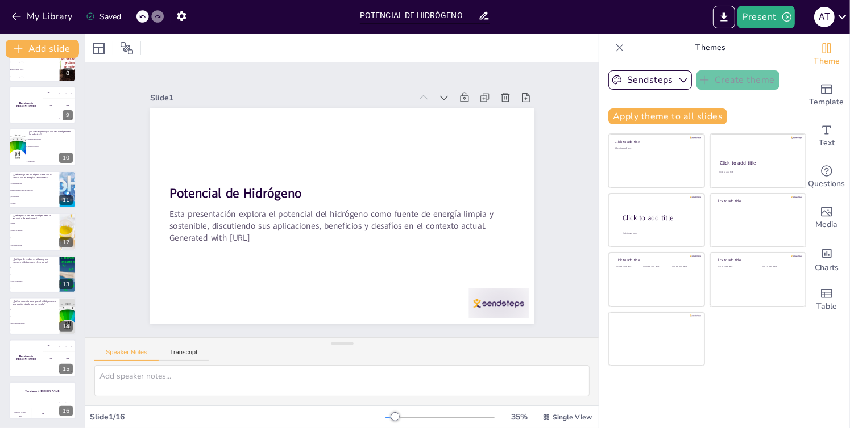
checkbox input "true"
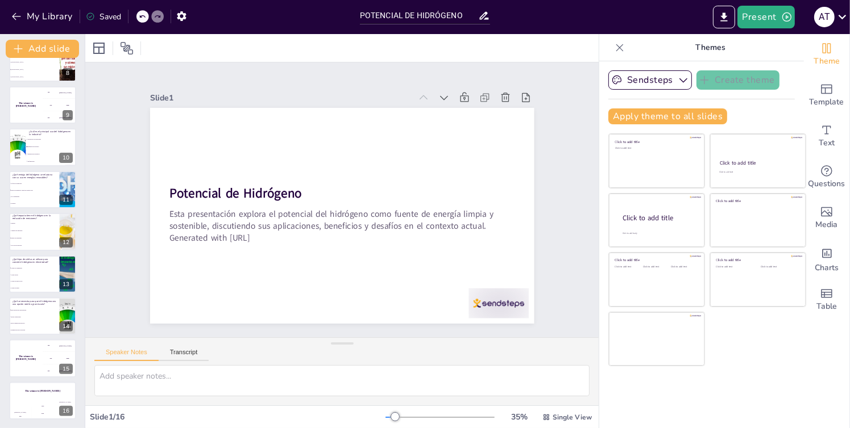
checkbox input "true"
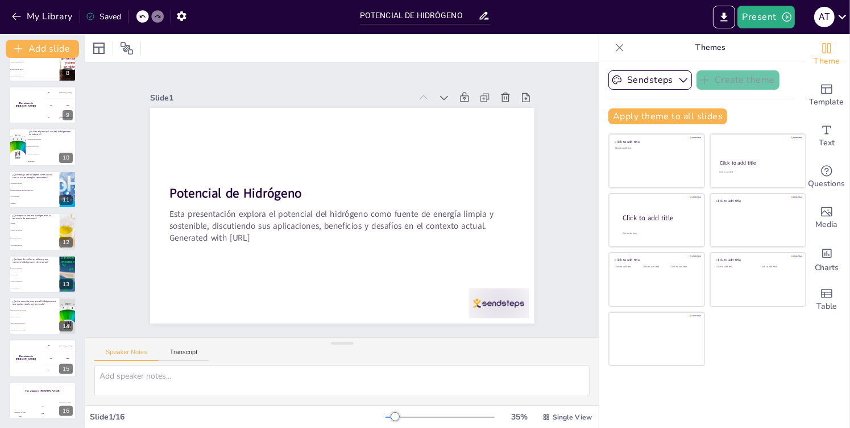
checkbox input "true"
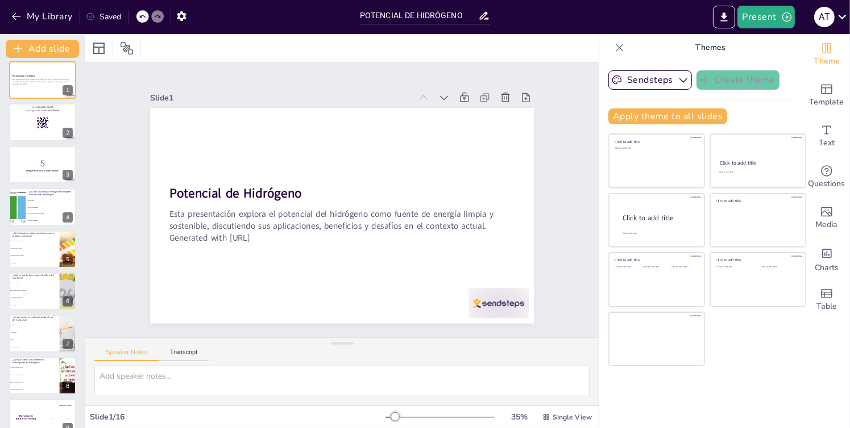
scroll to position [0, 0]
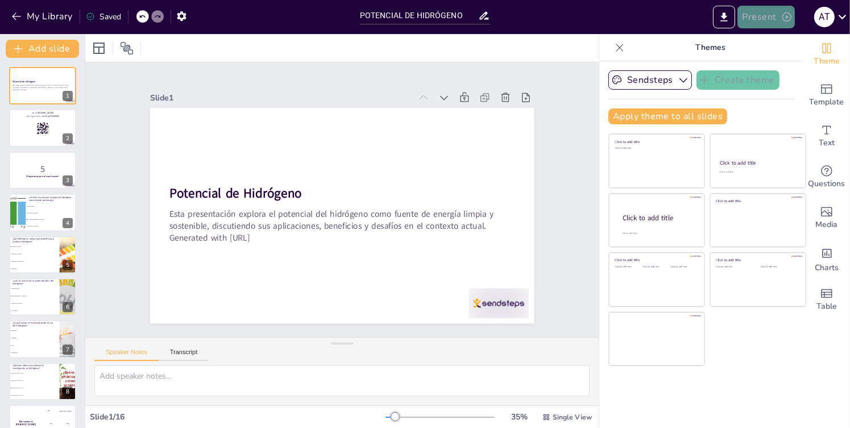
click at [759, 20] on button "Present" at bounding box center [765, 17] width 57 height 23
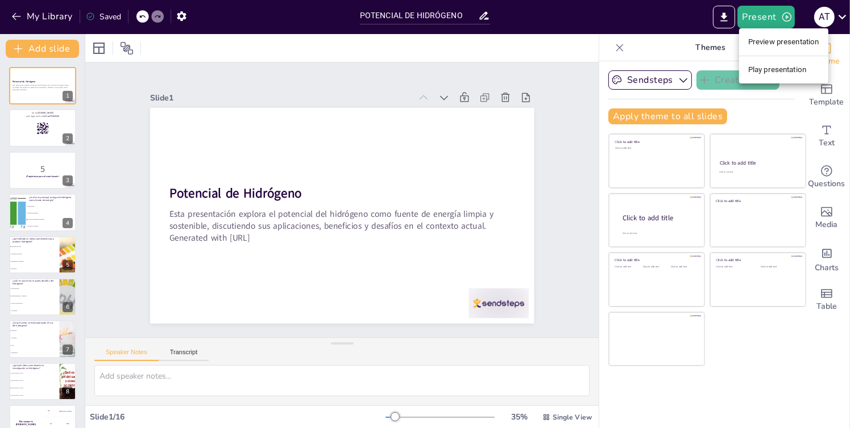
click at [755, 75] on li "Play presentation" at bounding box center [783, 70] width 89 height 18
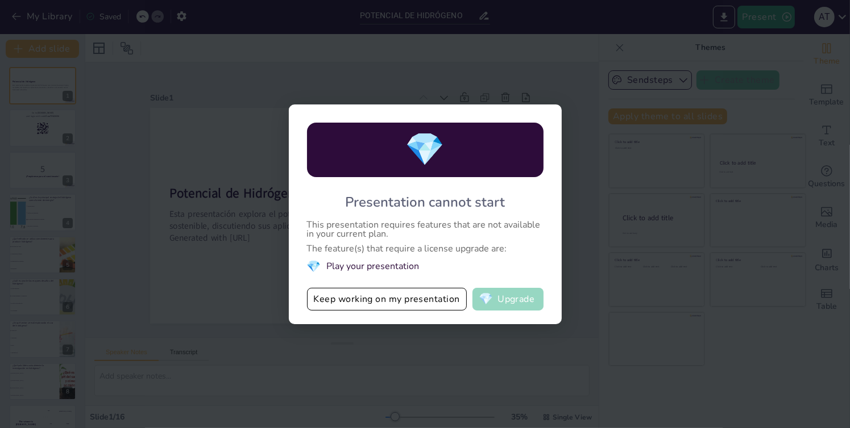
click at [509, 299] on button "💎 Upgrade" at bounding box center [507, 299] width 71 height 23
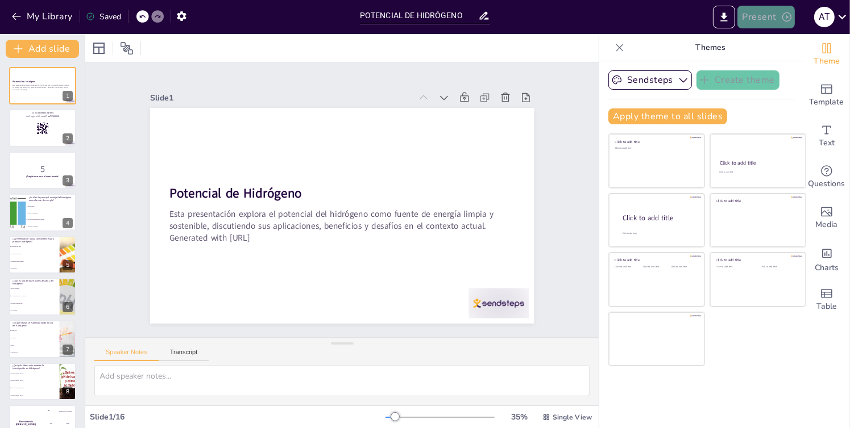
click at [758, 18] on button "Present" at bounding box center [765, 17] width 57 height 23
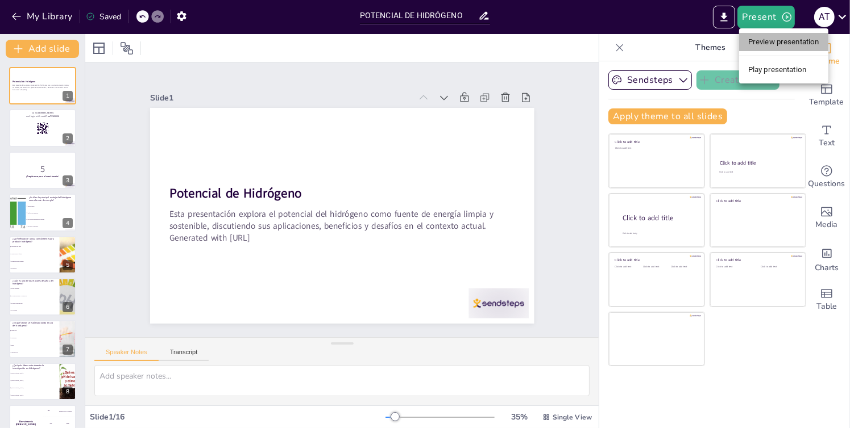
click at [747, 38] on li "Preview presentation" at bounding box center [783, 42] width 89 height 18
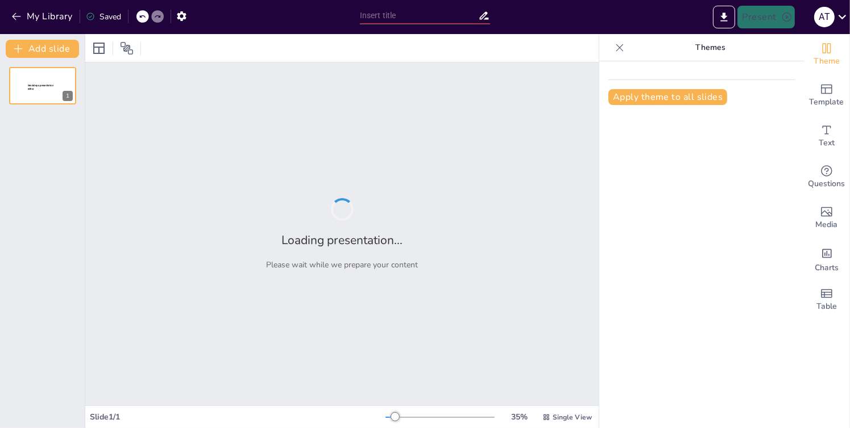
type input "POTENCIAL DE HIDRÓGENO"
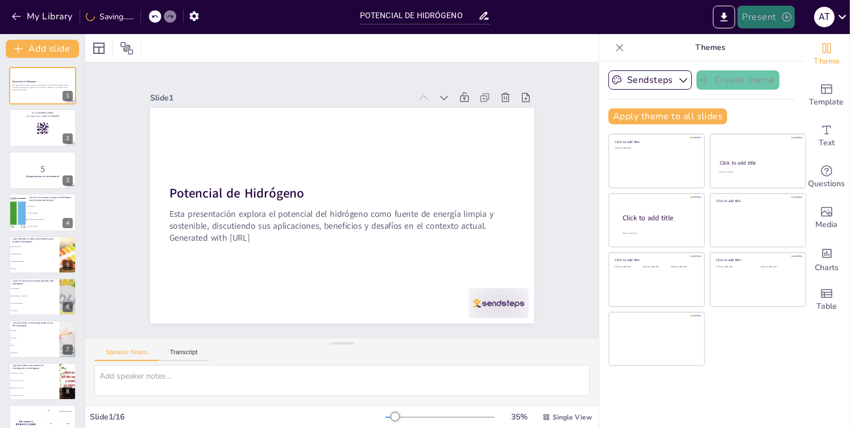
click at [750, 23] on button "Present" at bounding box center [765, 17] width 57 height 23
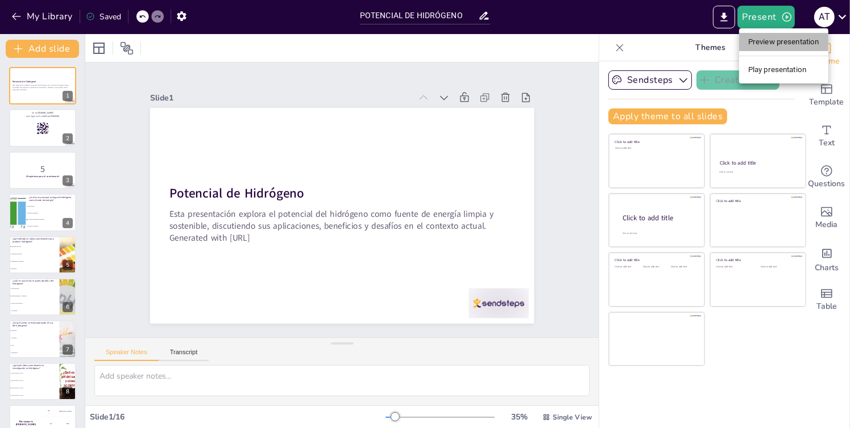
click at [754, 42] on li "Preview presentation" at bounding box center [783, 42] width 89 height 18
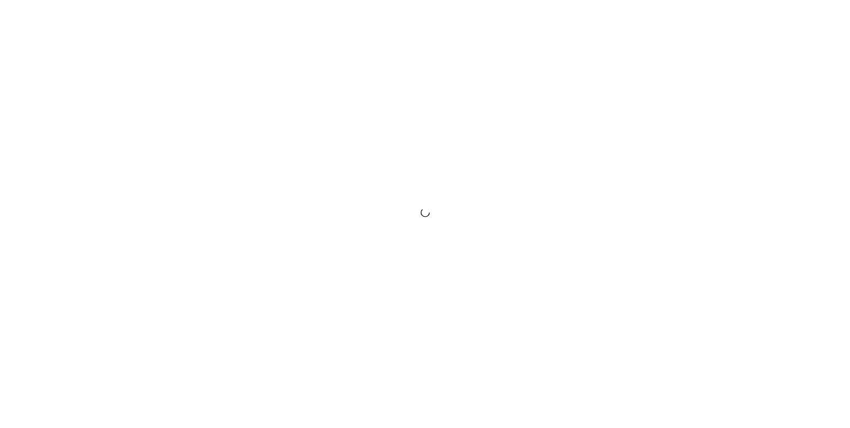
click at [517, 240] on div at bounding box center [425, 214] width 850 height 428
drag, startPoint x: 0, startPoint y: 0, endPoint x: 517, endPoint y: 240, distance: 570.0
click at [517, 240] on div at bounding box center [425, 214] width 850 height 428
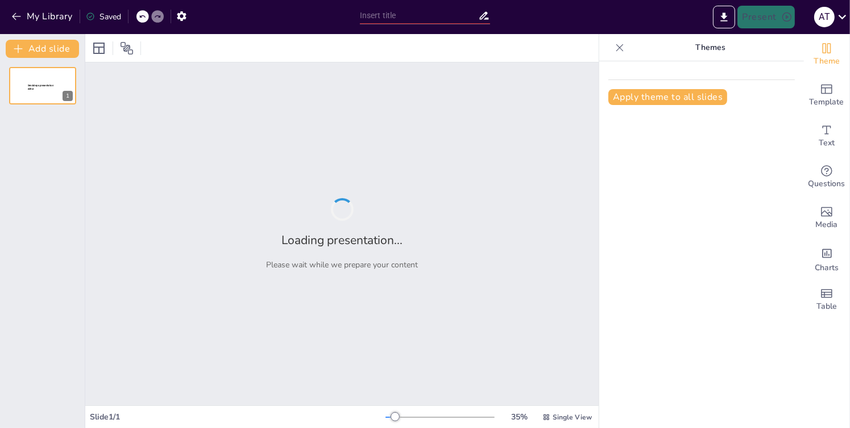
type input "POTENCIAL DE HIDRÓGENO"
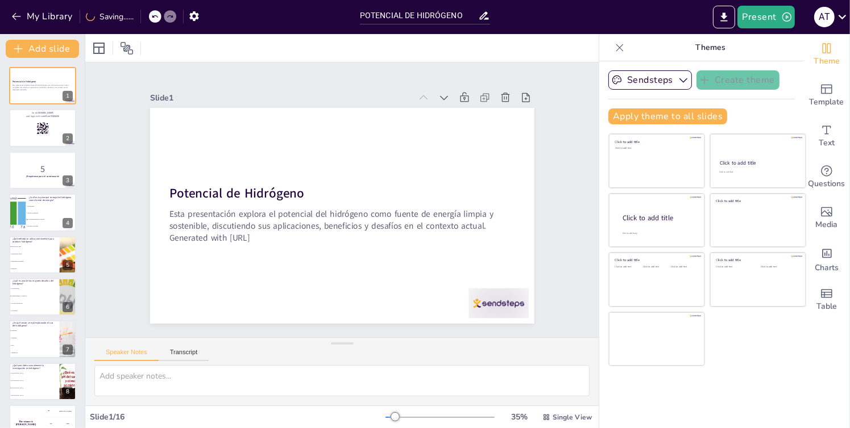
checkbox input "true"
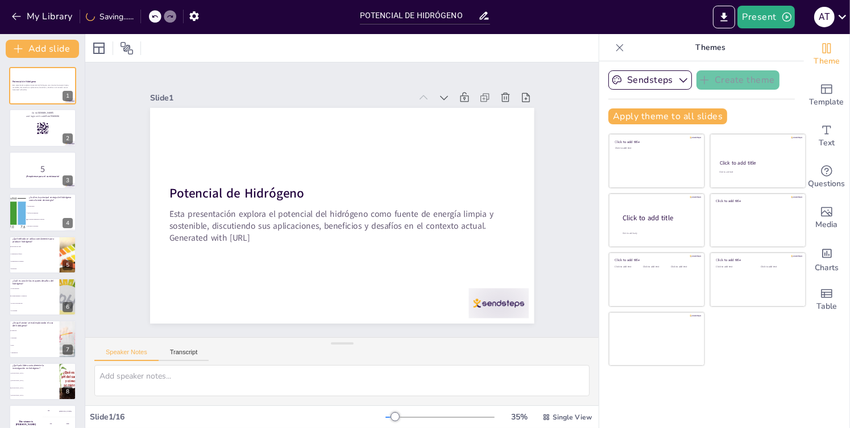
checkbox input "true"
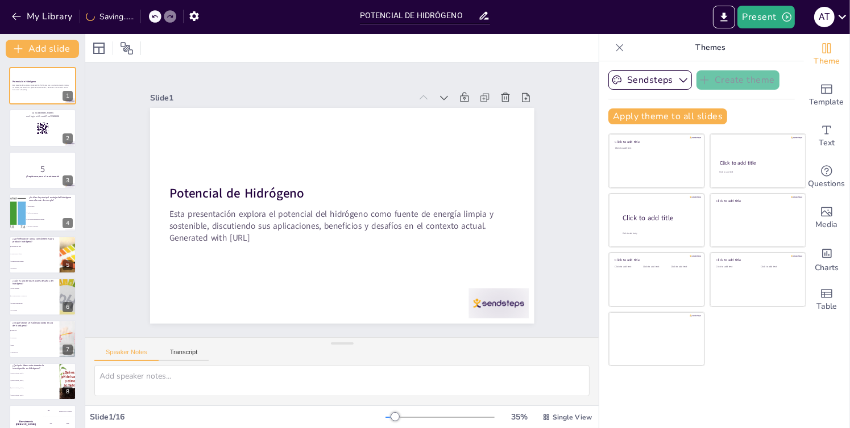
checkbox input "true"
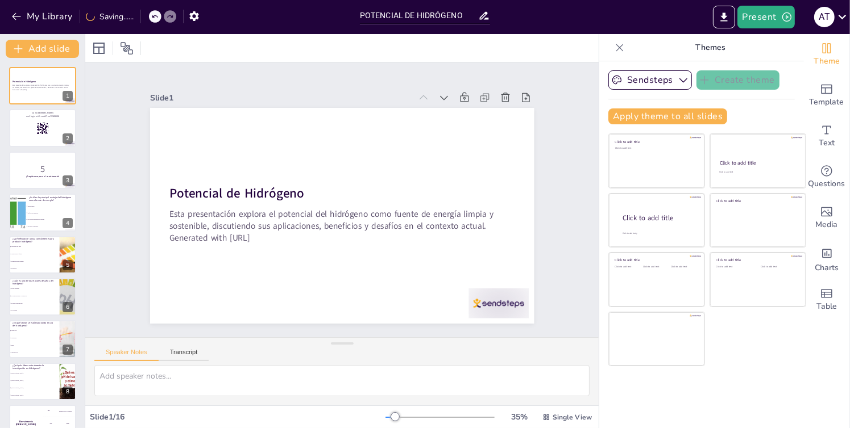
checkbox input "true"
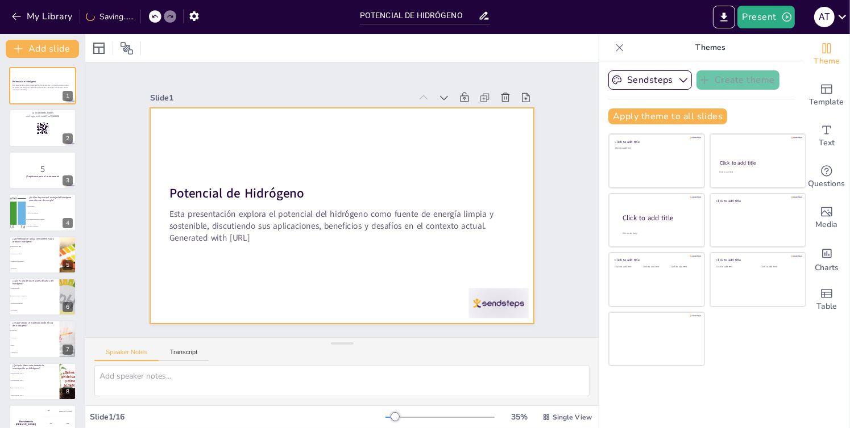
checkbox input "true"
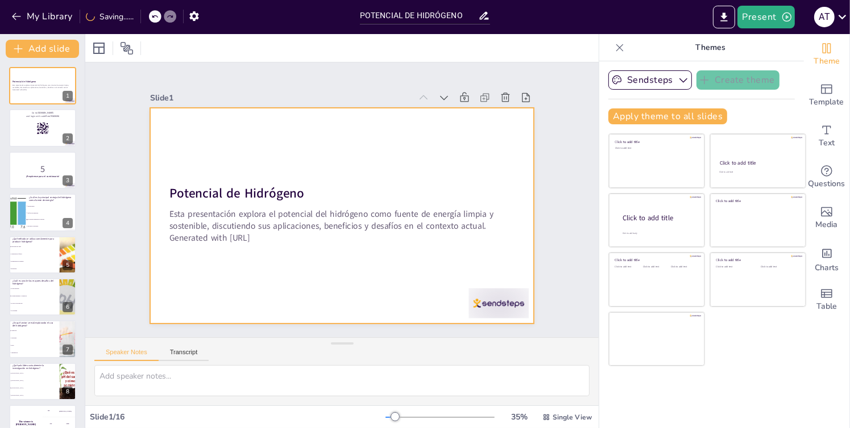
checkbox input "true"
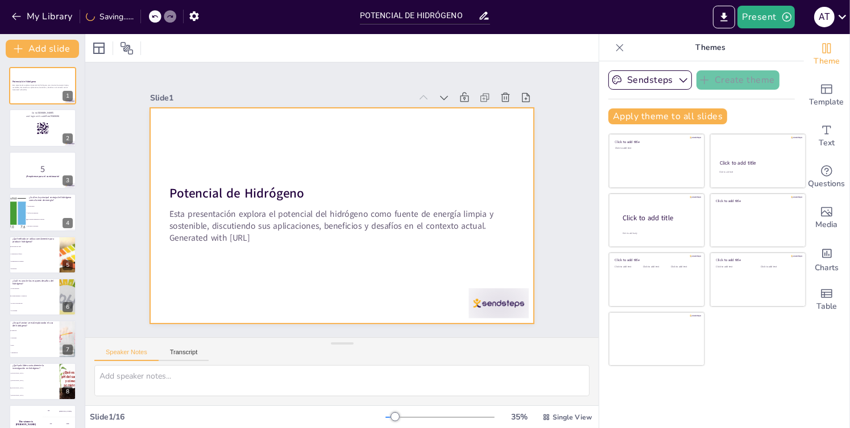
checkbox input "true"
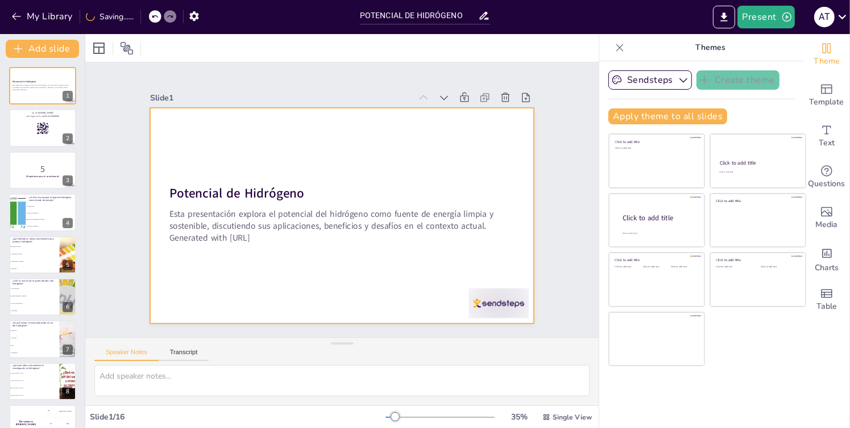
checkbox input "true"
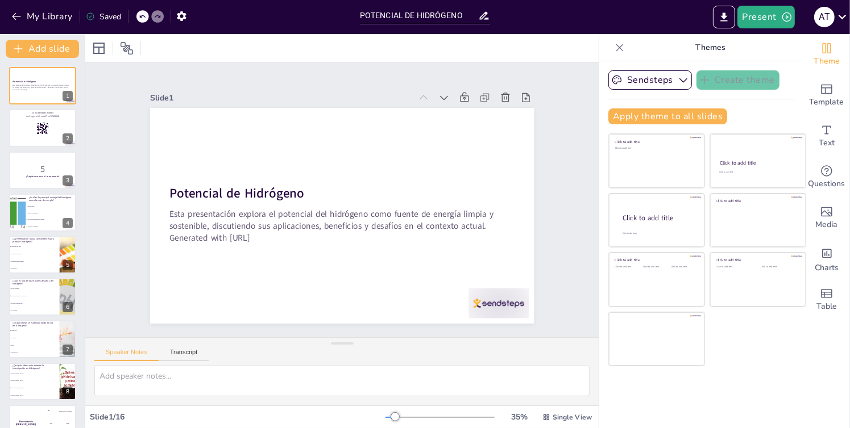
checkbox input "true"
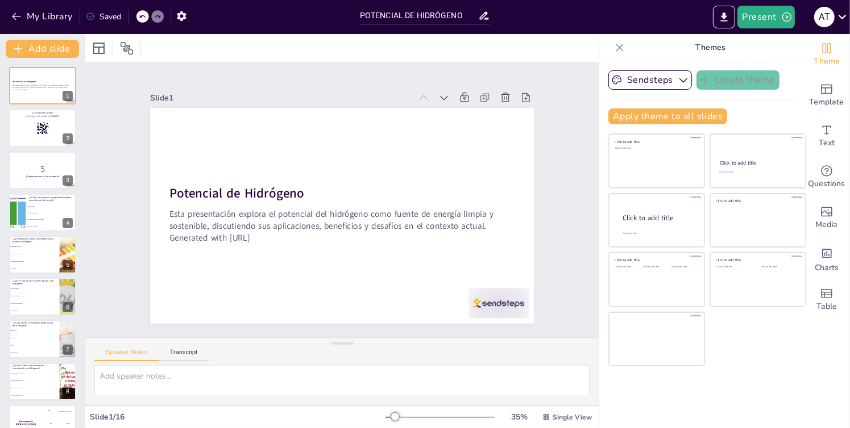
checkbox input "true"
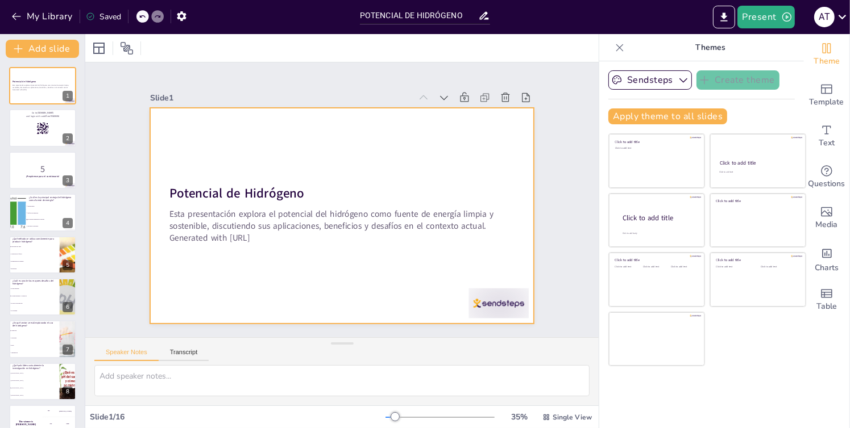
checkbox input "true"
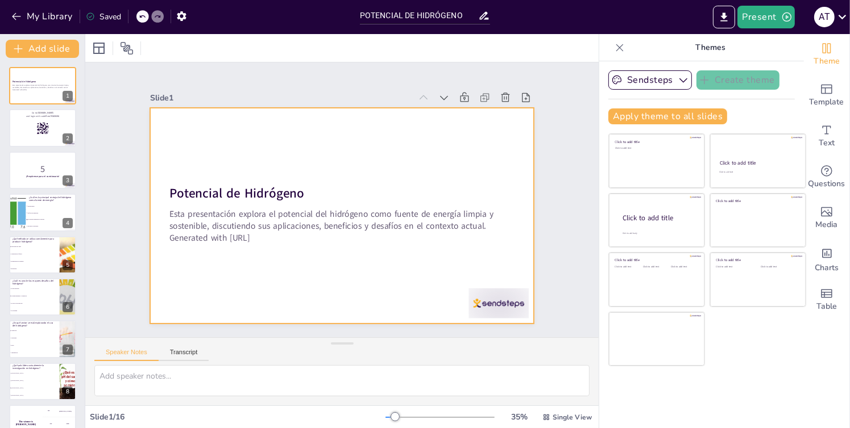
checkbox input "true"
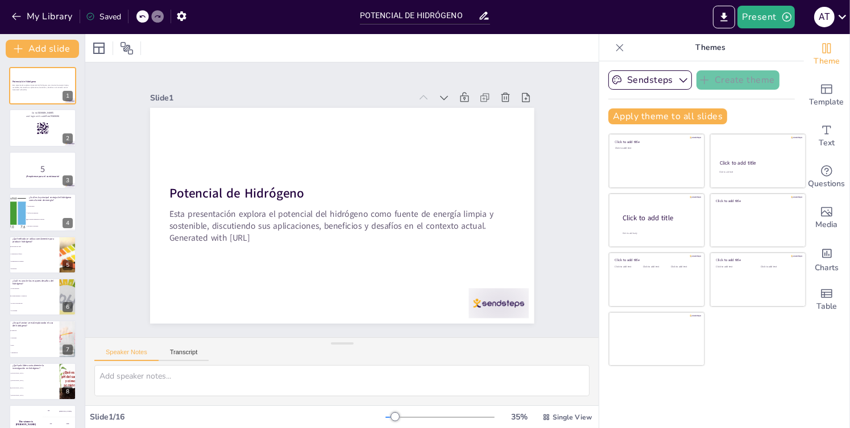
checkbox input "true"
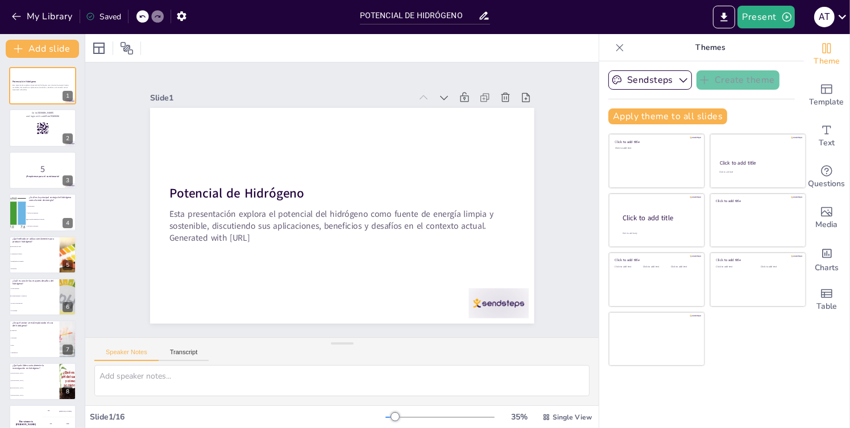
checkbox input "true"
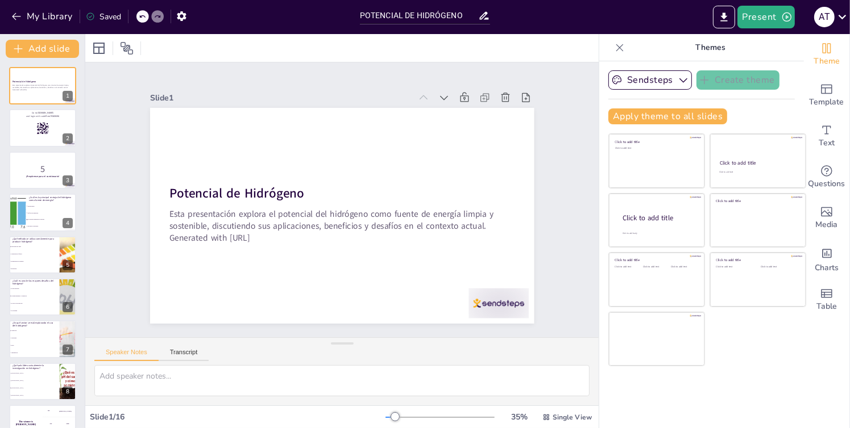
checkbox input "true"
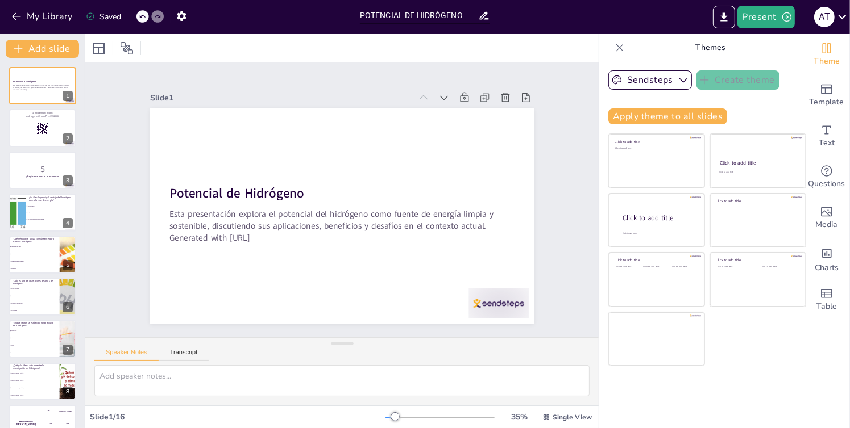
checkbox input "true"
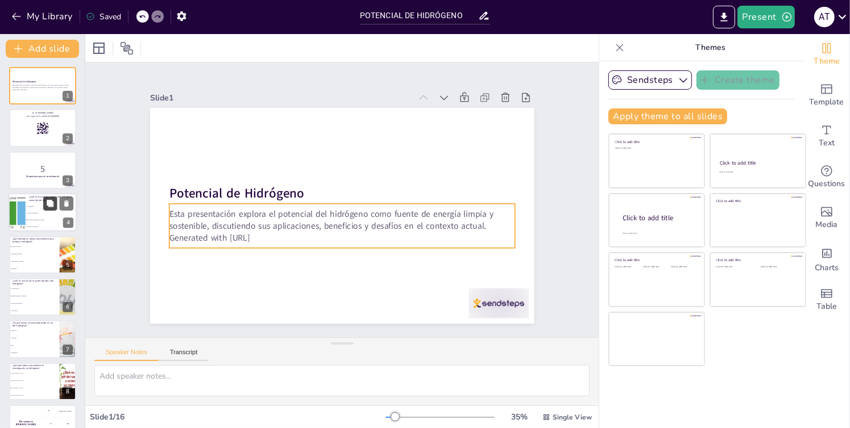
checkbox input "true"
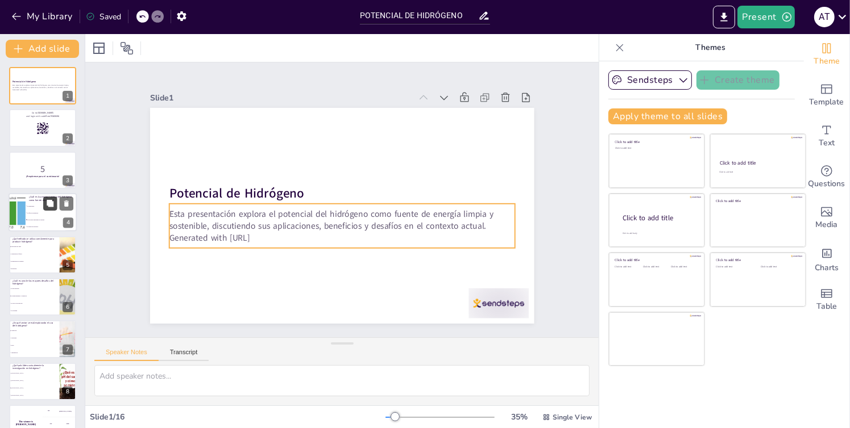
checkbox input "true"
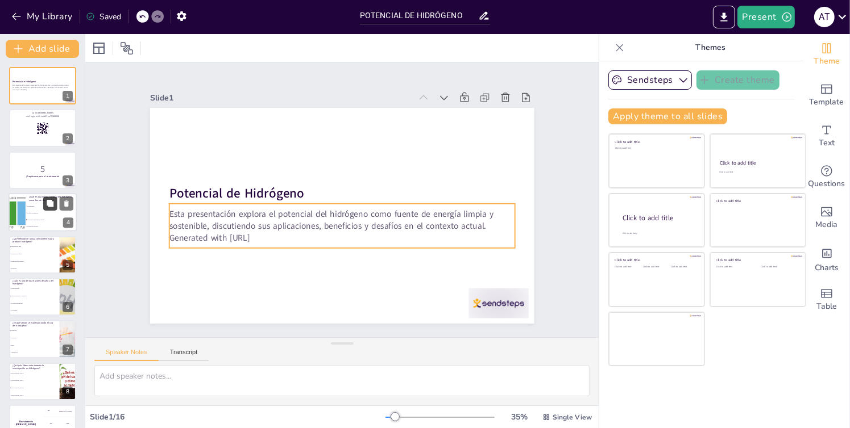
checkbox input "true"
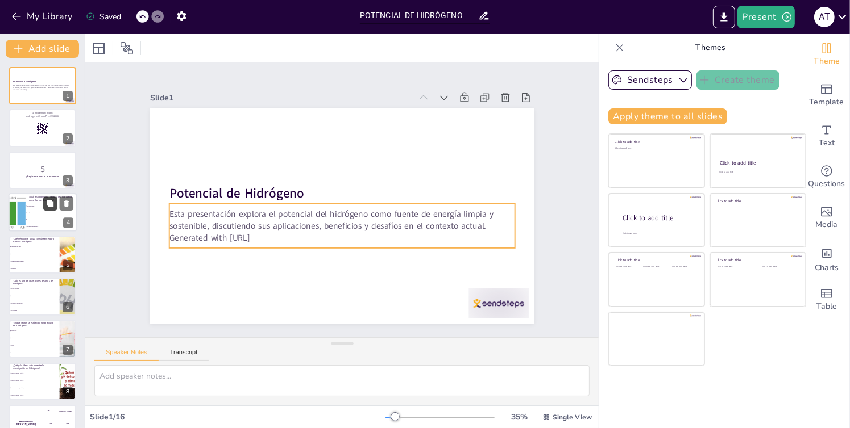
checkbox input "true"
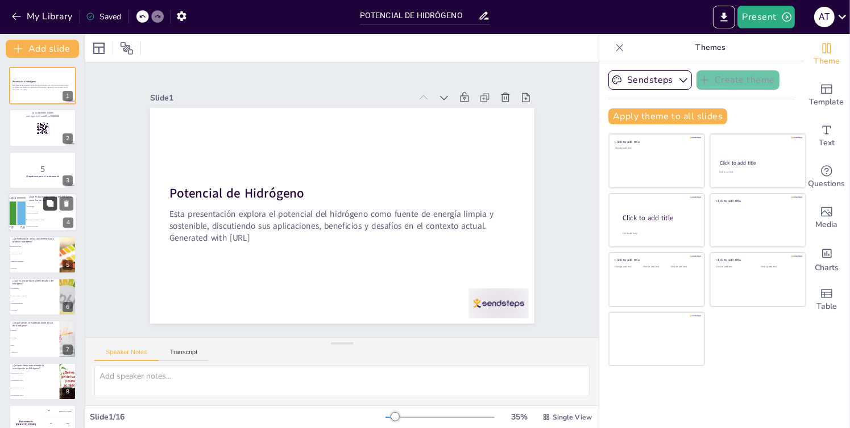
checkbox input "true"
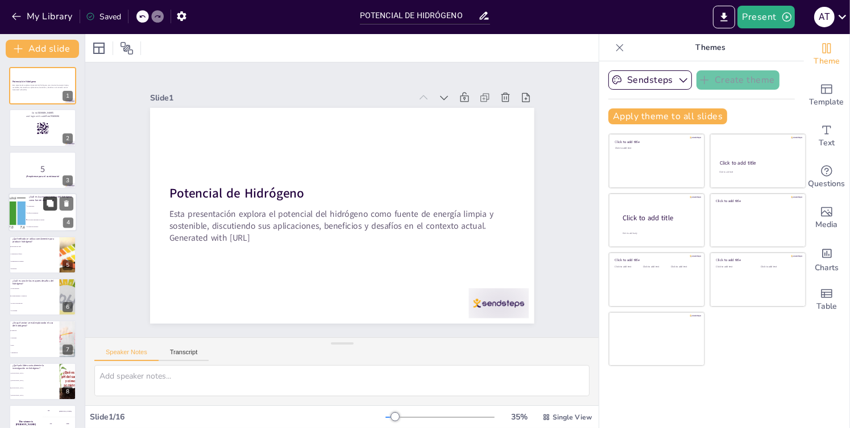
checkbox input "true"
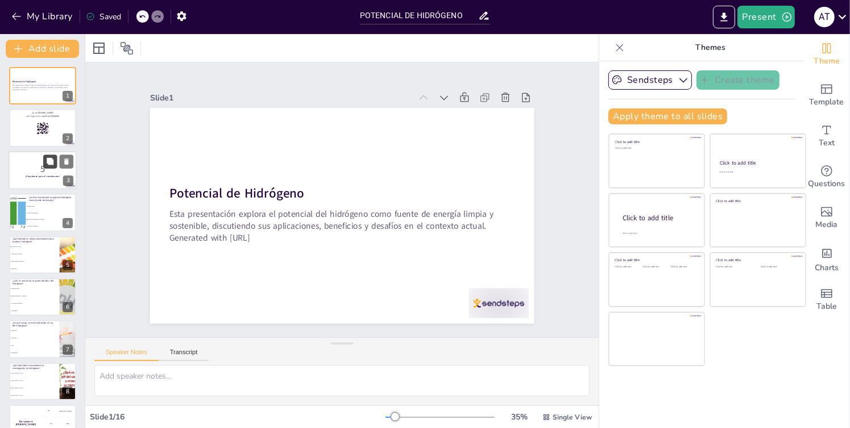
checkbox input "true"
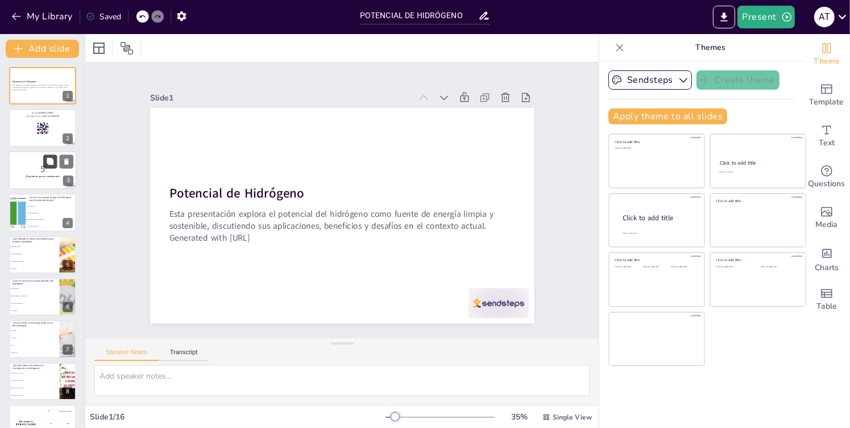
checkbox input "true"
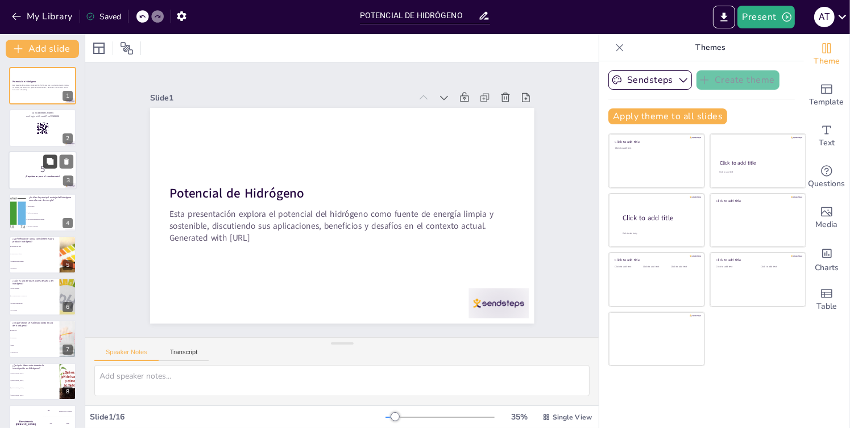
checkbox input "true"
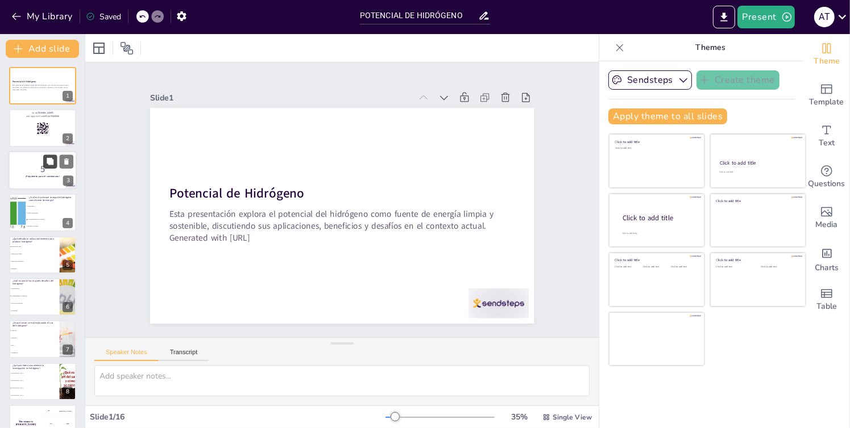
checkbox input "true"
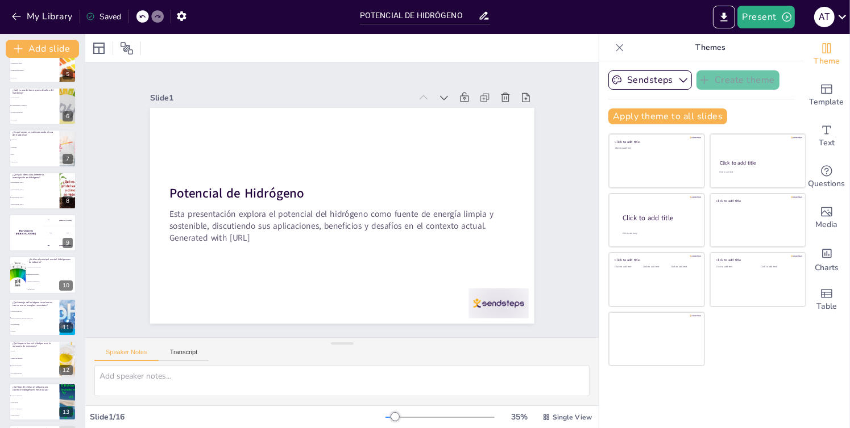
checkbox input "true"
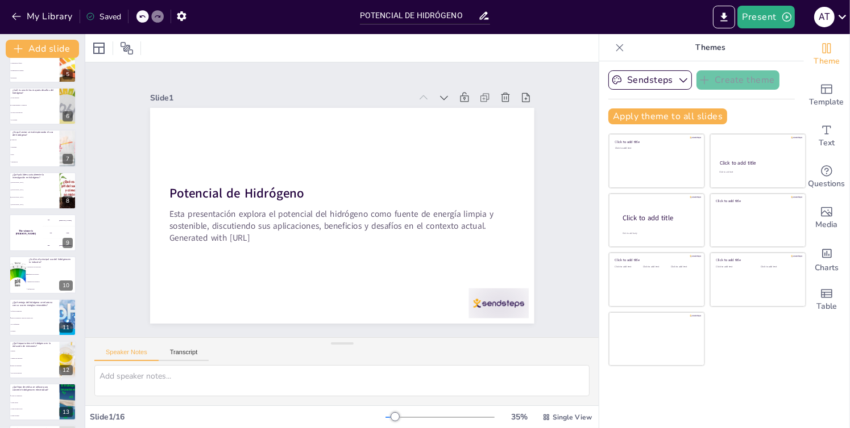
checkbox input "true"
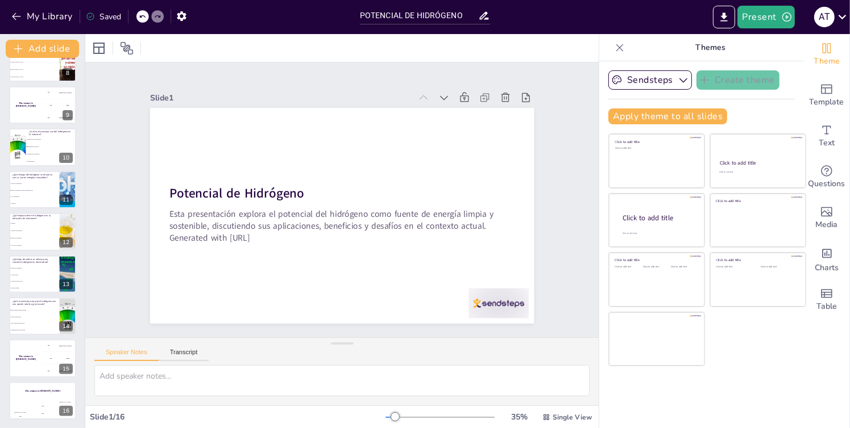
checkbox input "true"
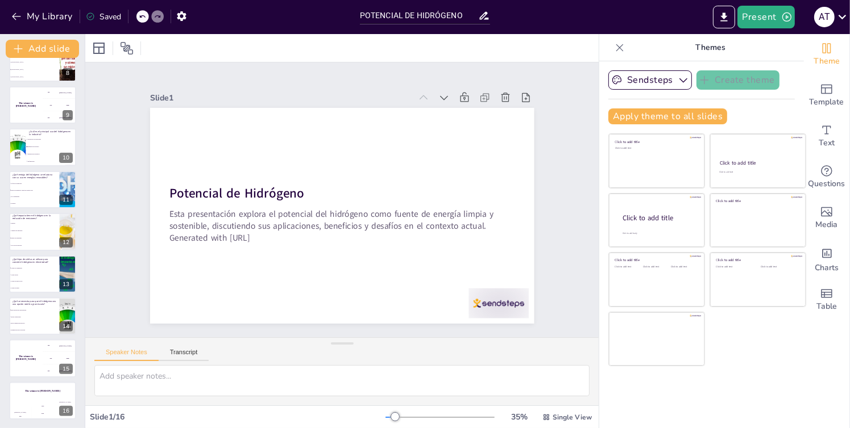
checkbox input "true"
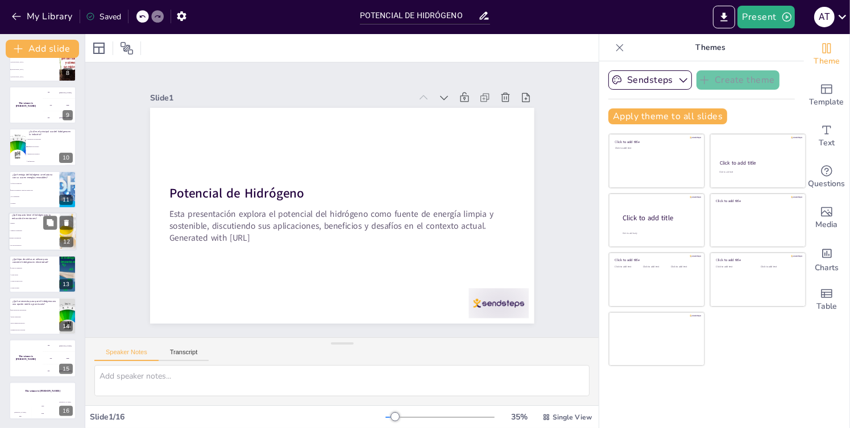
checkbox input "true"
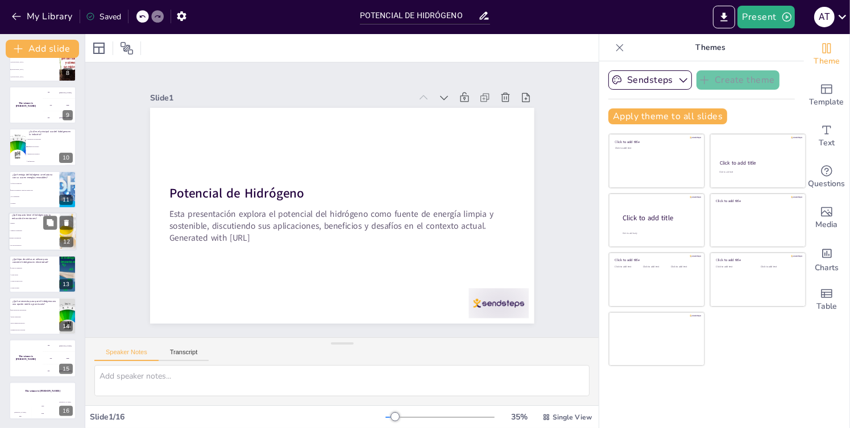
checkbox input "true"
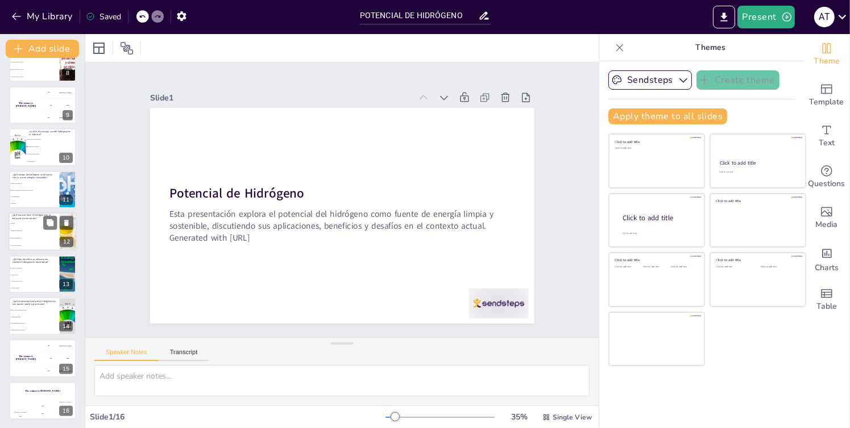
checkbox input "true"
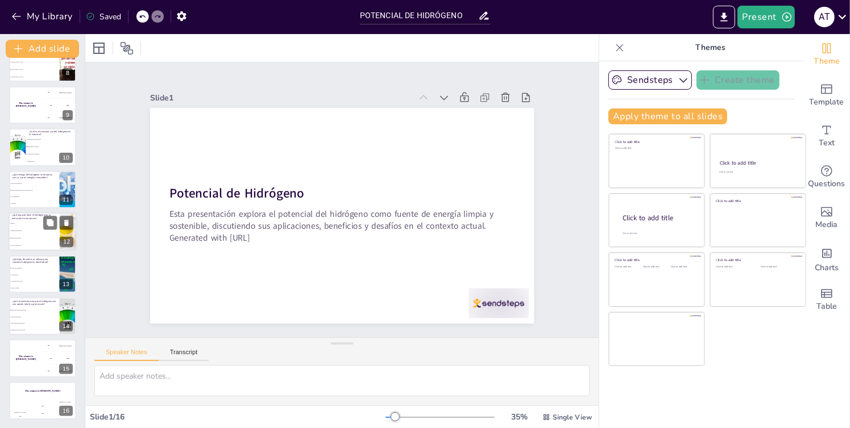
checkbox input "true"
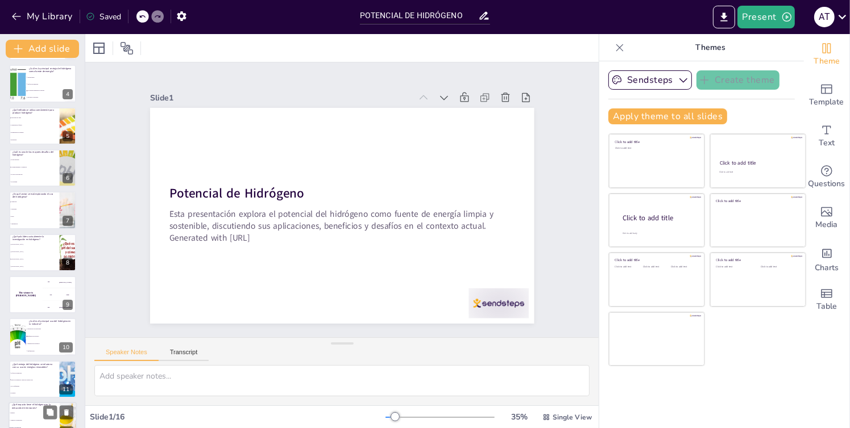
checkbox input "true"
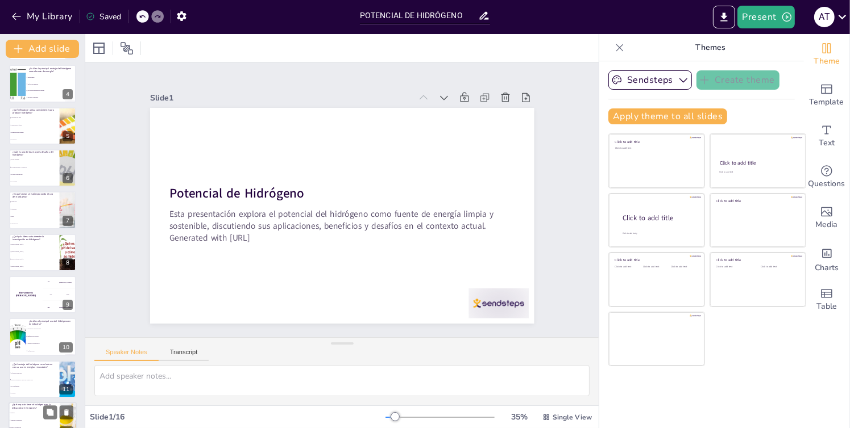
checkbox input "true"
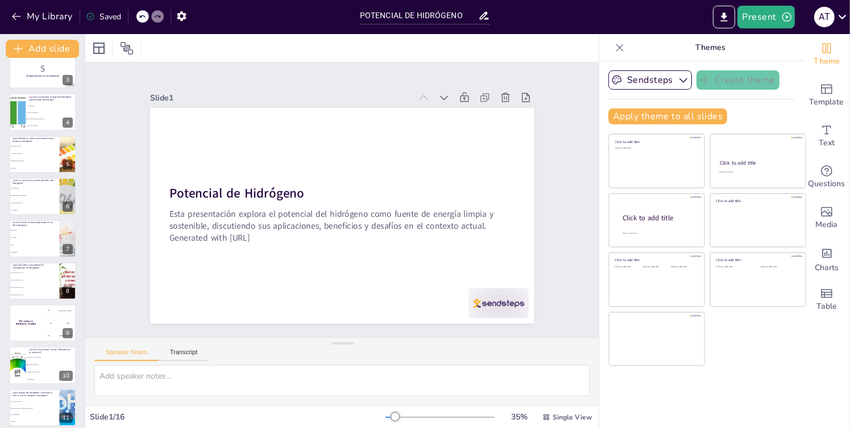
scroll to position [98, 0]
checkbox input "true"
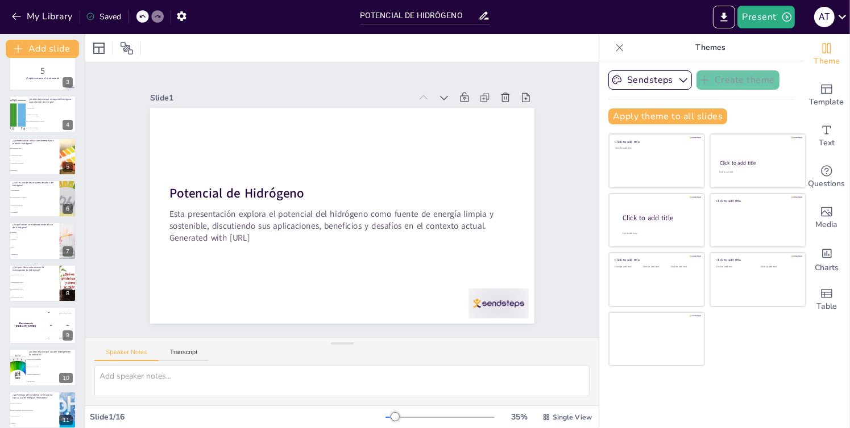
checkbox input "true"
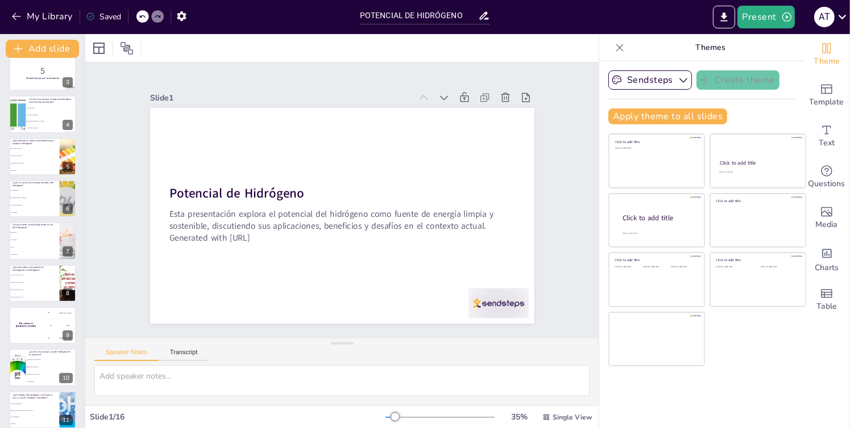
checkbox input "true"
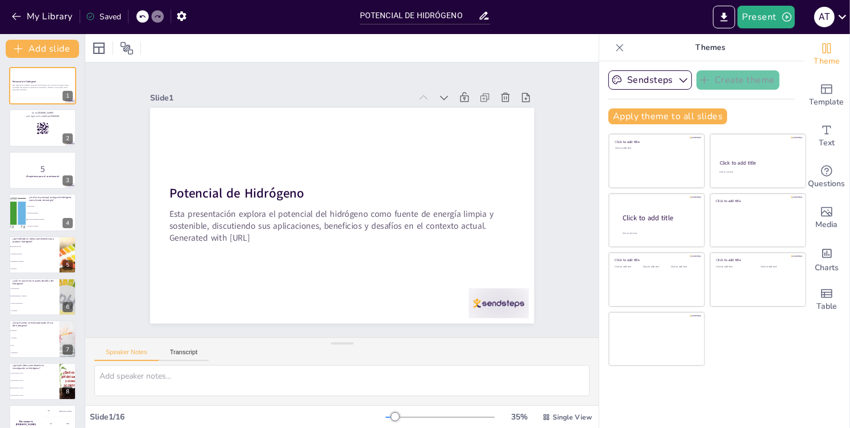
checkbox input "true"
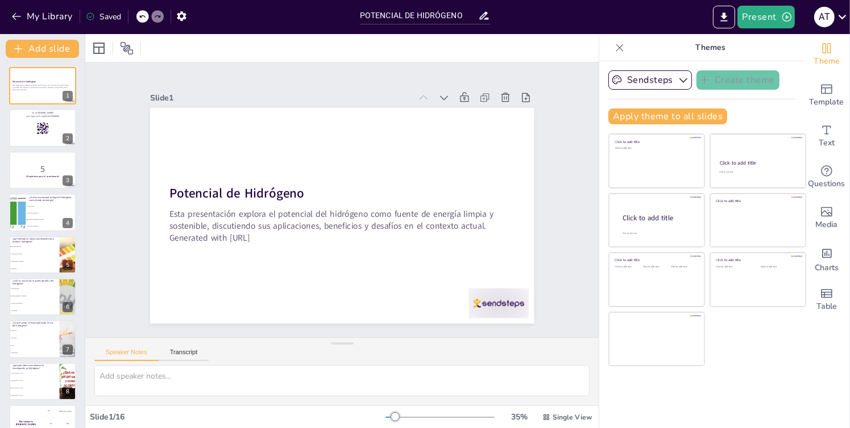
checkbox input "true"
click at [647, 83] on button "Sendsteps" at bounding box center [650, 79] width 84 height 19
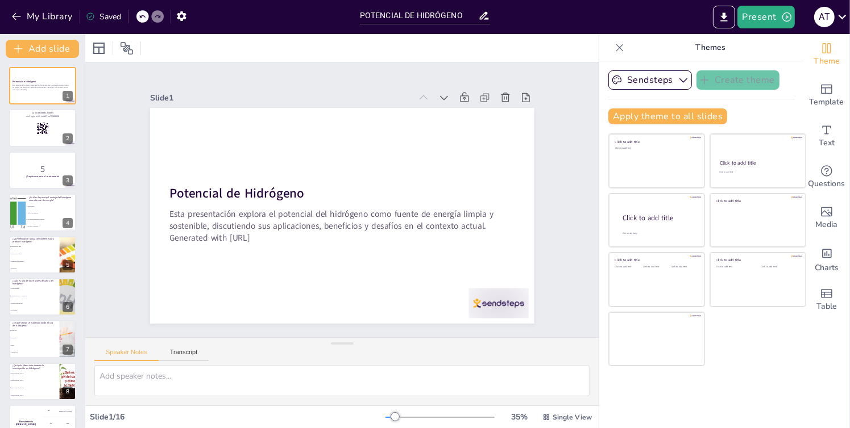
click at [724, 111] on div "Apply theme to all slides" at bounding box center [701, 117] width 186 height 16
click at [814, 70] on div "Theme" at bounding box center [826, 54] width 45 height 41
click at [814, 61] on span "Theme" at bounding box center [826, 61] width 26 height 13
click at [668, 78] on button "Sendsteps" at bounding box center [650, 79] width 84 height 19
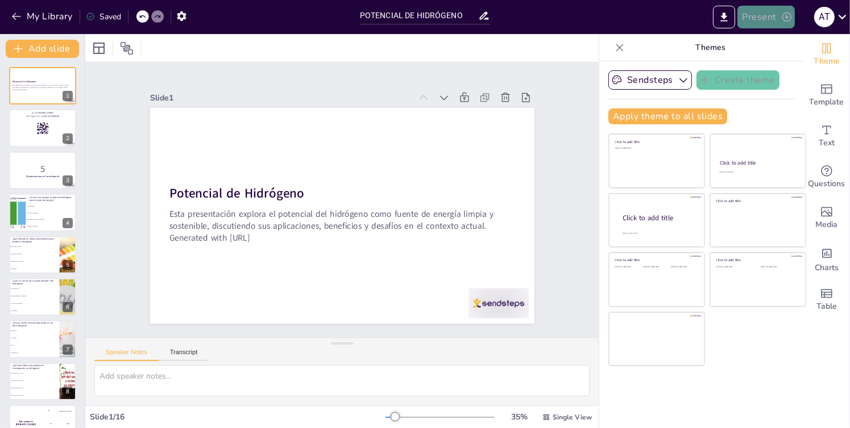
click at [767, 12] on button "Present" at bounding box center [765, 17] width 57 height 23
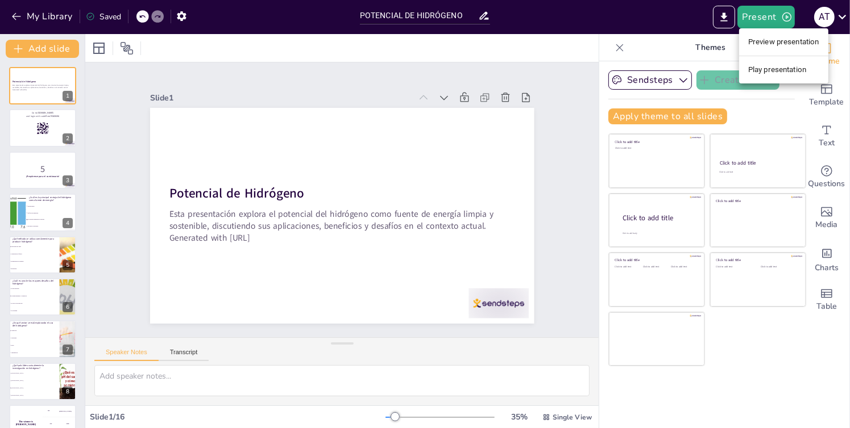
drag, startPoint x: 785, startPoint y: 56, endPoint x: 785, endPoint y: 65, distance: 9.1
click at [785, 65] on ul "Preview presentation Play presentation" at bounding box center [783, 55] width 89 height 55
click at [785, 65] on li "Play presentation" at bounding box center [783, 70] width 89 height 18
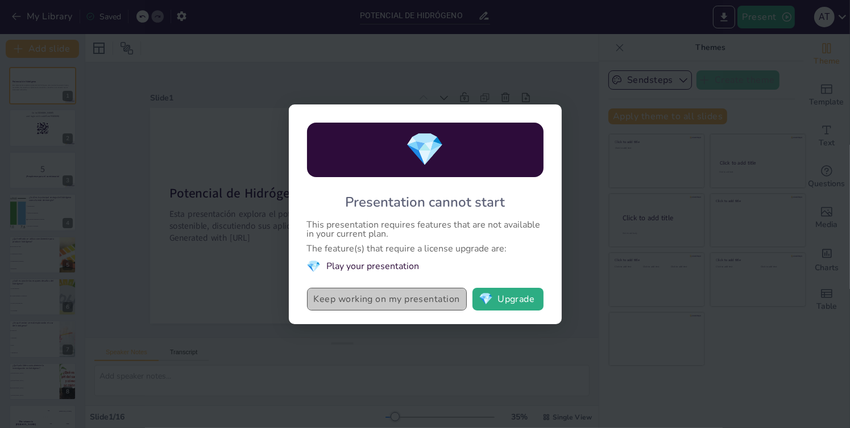
click at [463, 302] on button "Keep working on my presentation" at bounding box center [387, 299] width 160 height 23
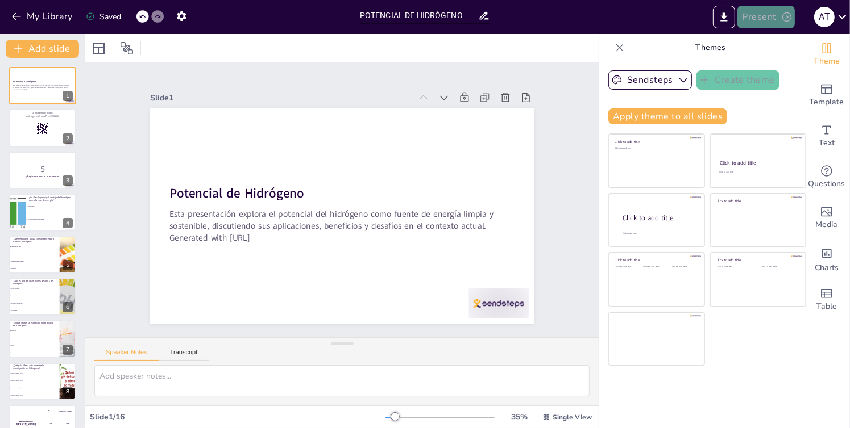
click at [771, 18] on button "Present" at bounding box center [765, 17] width 57 height 23
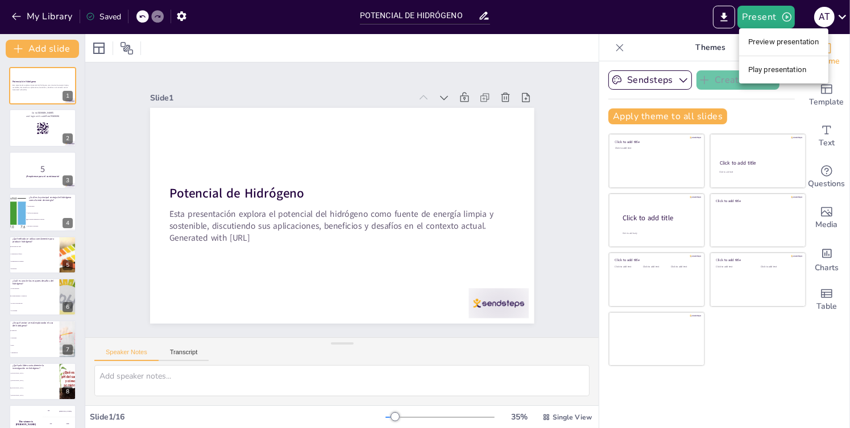
click at [765, 66] on li "Play presentation" at bounding box center [783, 70] width 89 height 18
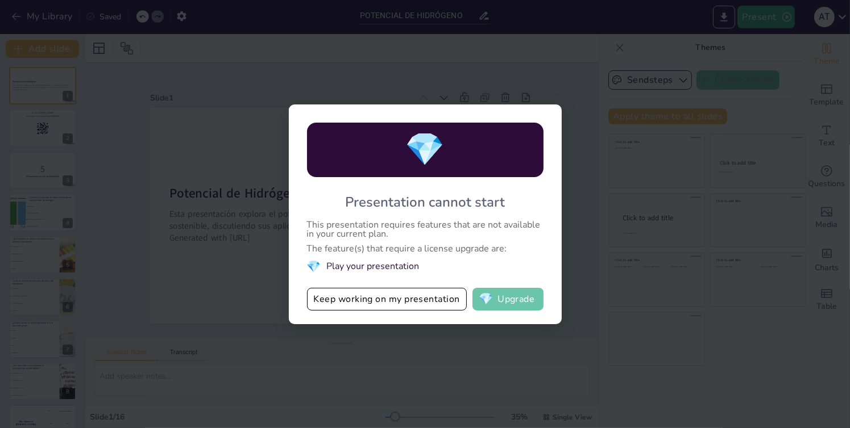
drag, startPoint x: 517, startPoint y: 286, endPoint x: 517, endPoint y: 294, distance: 8.5
click at [517, 294] on div "💎 Presentation cannot start This presentation requires features that are not av…" at bounding box center [425, 215] width 273 height 220
click at [517, 294] on button "💎 Upgrade" at bounding box center [507, 299] width 71 height 23
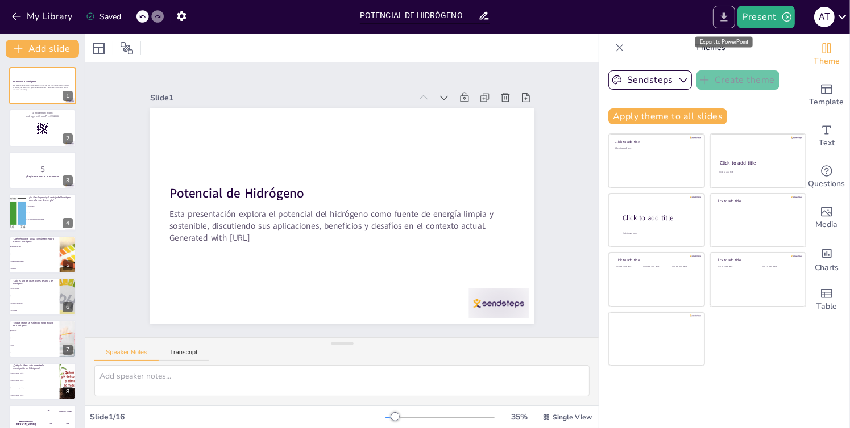
click at [727, 15] on icon "Export to PowerPoint" at bounding box center [724, 17] width 12 height 12
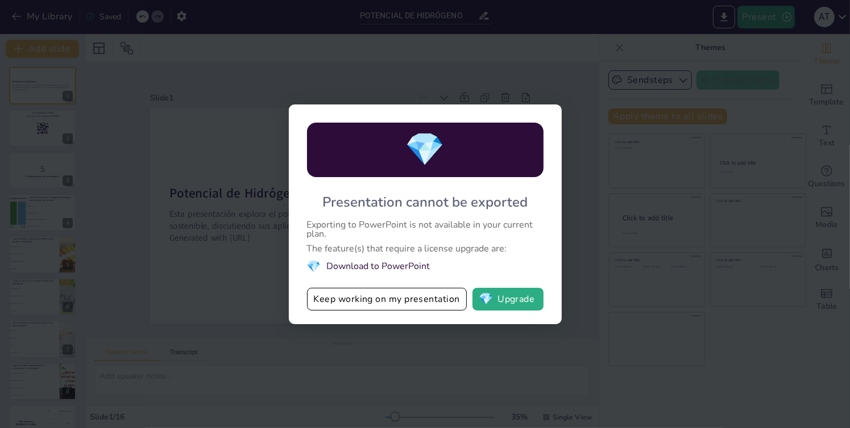
click at [649, 338] on div "💎 Presentation cannot be exported Exporting to PowerPoint is not available in y…" at bounding box center [425, 214] width 850 height 428
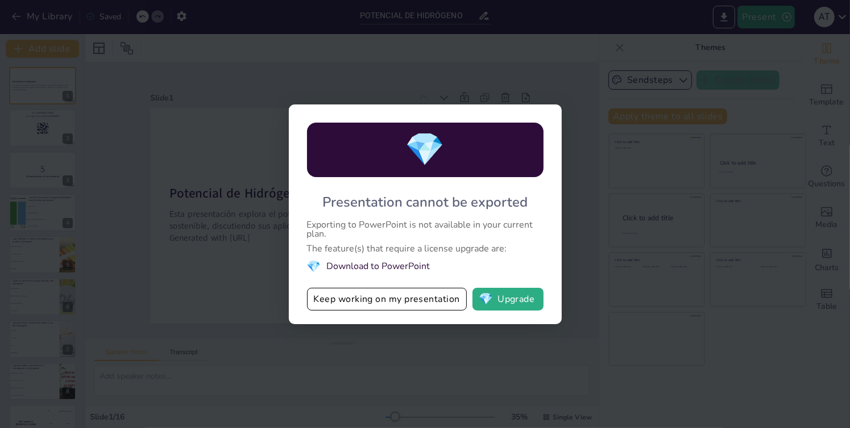
click at [649, 338] on div "💎 Presentation cannot be exported Exporting to PowerPoint is not available in y…" at bounding box center [425, 214] width 850 height 428
click at [407, 309] on button "Keep working on my presentation" at bounding box center [387, 299] width 160 height 23
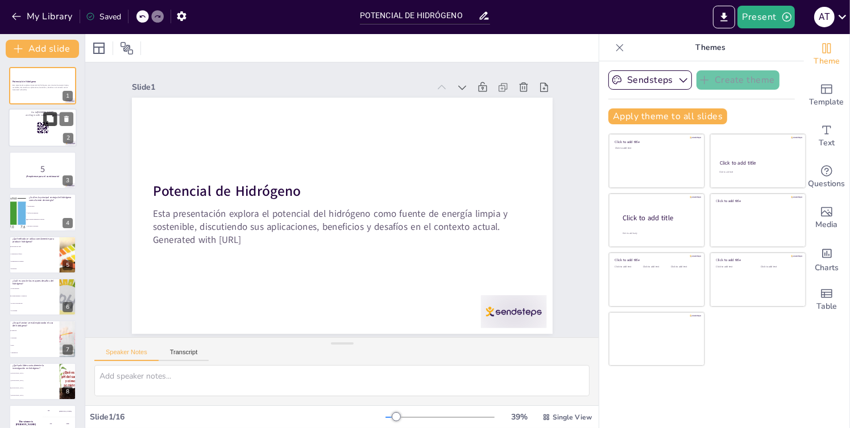
click at [43, 118] on button at bounding box center [50, 120] width 14 height 14
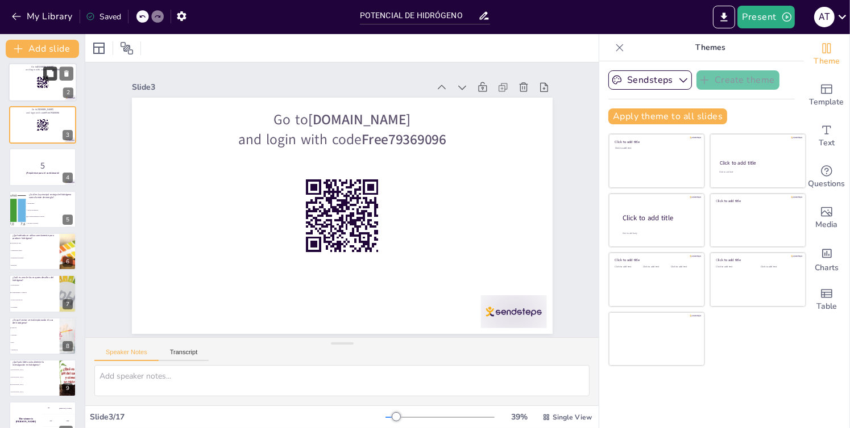
scroll to position [68, 0]
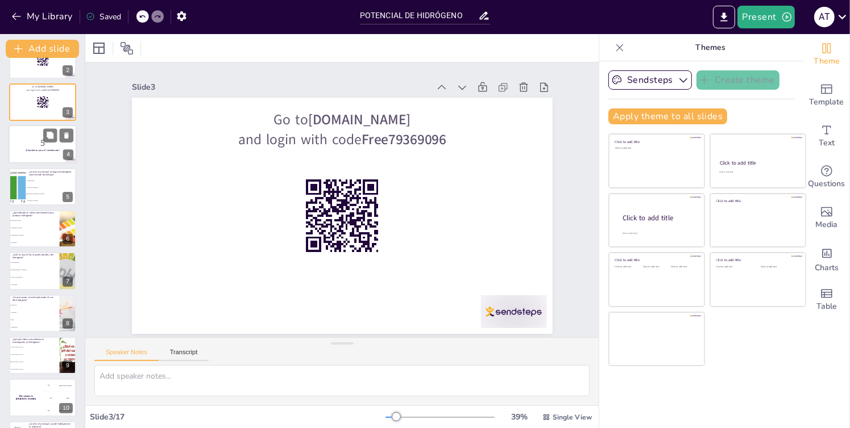
click at [32, 126] on div at bounding box center [43, 144] width 68 height 39
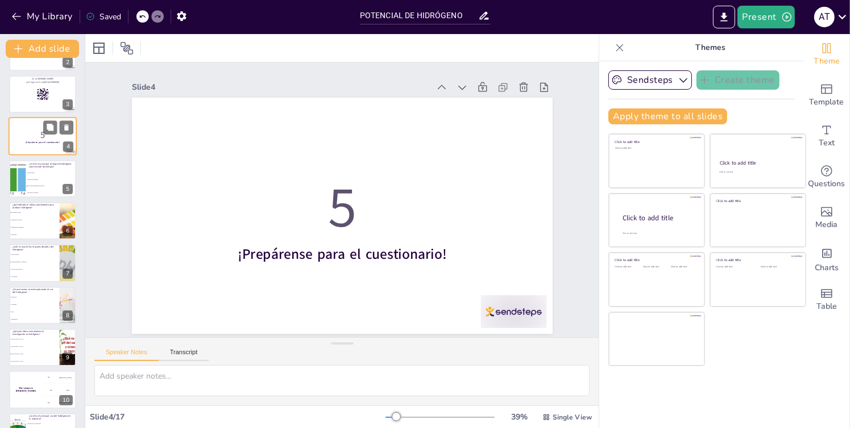
scroll to position [91, 0]
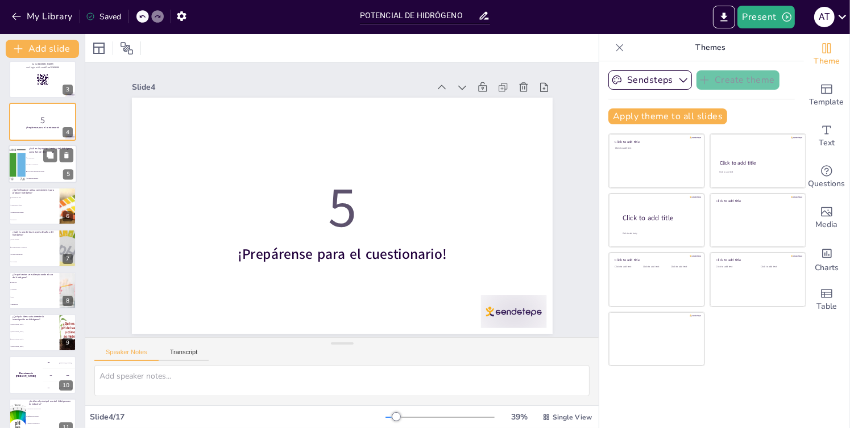
click at [40, 166] on li "Es fácil de almacenar" at bounding box center [51, 164] width 51 height 7
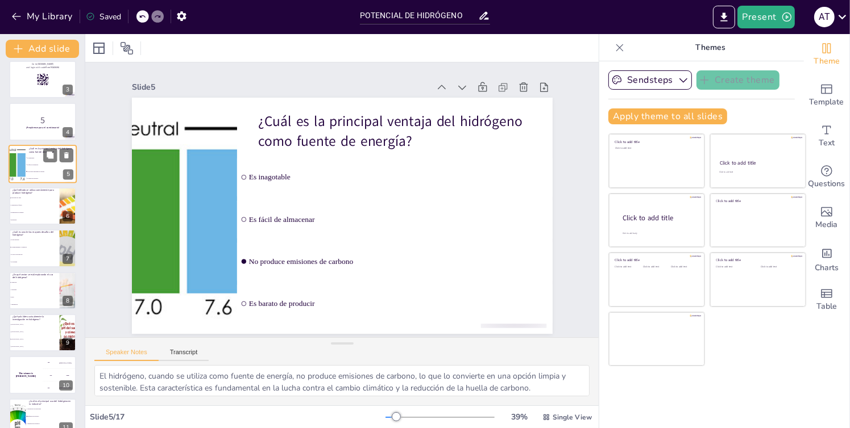
scroll to position [11, 0]
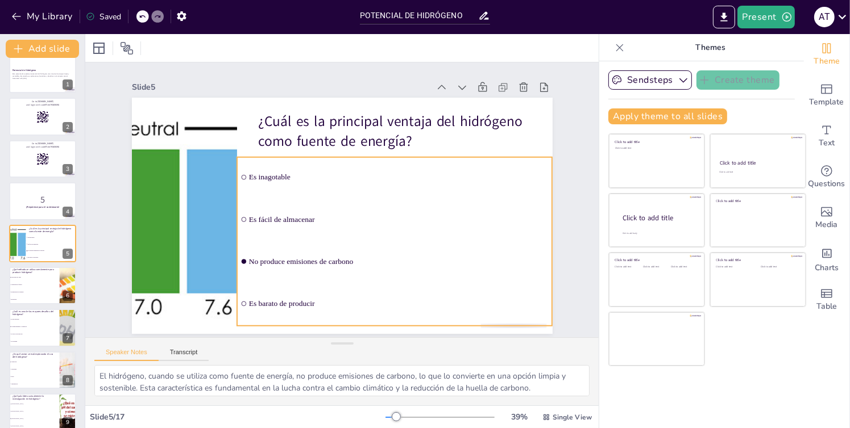
click at [277, 217] on ul "Es inagotable Es fácil de almacenar No produce emisiones de carbono Es barato d…" at bounding box center [389, 247] width 331 height 201
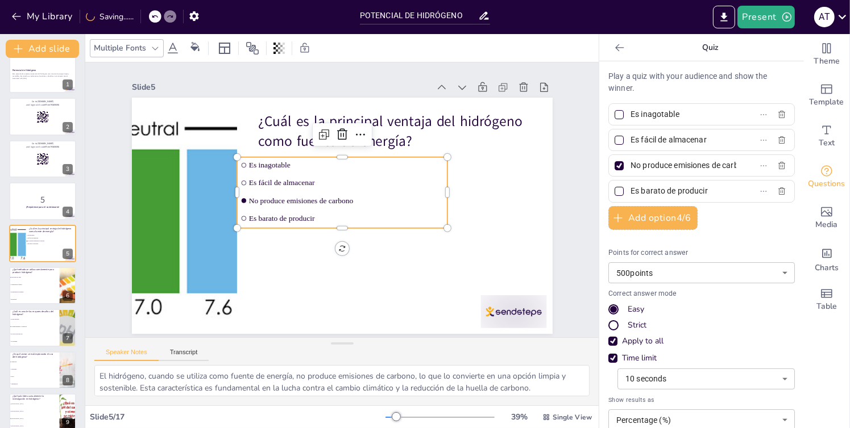
click at [262, 177] on span "Es fácil de almacenar" at bounding box center [348, 183] width 195 height 29
click at [264, 161] on span "Es inagotable" at bounding box center [349, 165] width 195 height 29
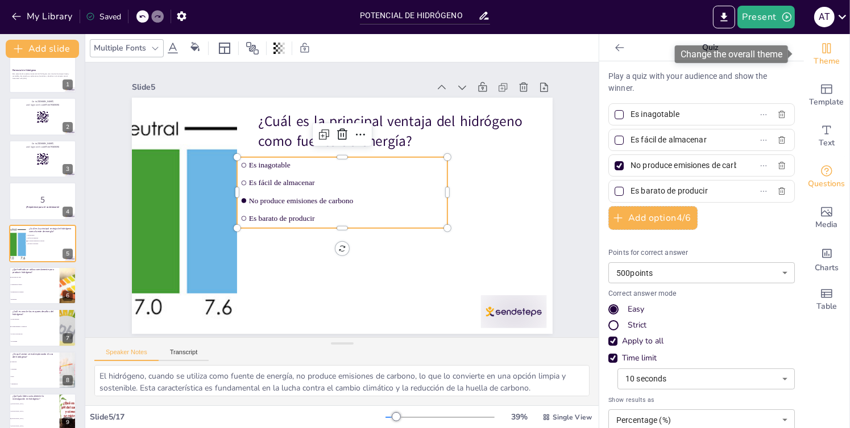
click at [822, 43] on icon "Change the overall theme" at bounding box center [826, 48] width 9 height 10
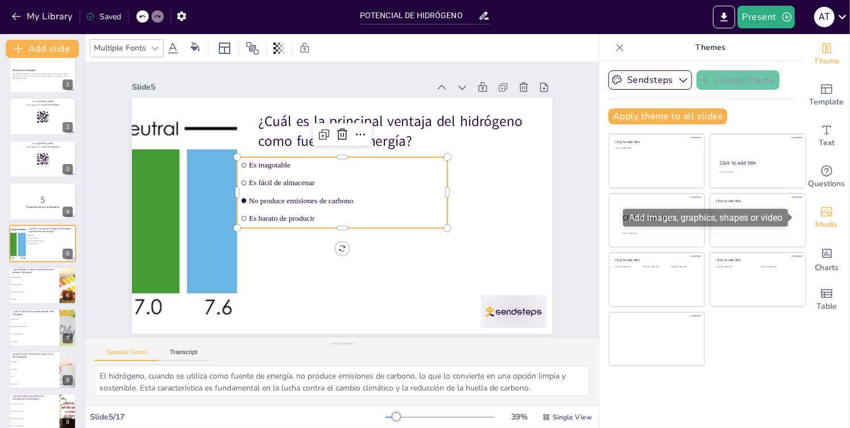
click at [827, 205] on div "Media" at bounding box center [826, 218] width 45 height 41
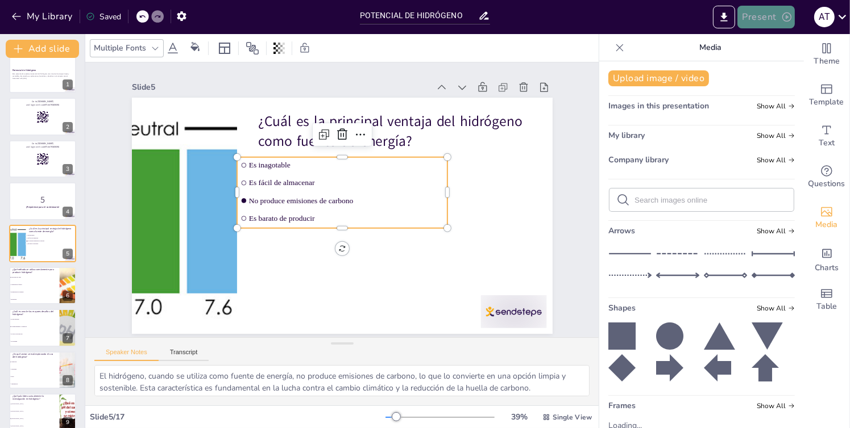
click at [751, 21] on button "Present" at bounding box center [765, 17] width 57 height 23
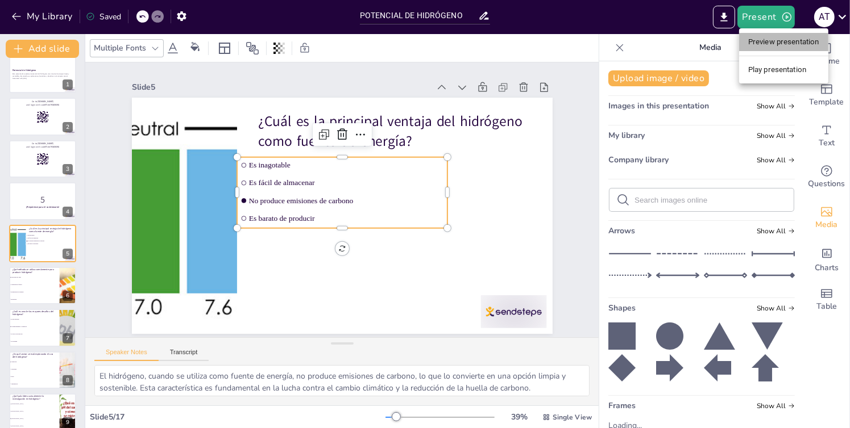
click at [752, 35] on li "Preview presentation" at bounding box center [783, 42] width 89 height 18
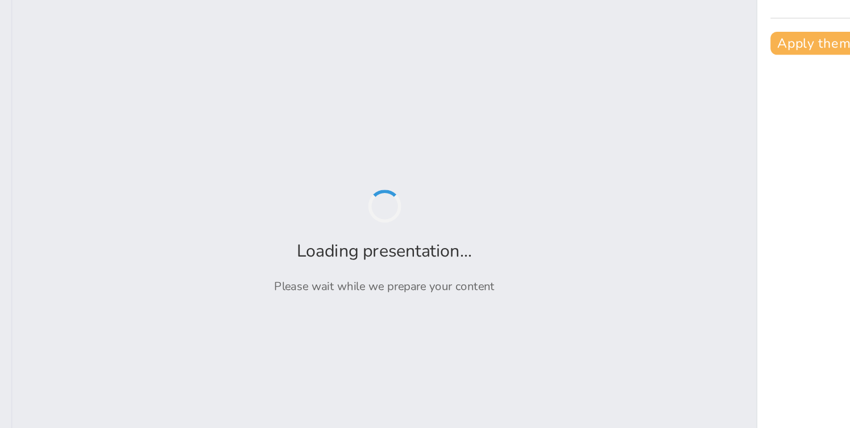
type input "POTENCIAL DE HIDRÓGENO"
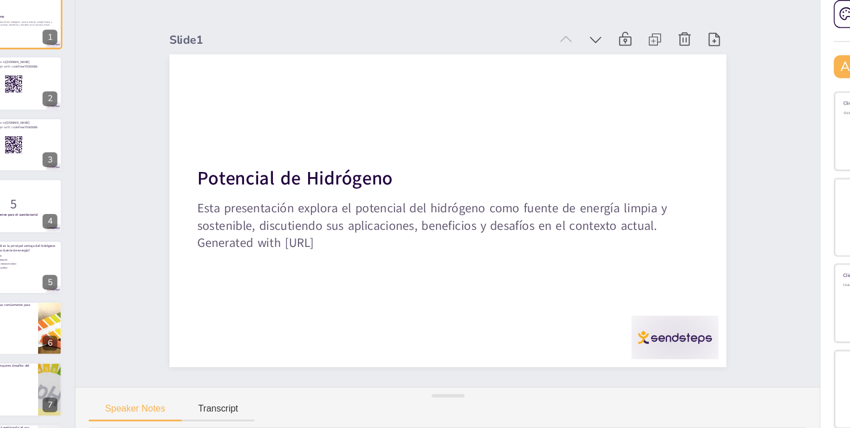
checkbox input "true"
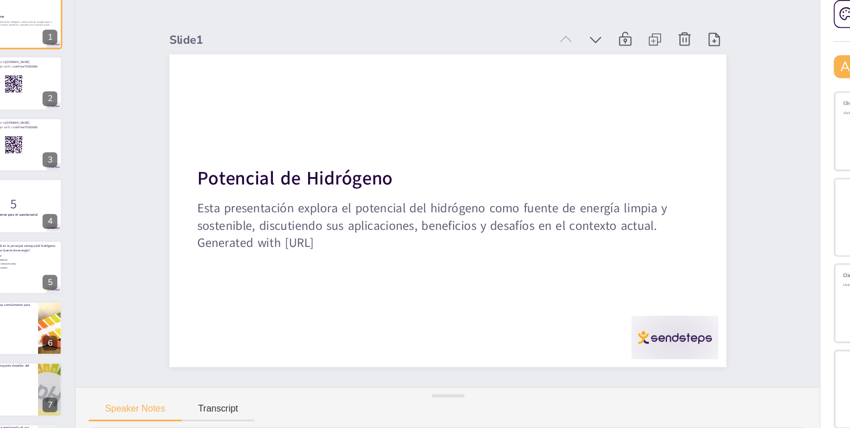
checkbox input "true"
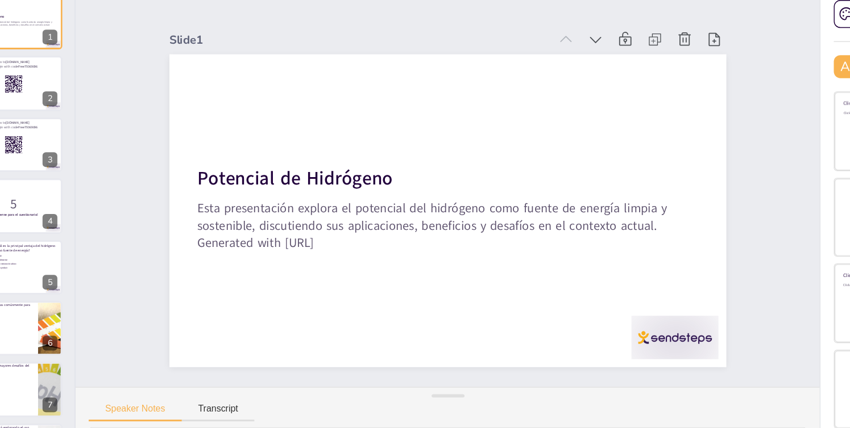
checkbox input "true"
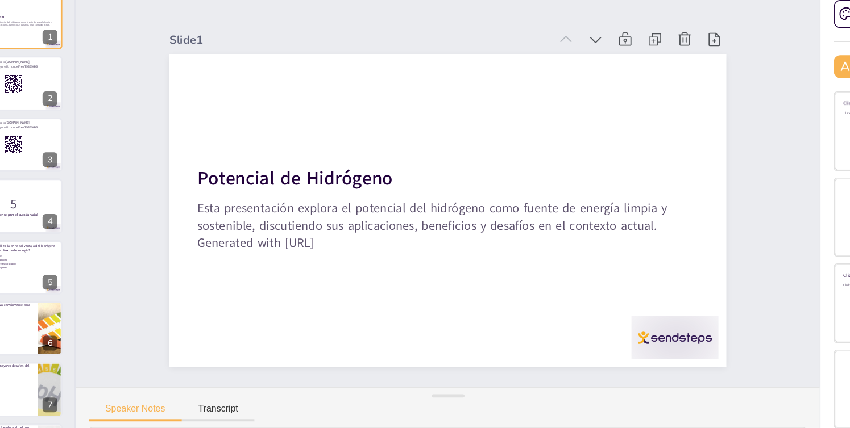
checkbox input "true"
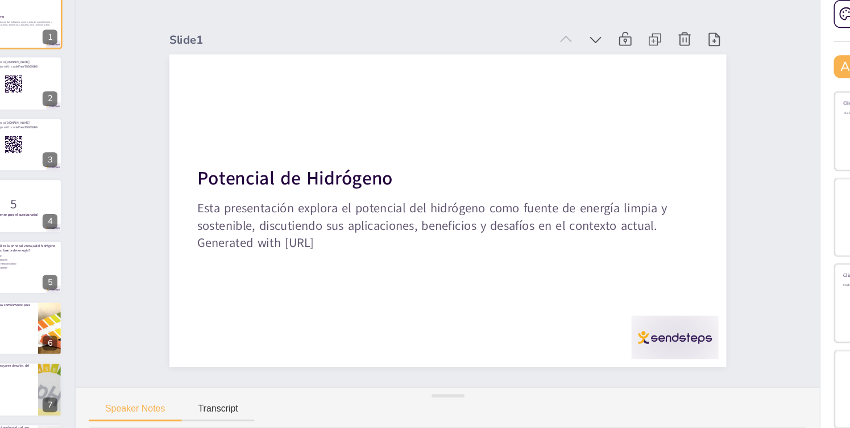
checkbox input "true"
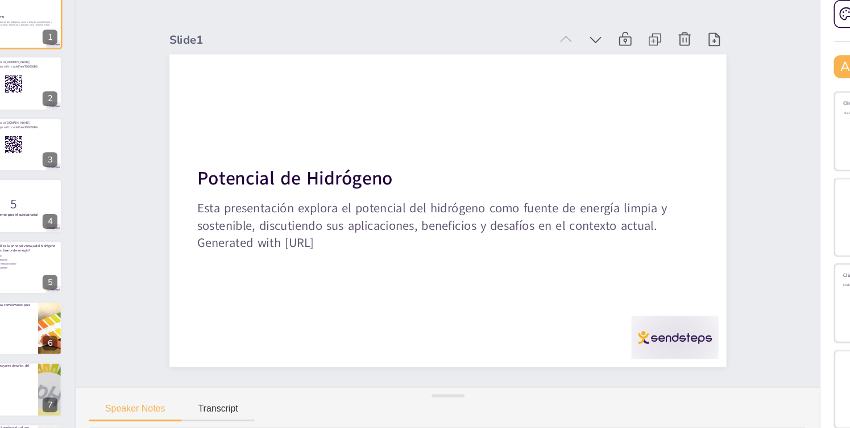
checkbox input "true"
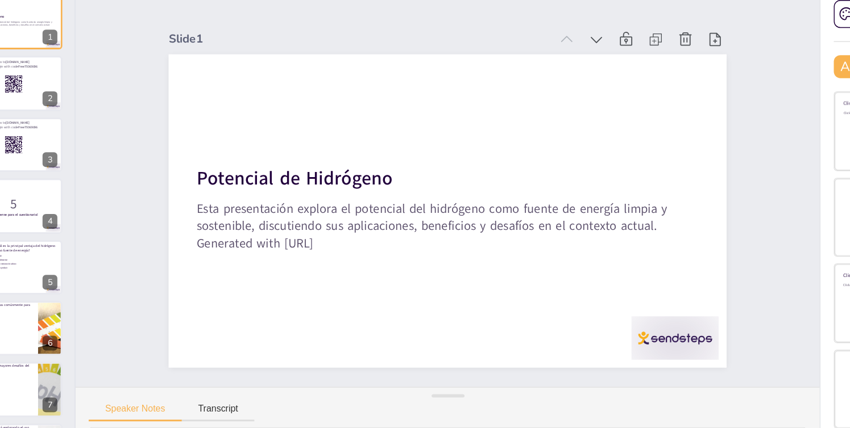
checkbox input "true"
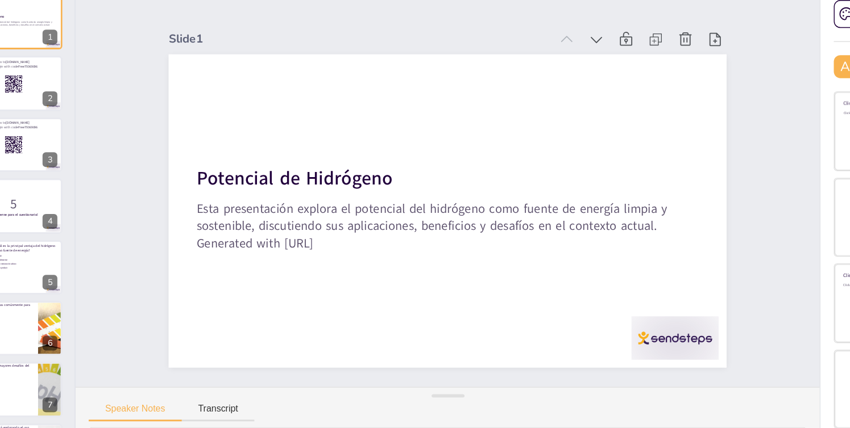
checkbox input "true"
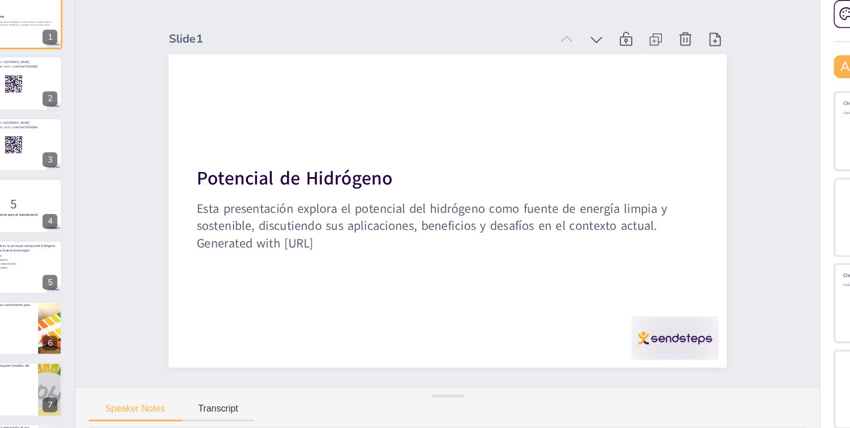
checkbox input "true"
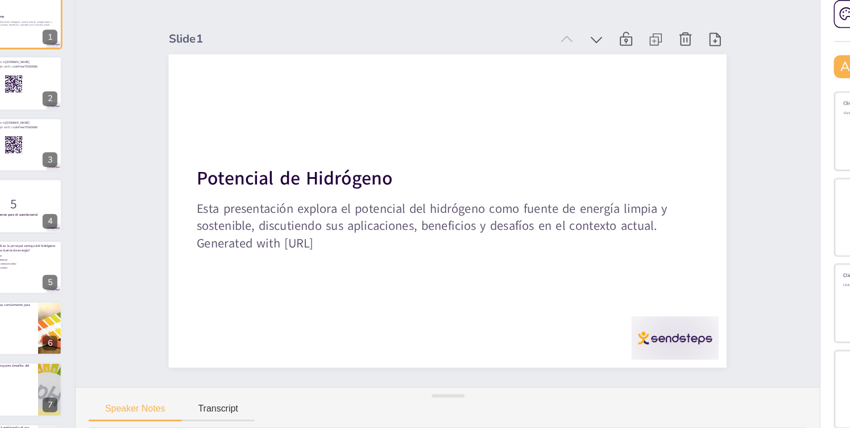
checkbox input "true"
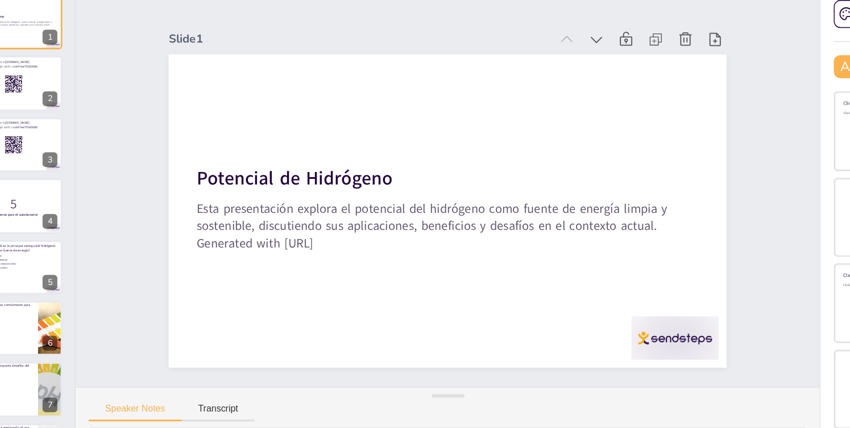
checkbox input "true"
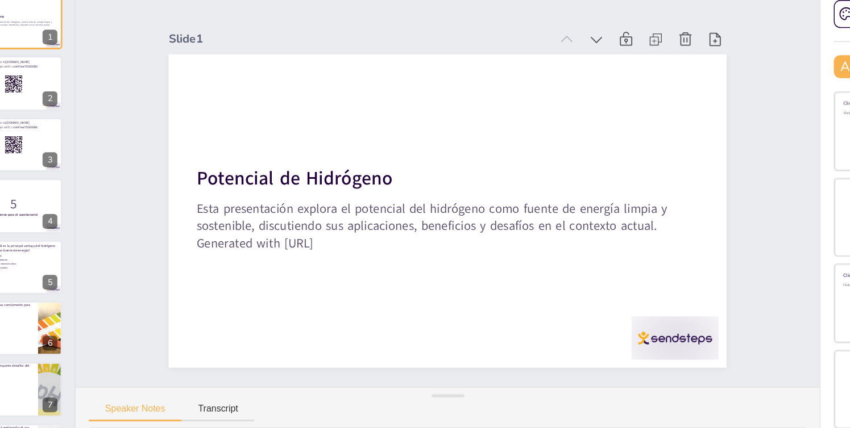
checkbox input "true"
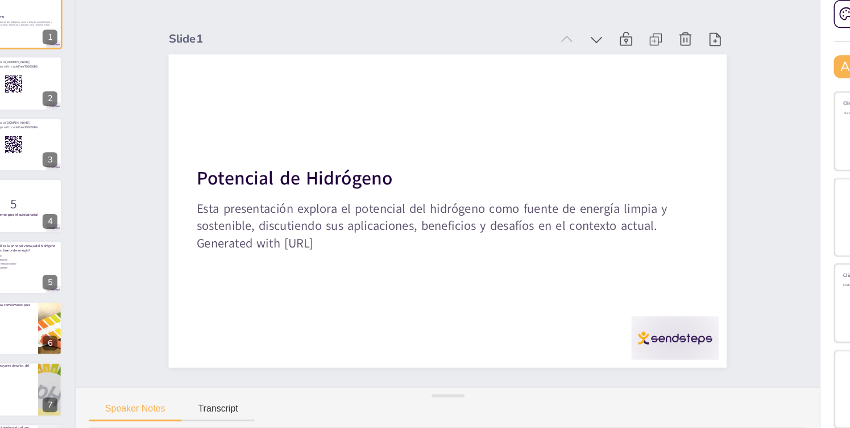
checkbox input "true"
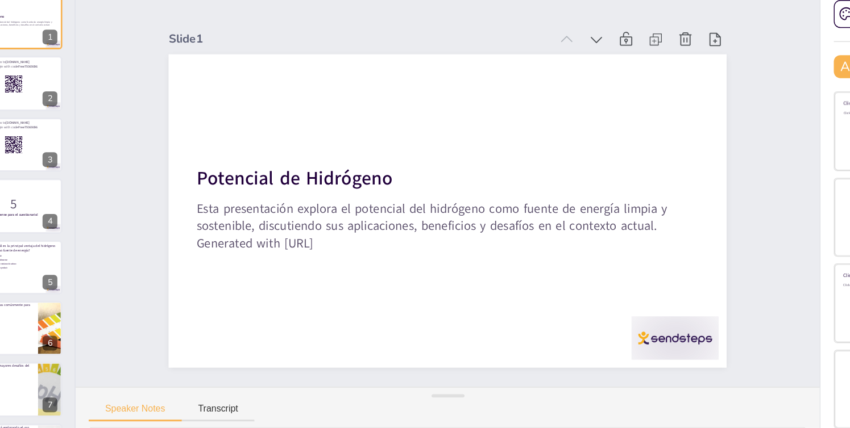
checkbox input "true"
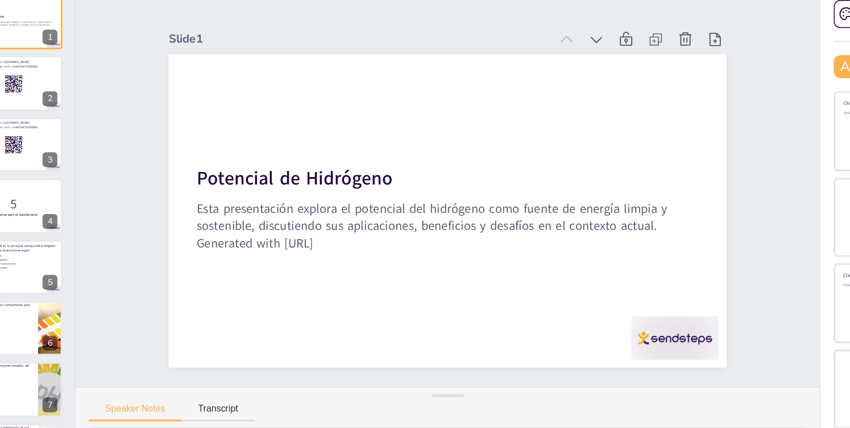
checkbox input "true"
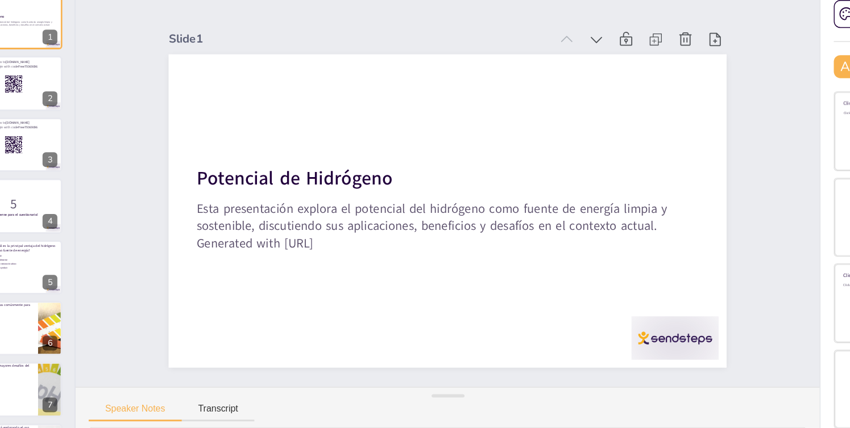
checkbox input "true"
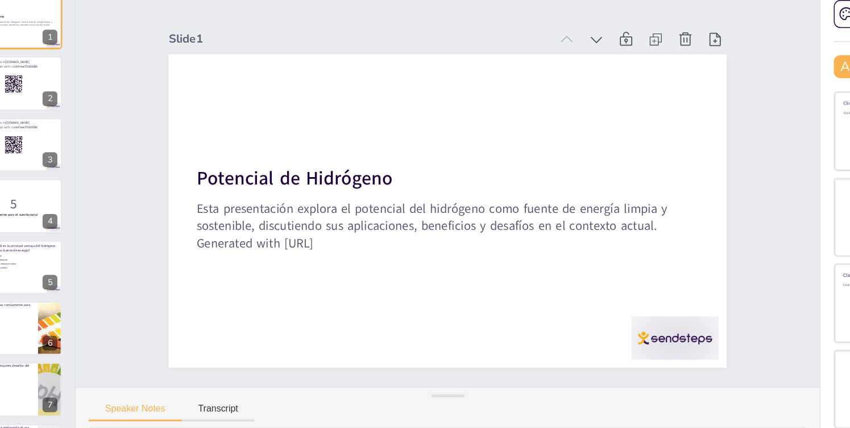
checkbox input "true"
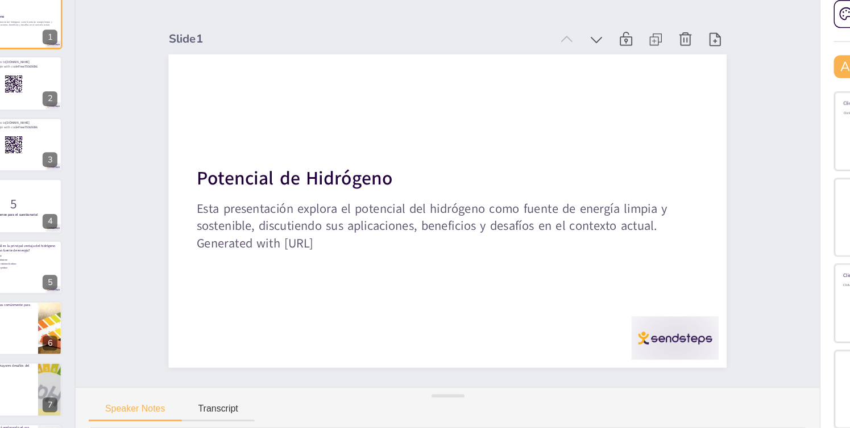
checkbox input "true"
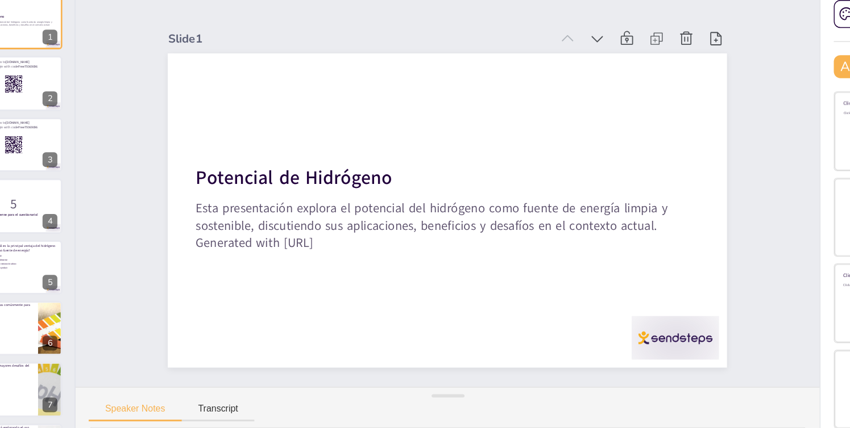
checkbox input "true"
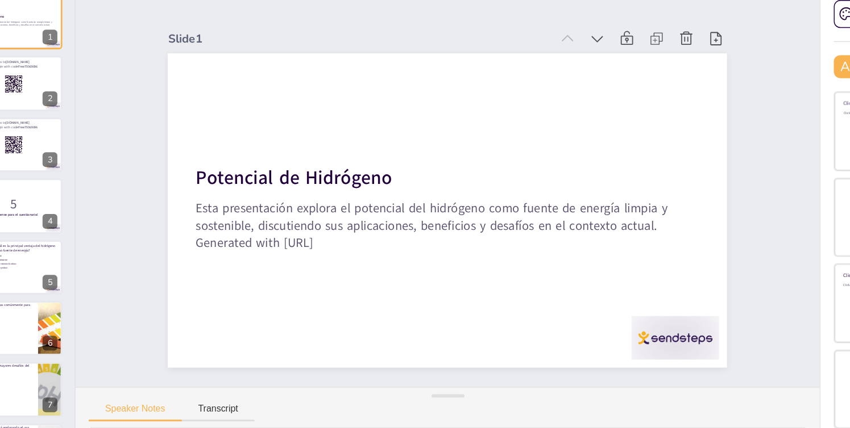
checkbox input "true"
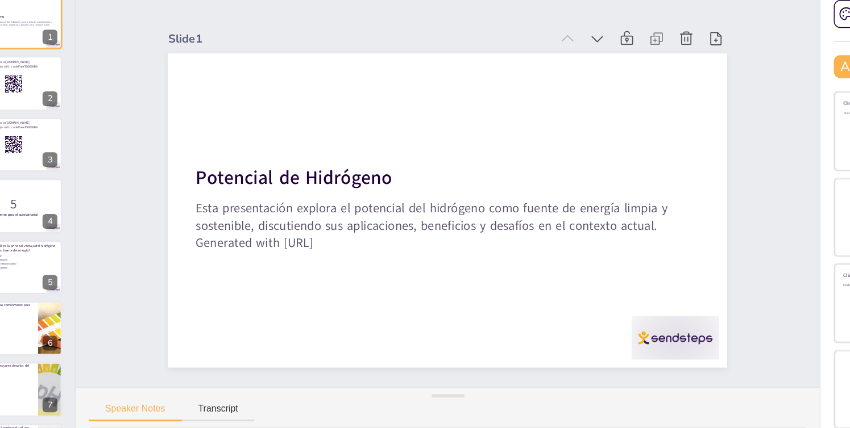
checkbox input "true"
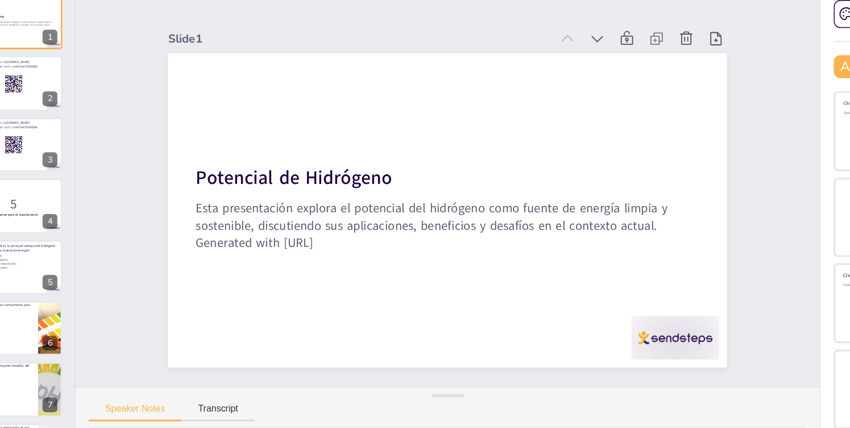
checkbox input "true"
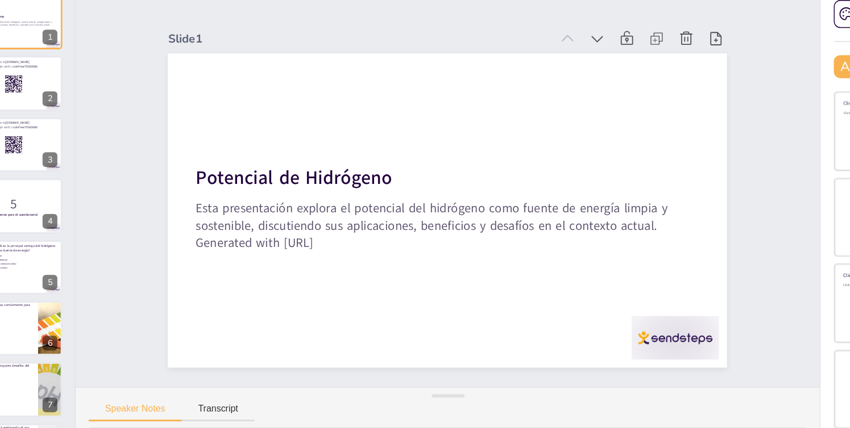
checkbox input "true"
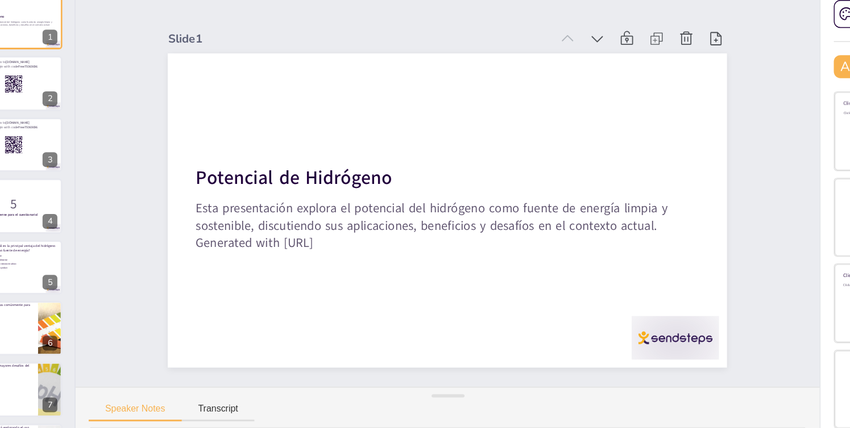
checkbox input "true"
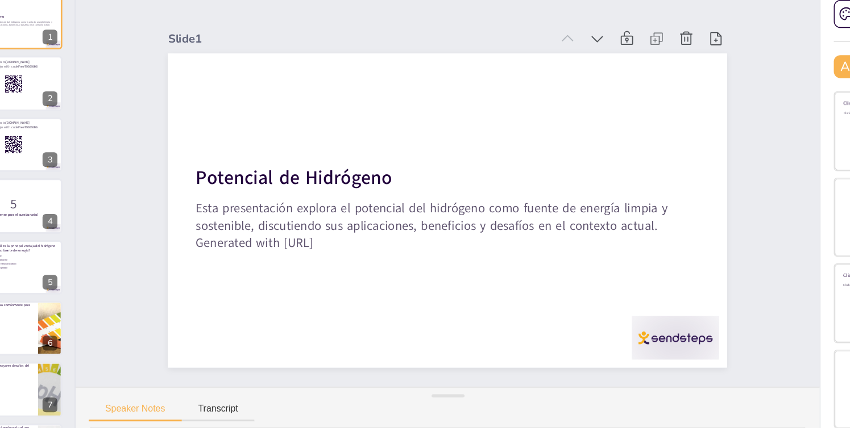
checkbox input "true"
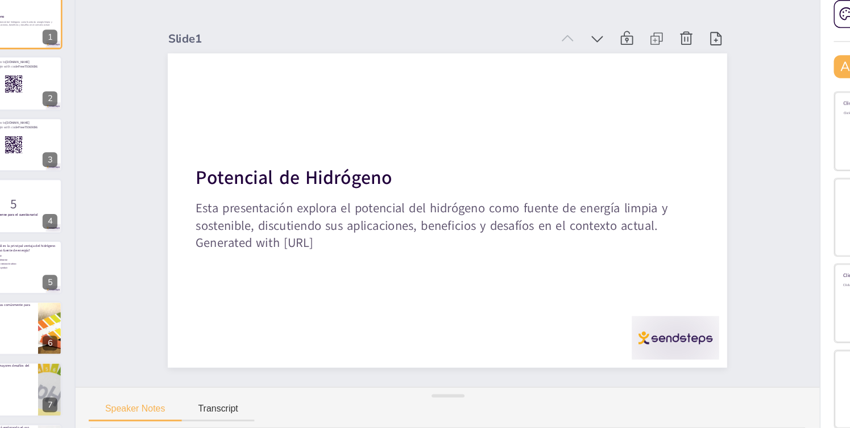
checkbox input "true"
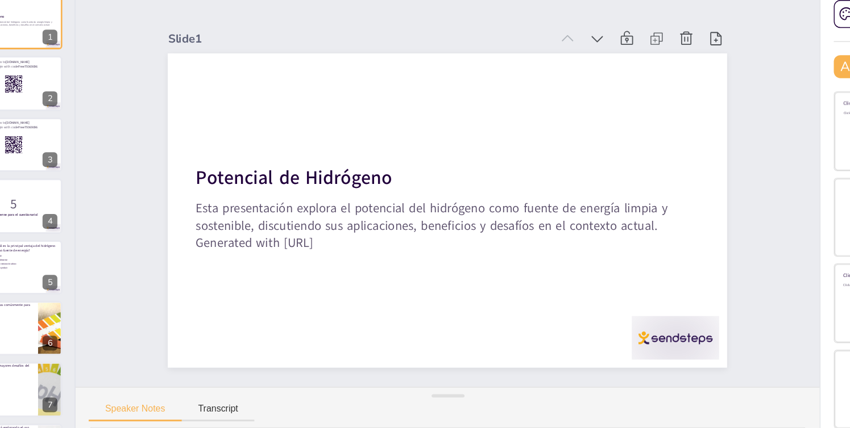
checkbox input "true"
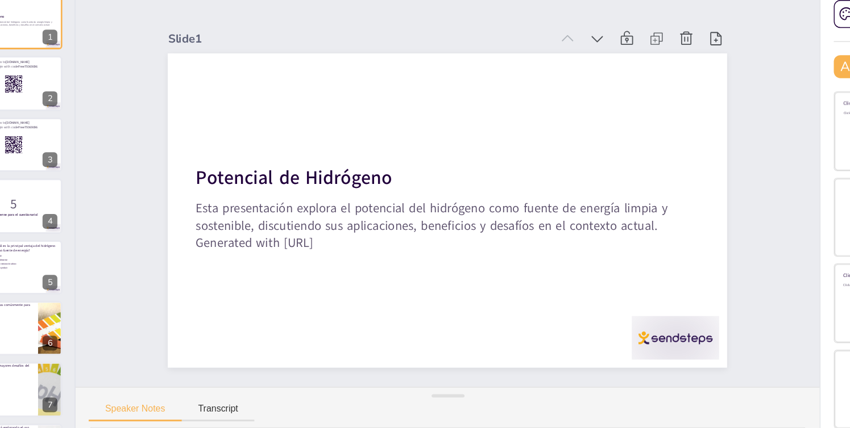
checkbox input "true"
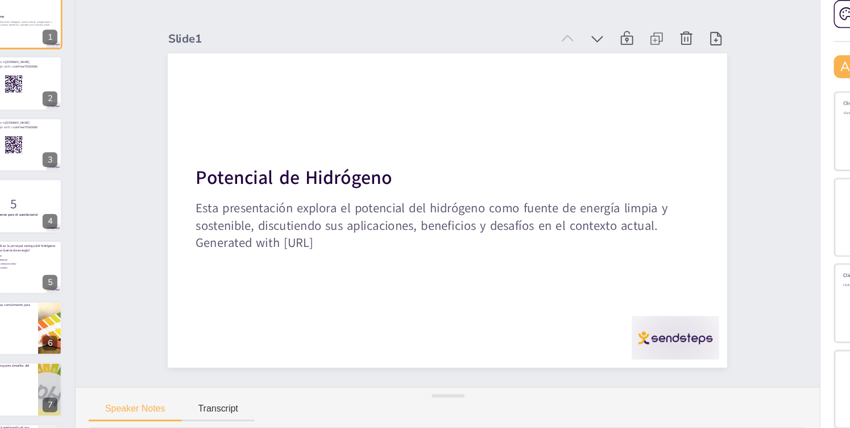
checkbox input "true"
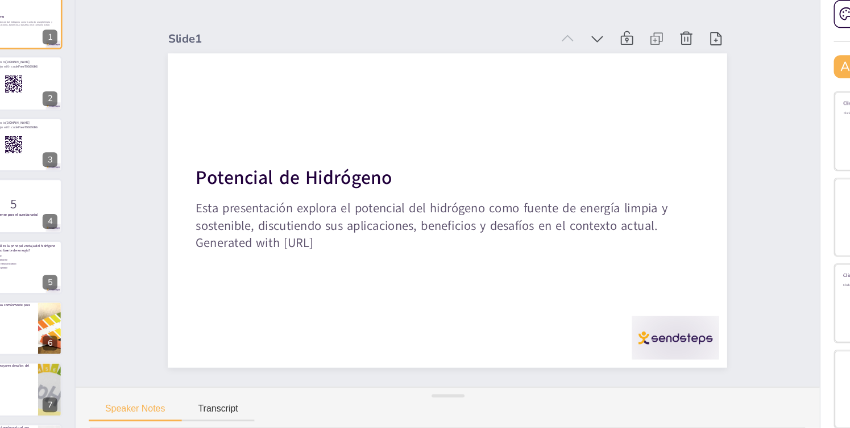
checkbox input "true"
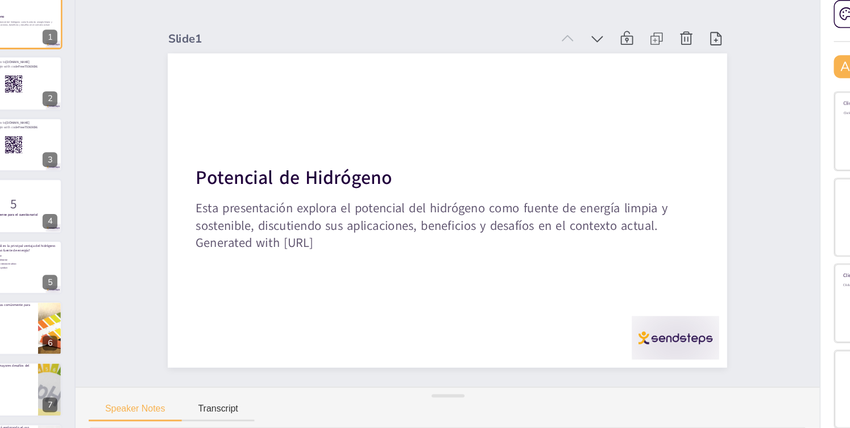
checkbox input "true"
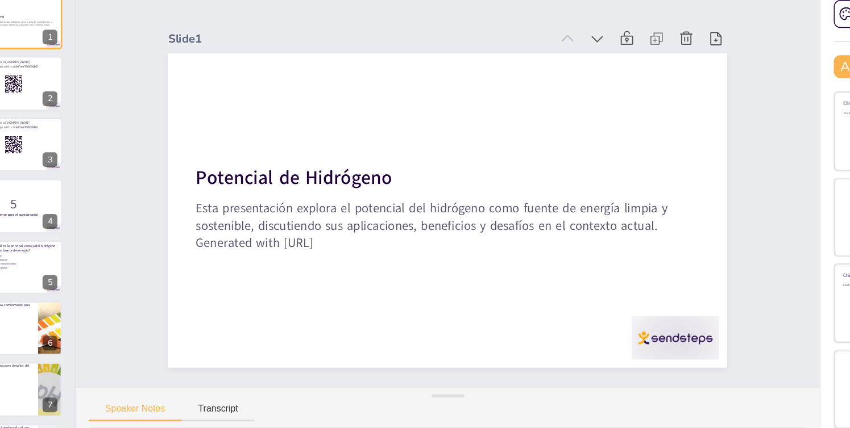
checkbox input "true"
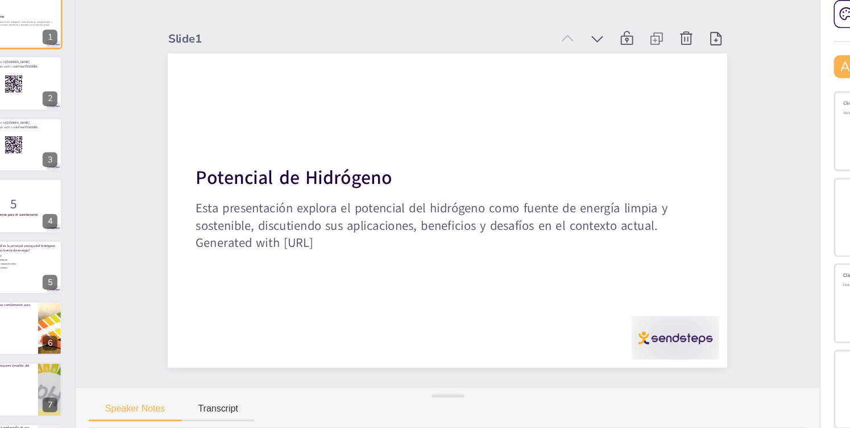
checkbox input "true"
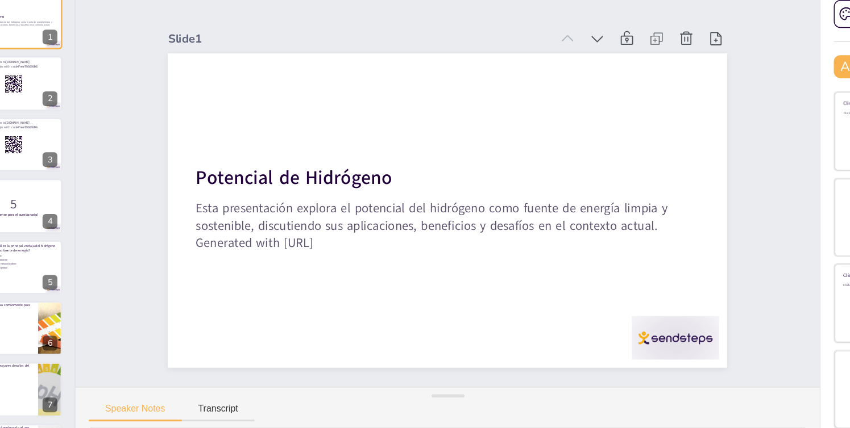
checkbox input "true"
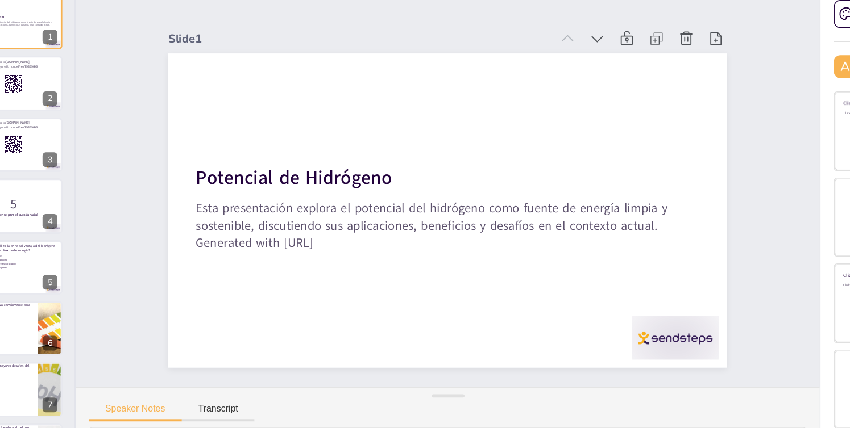
checkbox input "true"
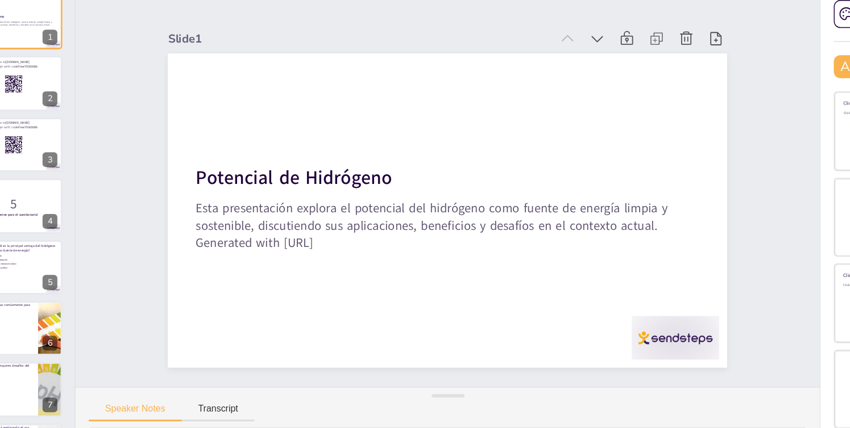
checkbox input "true"
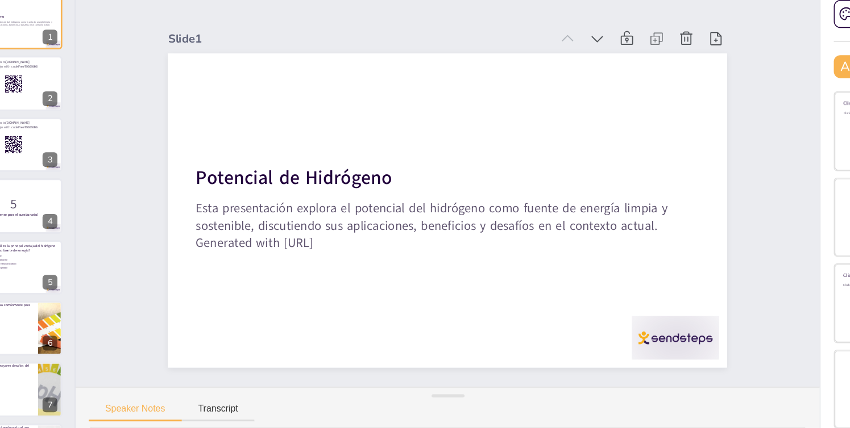
checkbox input "true"
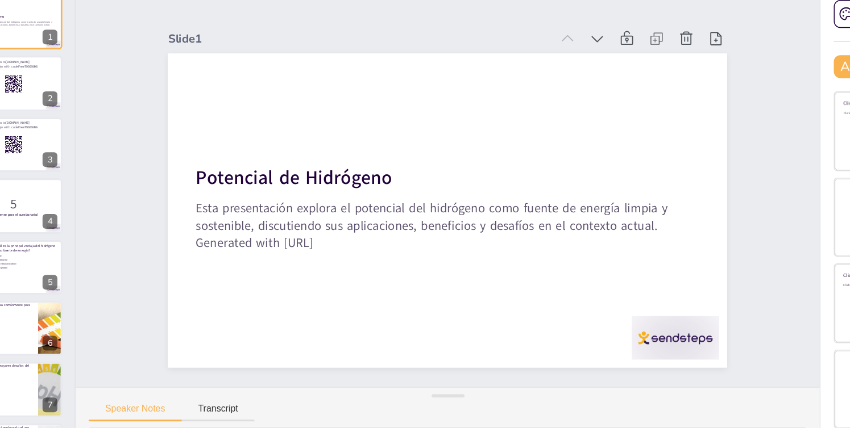
checkbox input "true"
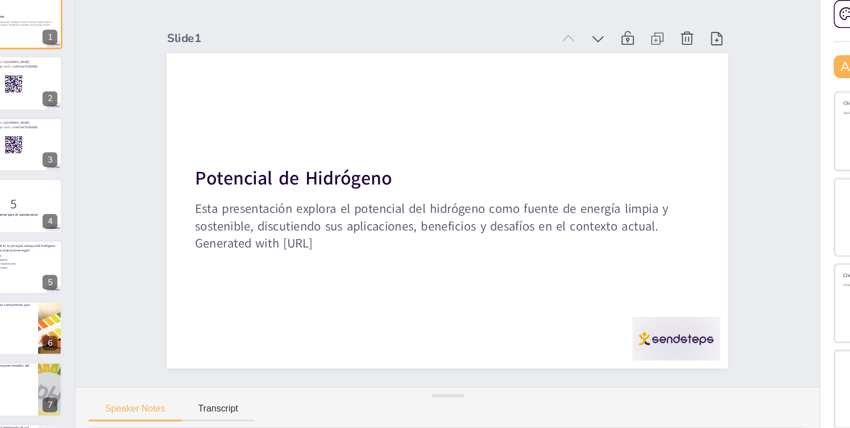
checkbox input "true"
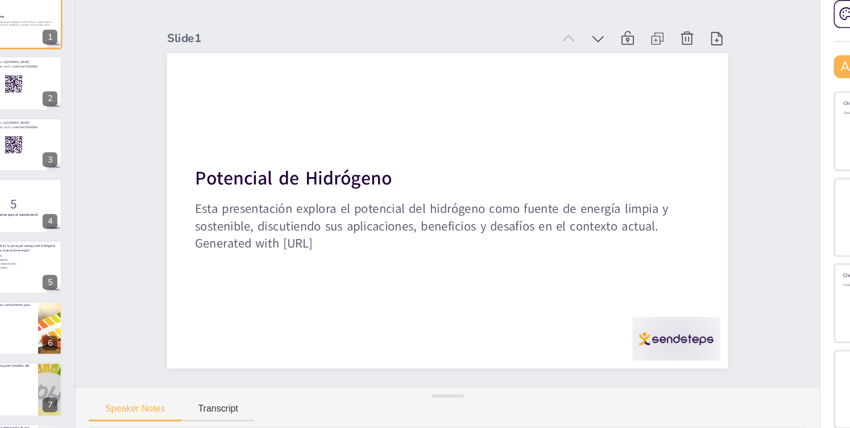
checkbox input "true"
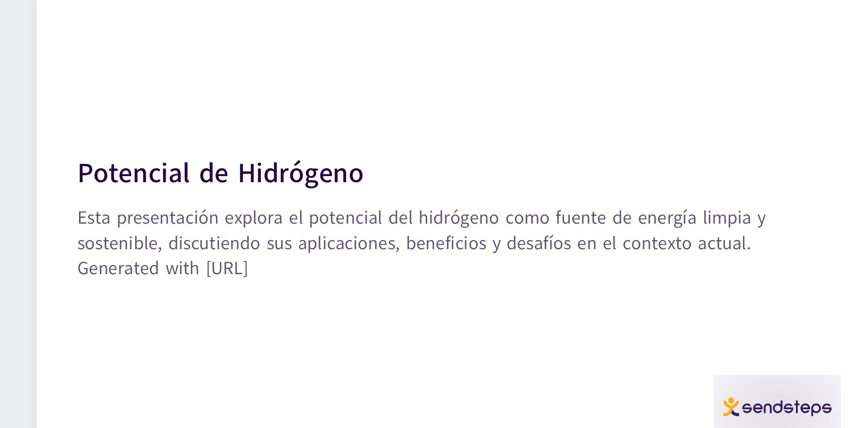
click at [537, 240] on div "Slide 1 Potencial de Hidrógeno Esta presentación explora el potencial del hidró…" at bounding box center [342, 200] width 482 height 300
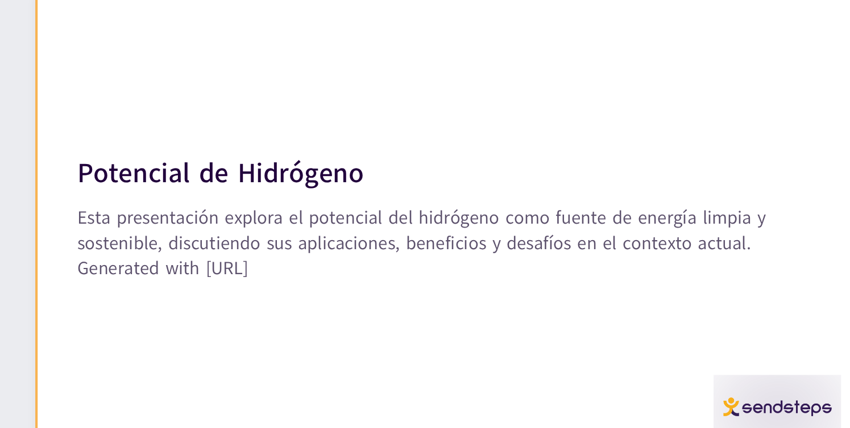
click at [424, 246] on div at bounding box center [339, 216] width 415 height 262
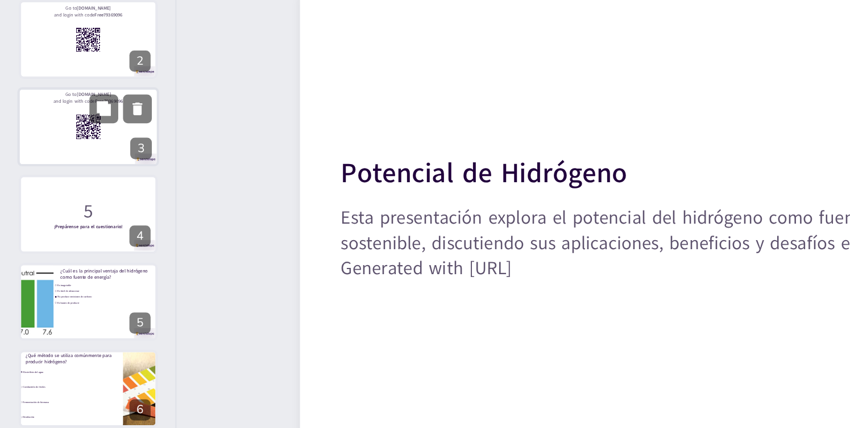
click at [43, 183] on div at bounding box center [43, 170] width 68 height 39
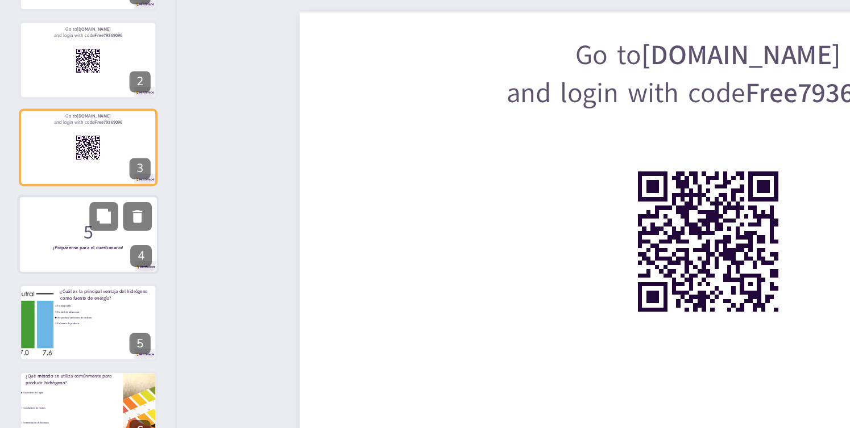
click at [40, 222] on div at bounding box center [43, 212] width 68 height 39
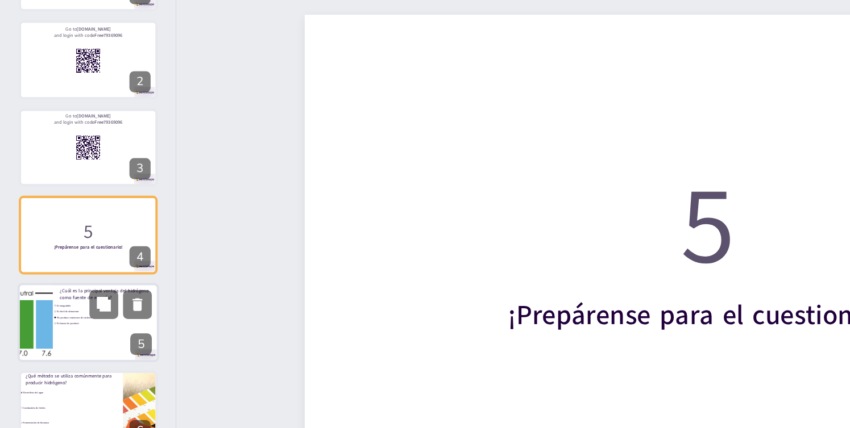
click at [11, 273] on div at bounding box center [17, 255] width 142 height 39
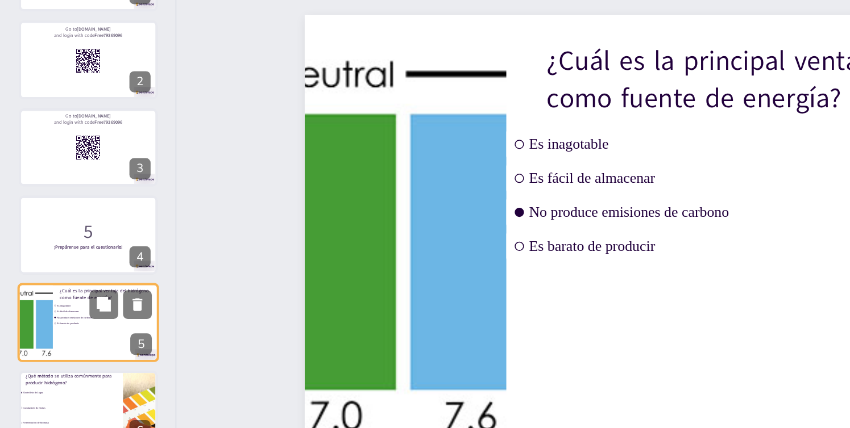
scroll to position [11, 0]
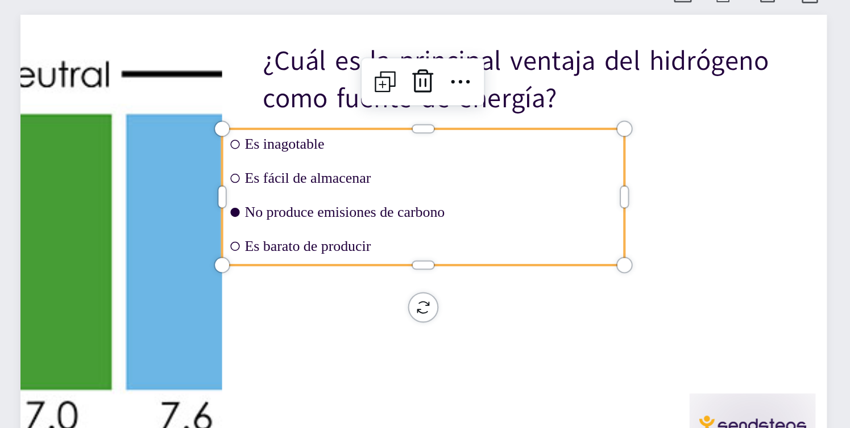
click at [305, 205] on ul "Es inagotable Es fácil de almacenar No produce emisiones de carbono Es barato d…" at bounding box center [341, 194] width 195 height 66
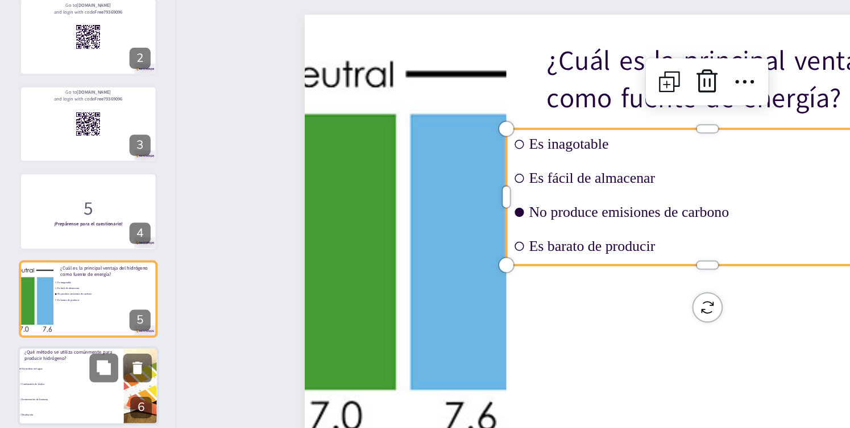
click at [16, 290] on li "Fermentación de biomasa" at bounding box center [34, 292] width 51 height 7
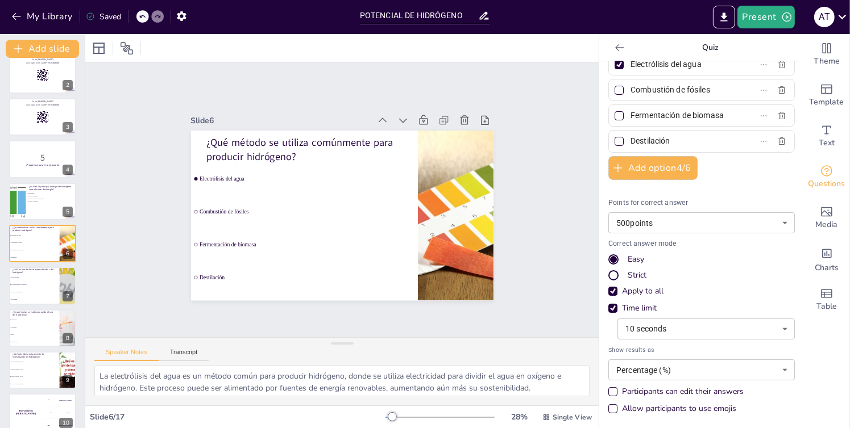
scroll to position [49, 0]
click at [199, 357] on button "Transcript" at bounding box center [184, 355] width 51 height 13
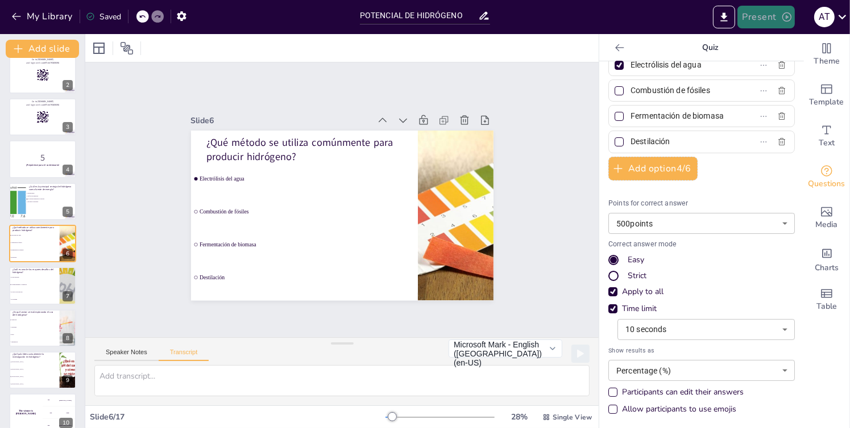
click at [776, 28] on div "Present A T" at bounding box center [673, 17] width 354 height 34
click at [776, 28] on button "Present" at bounding box center [765, 17] width 57 height 23
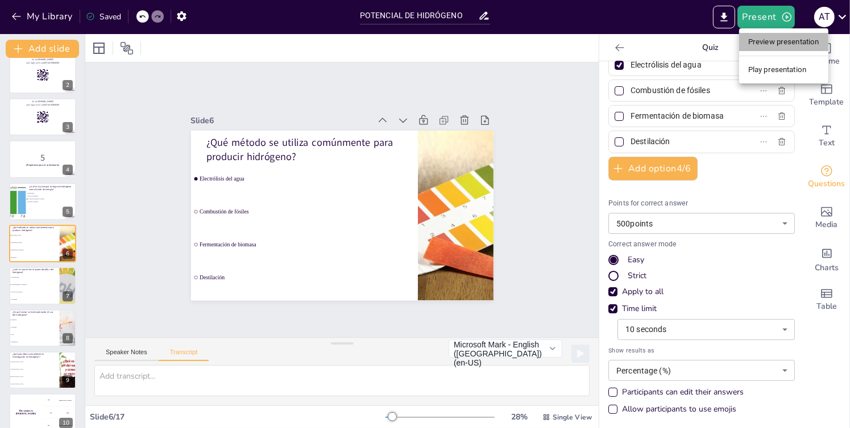
click at [781, 50] on li "Preview presentation" at bounding box center [783, 42] width 89 height 18
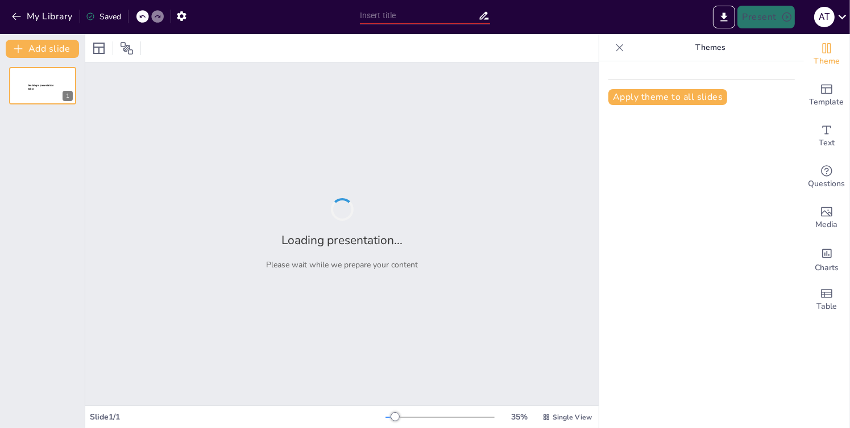
type input "POTENCIAL DE HIDRÓGENO"
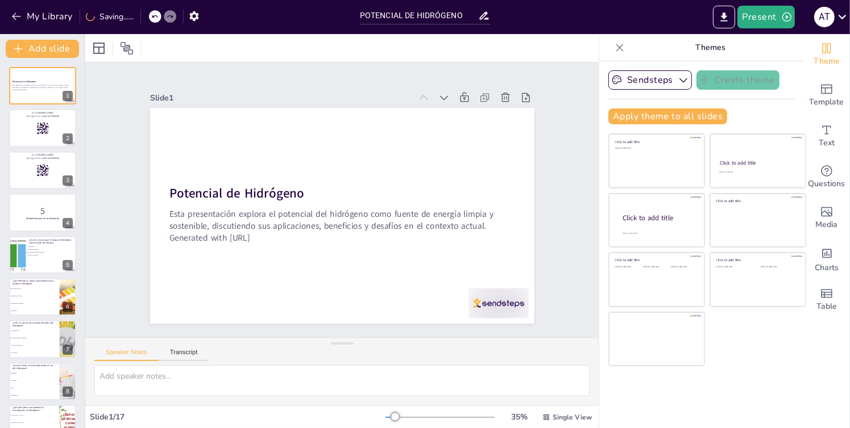
checkbox input "true"
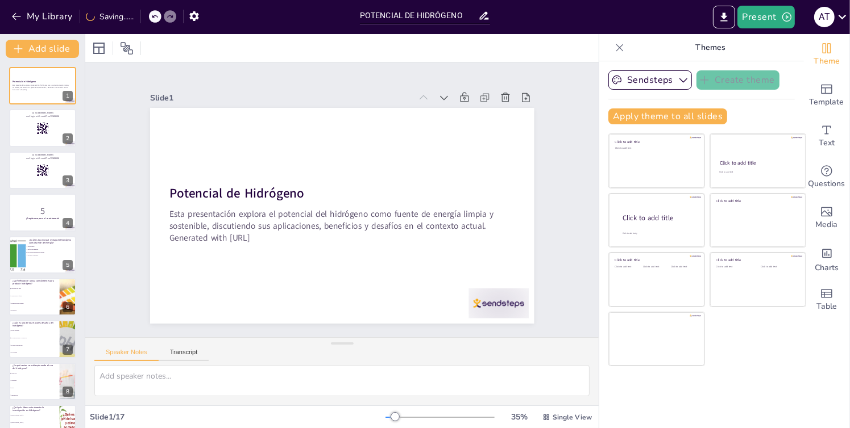
checkbox input "true"
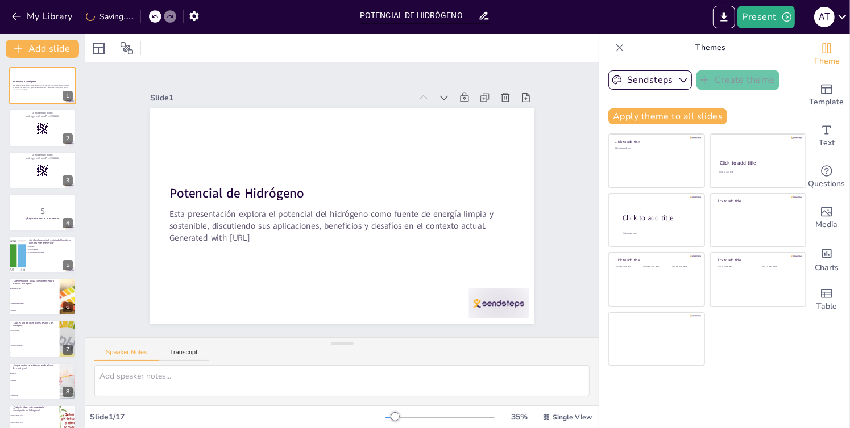
checkbox input "true"
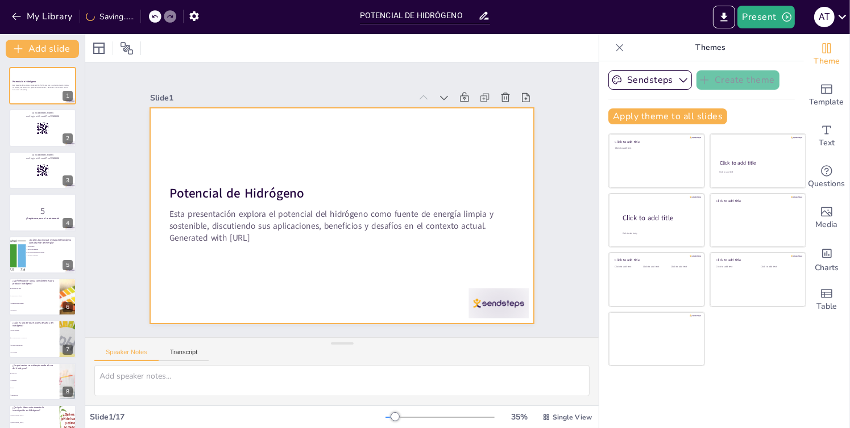
checkbox input "true"
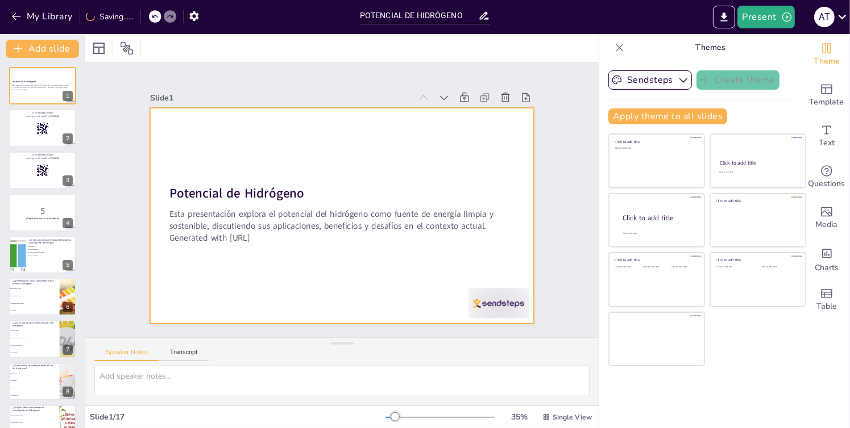
checkbox input "true"
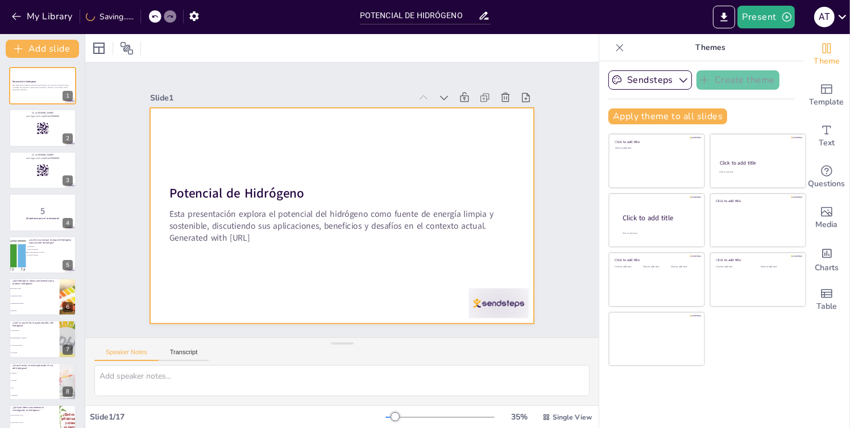
checkbox input "true"
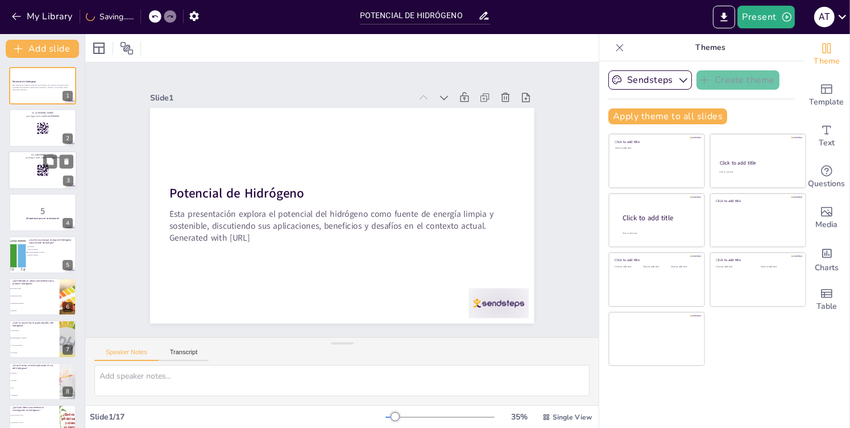
checkbox input "true"
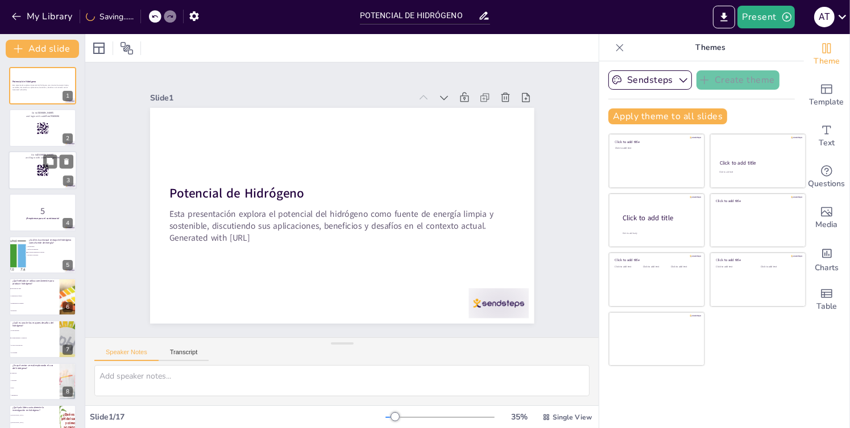
checkbox input "true"
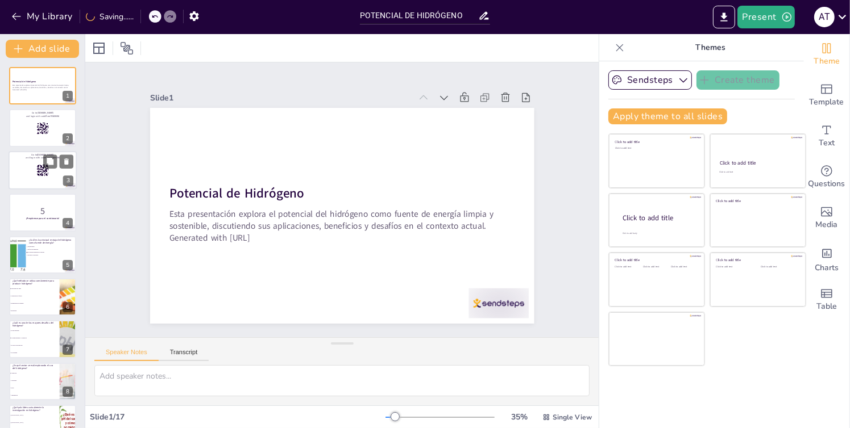
checkbox input "true"
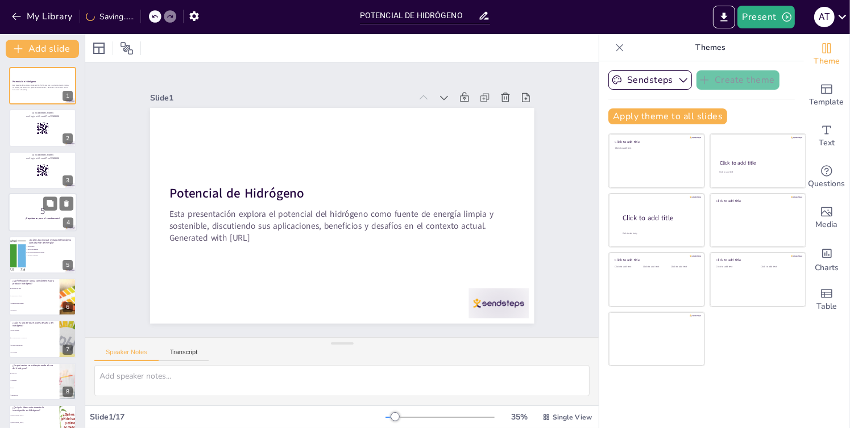
checkbox input "true"
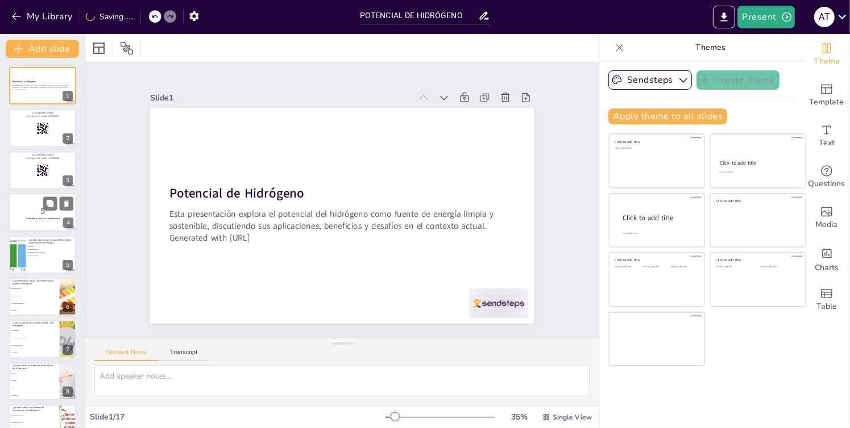
checkbox input "true"
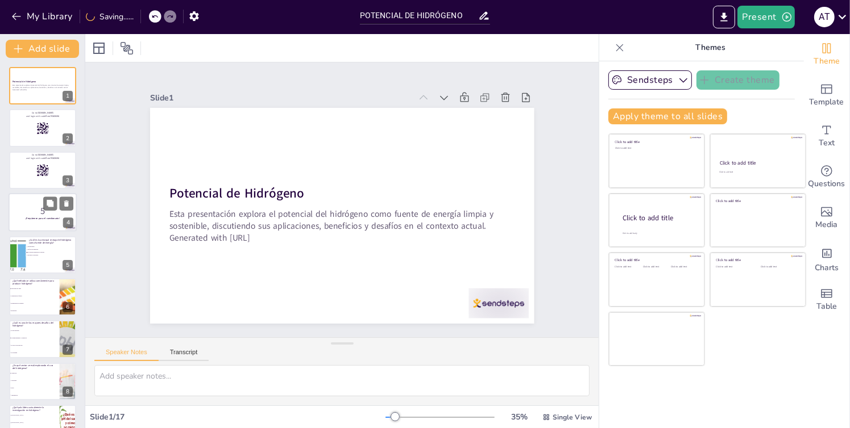
checkbox input "true"
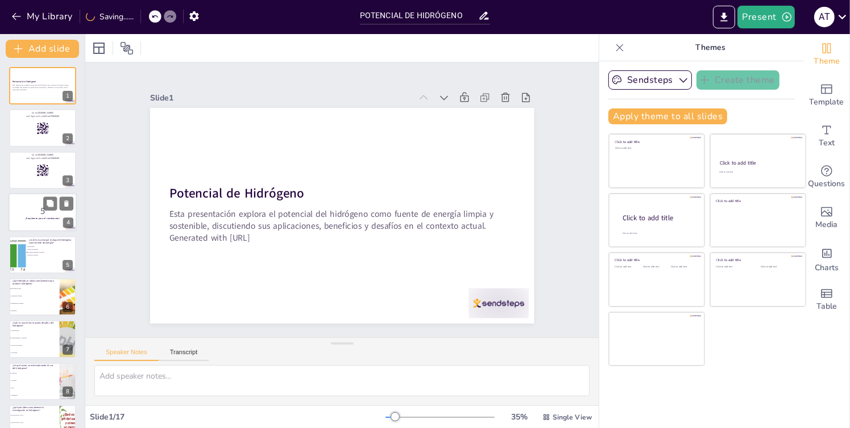
checkbox input "true"
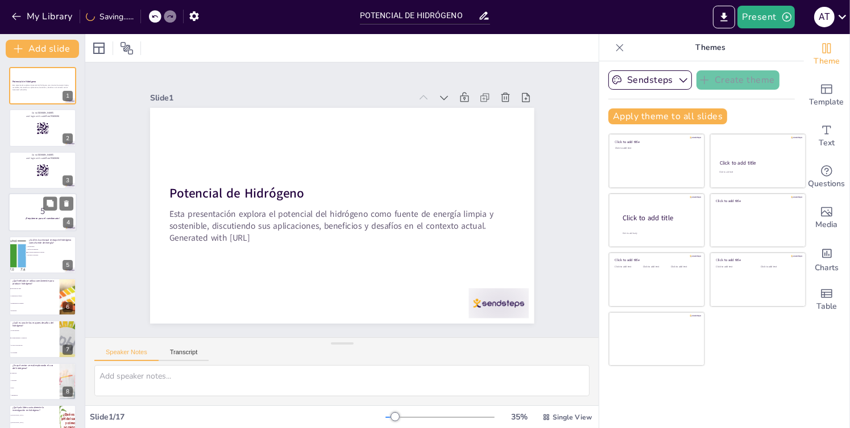
checkbox input "true"
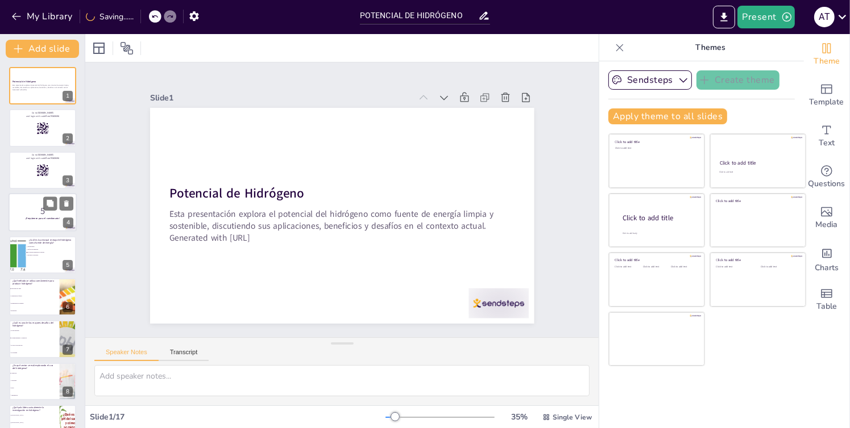
checkbox input "true"
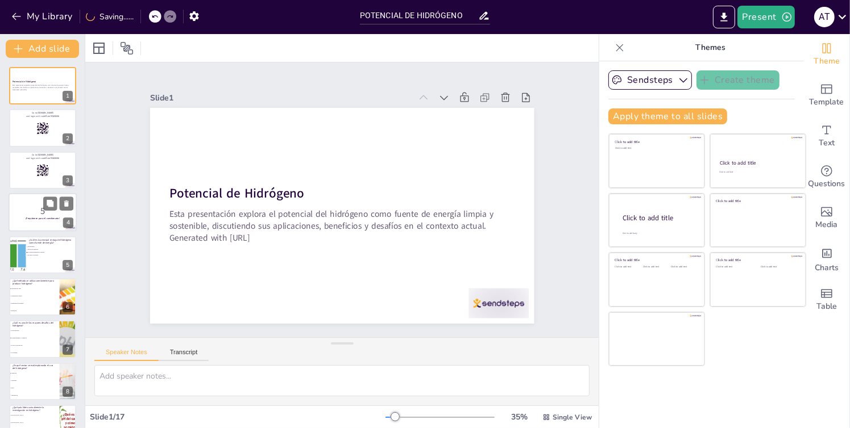
checkbox input "true"
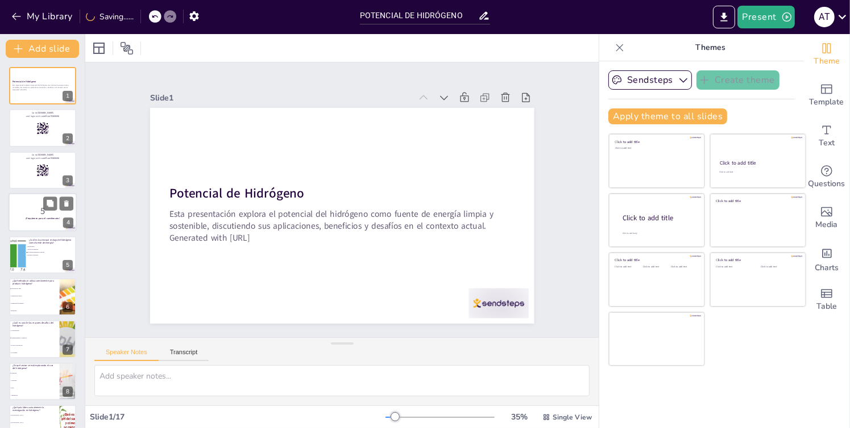
checkbox input "true"
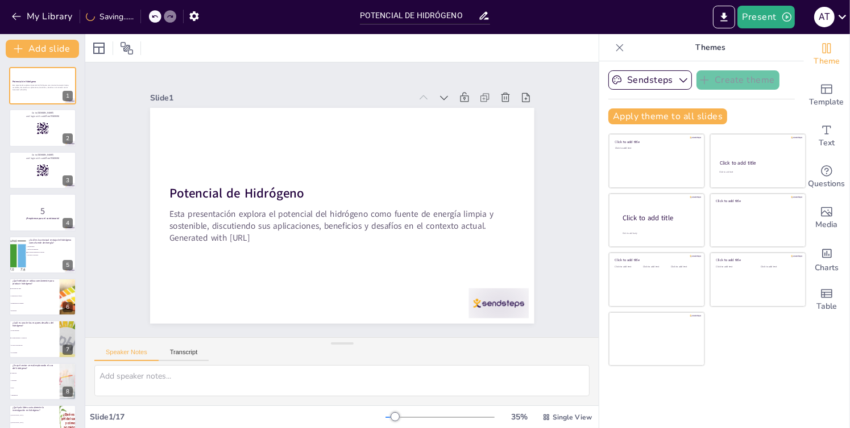
checkbox input "true"
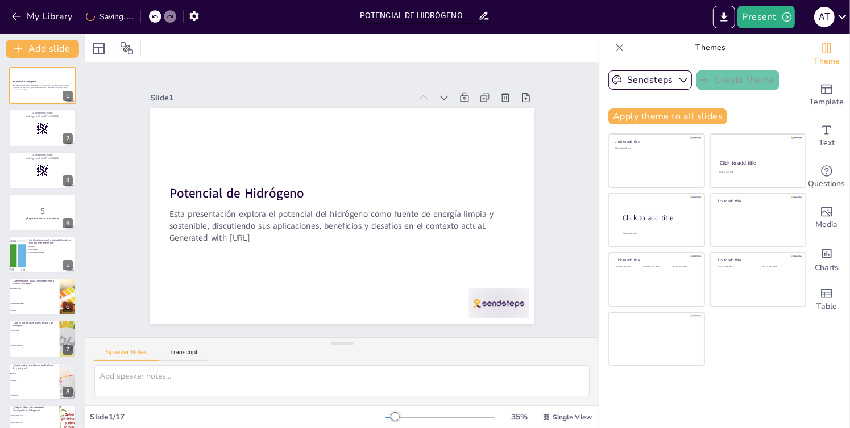
checkbox input "true"
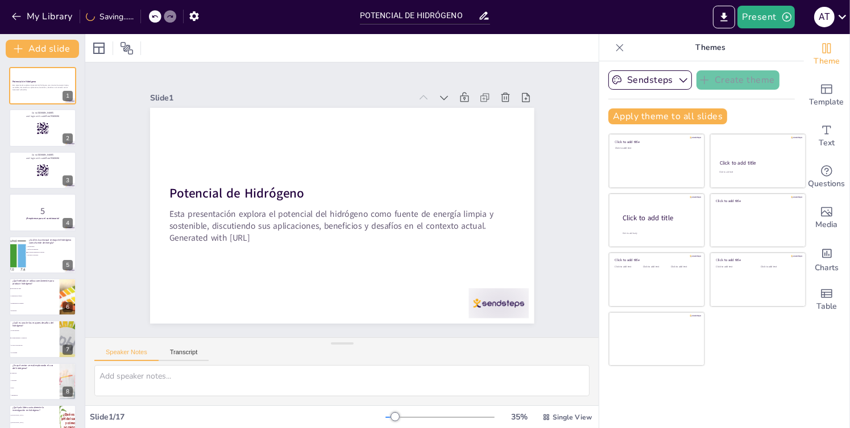
checkbox input "true"
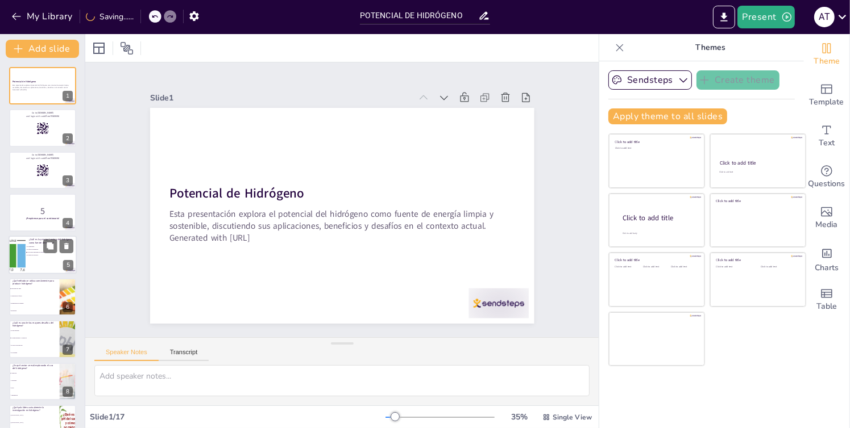
checkbox input "true"
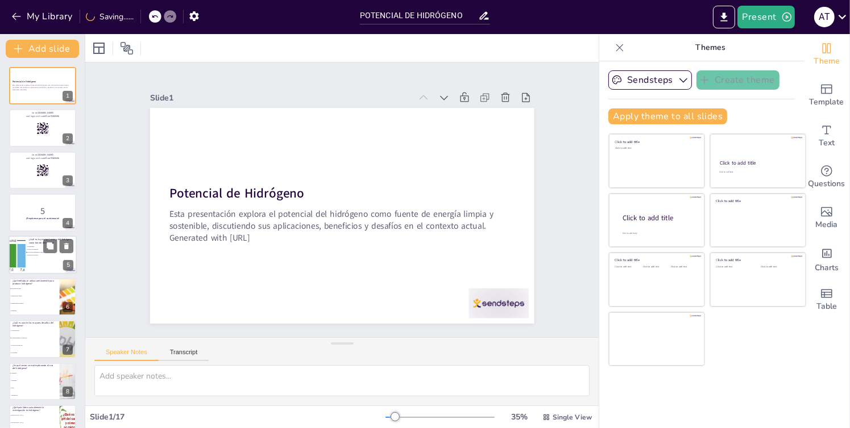
checkbox input "true"
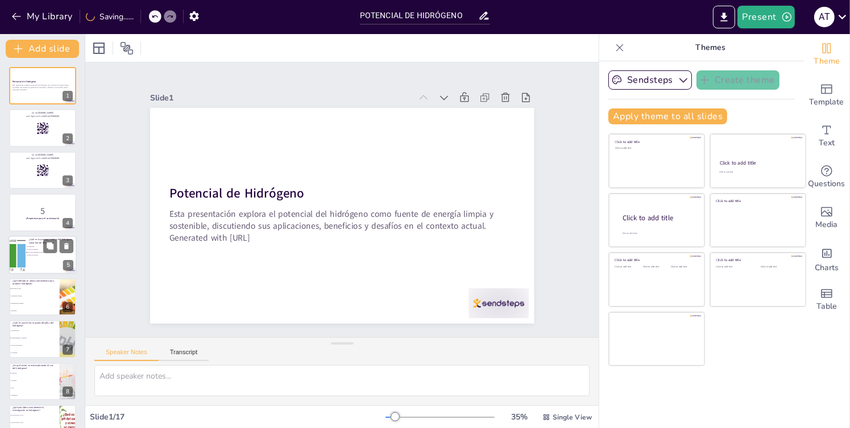
checkbox input "true"
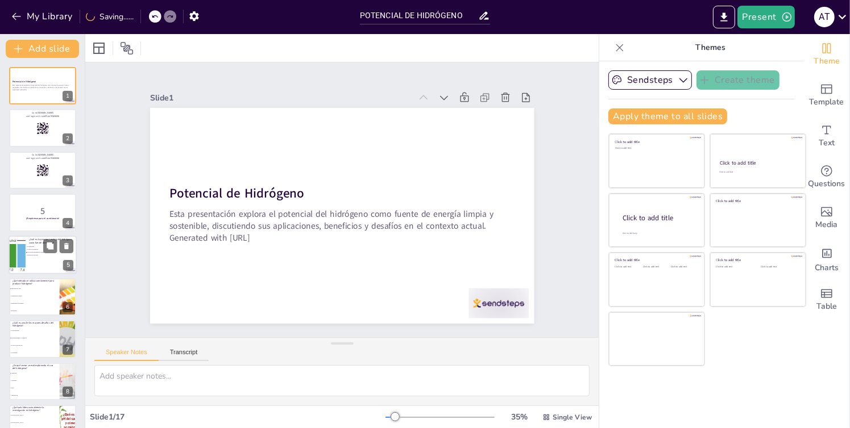
checkbox input "true"
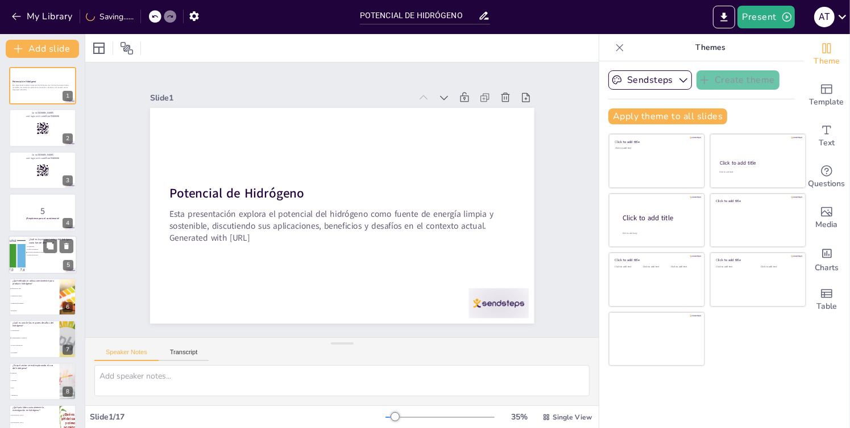
checkbox input "true"
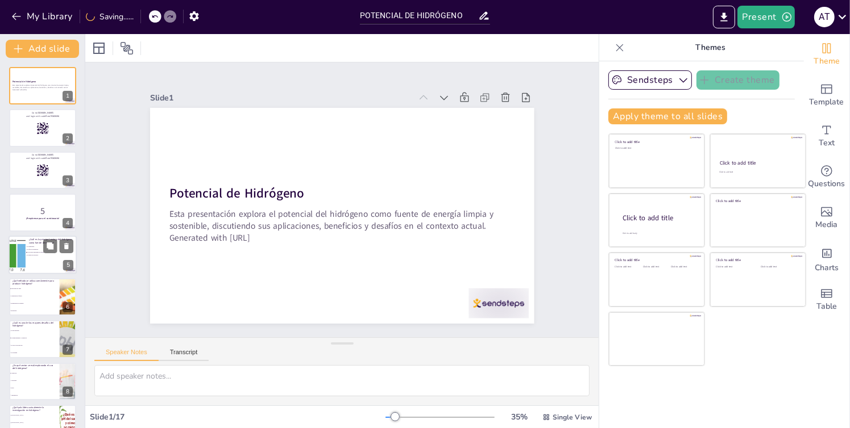
checkbox input "true"
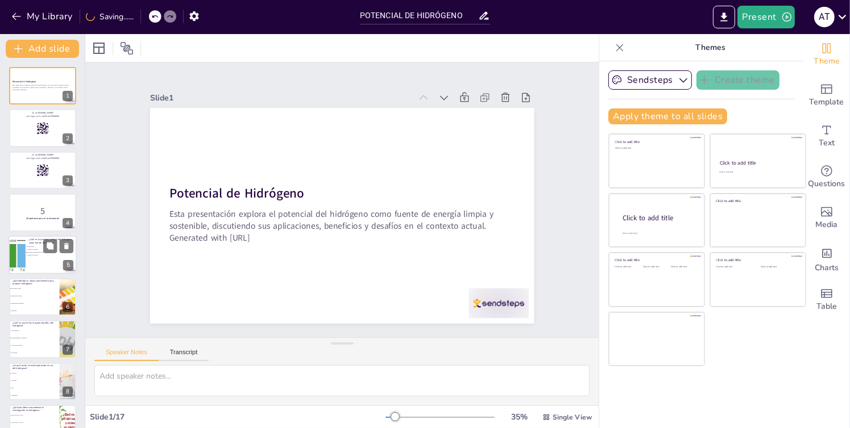
checkbox input "true"
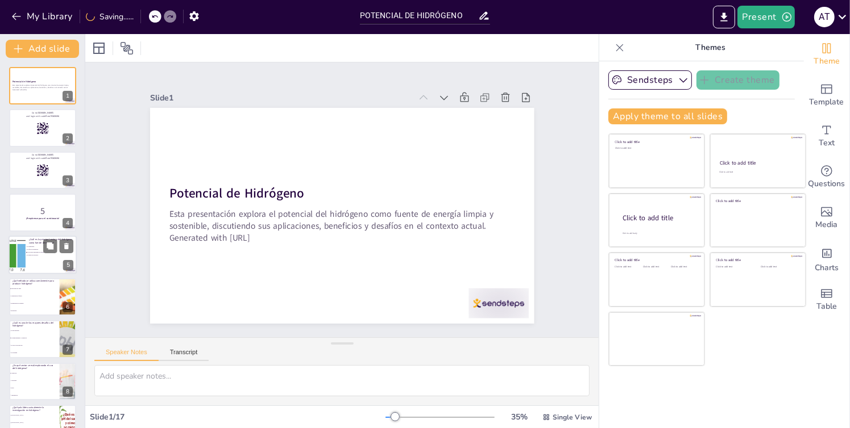
checkbox input "true"
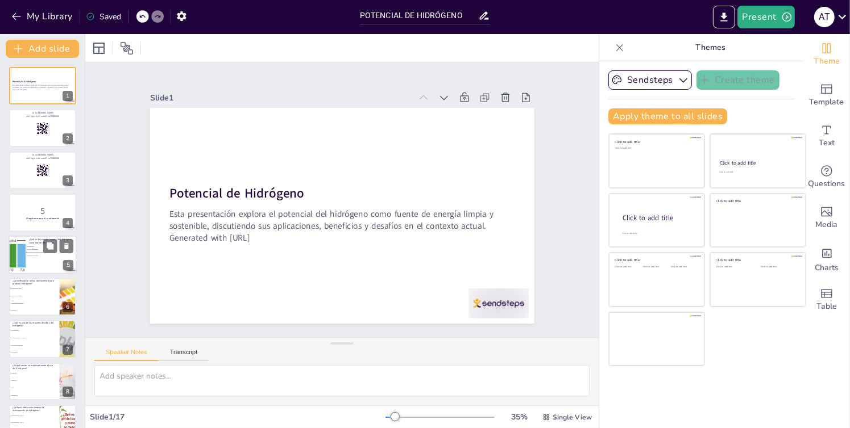
click at [39, 259] on div at bounding box center [43, 255] width 68 height 39
checkbox input "true"
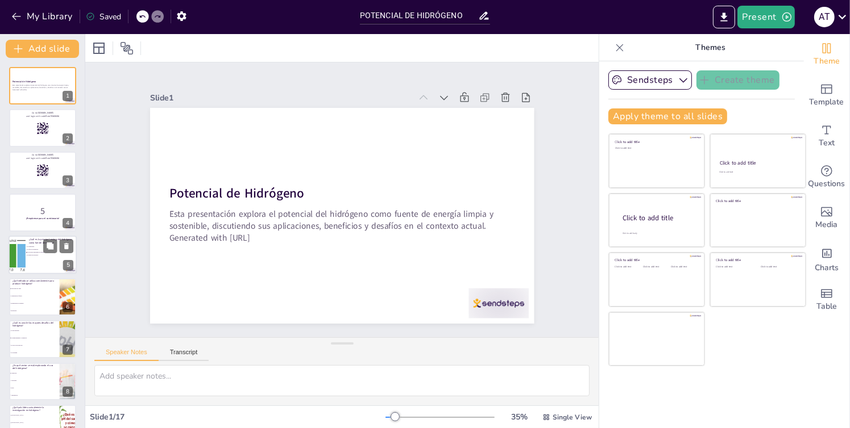
checkbox input "true"
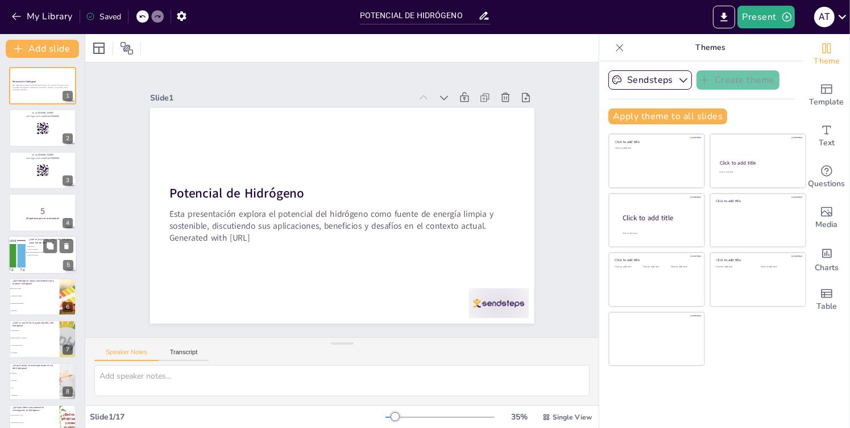
checkbox input "true"
type textarea "El hidrógeno, cuando se utiliza como fuente de energía, no produce emisiones de…"
checkbox input "true"
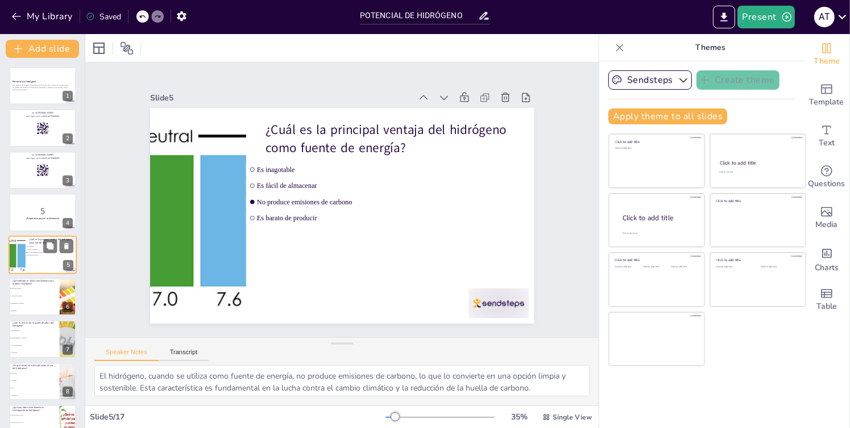
scroll to position [11, 0]
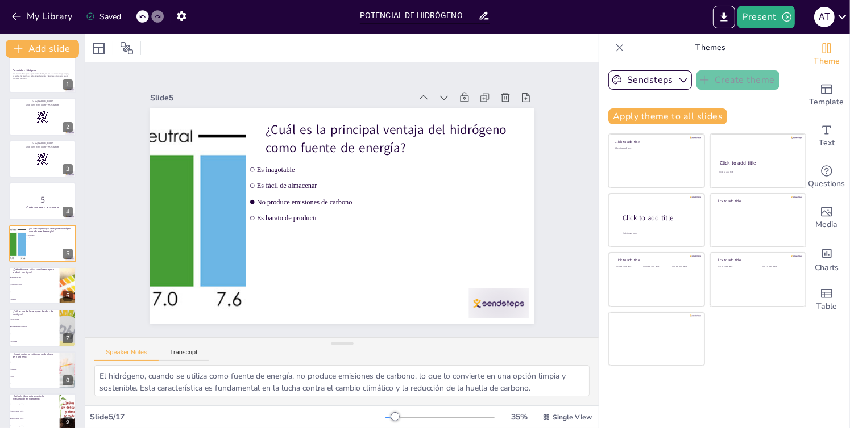
checkbox input "true"
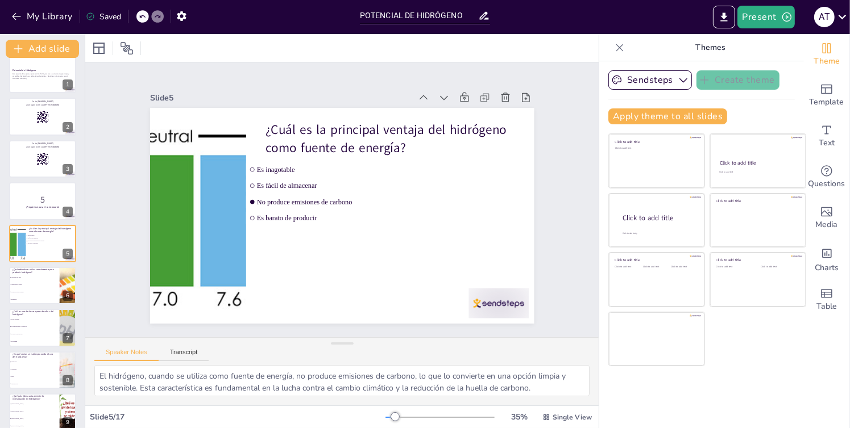
checkbox input "true"
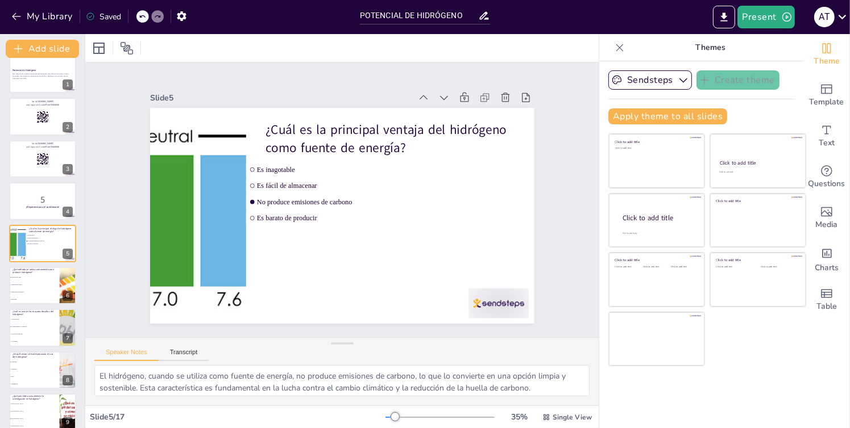
checkbox input "true"
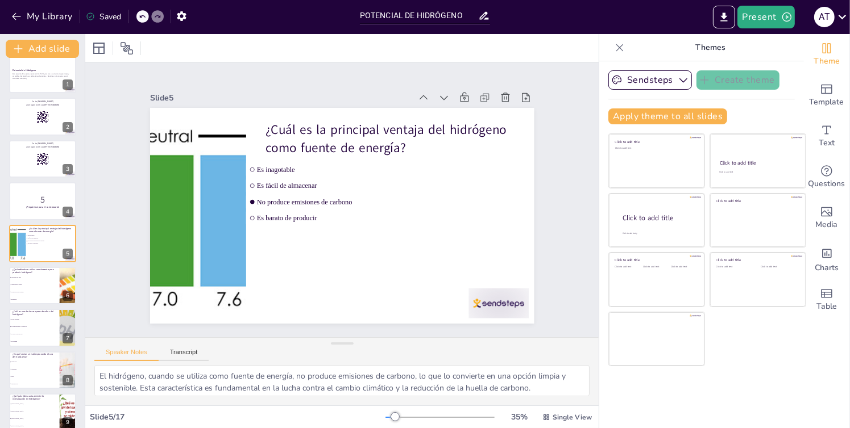
checkbox input "true"
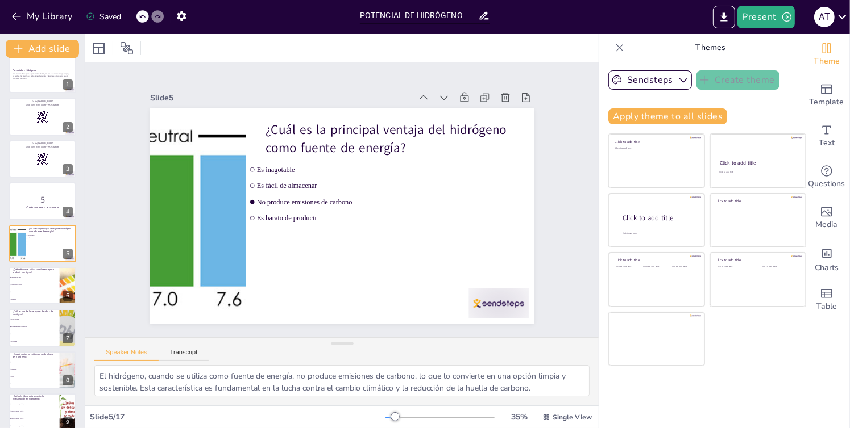
checkbox input "true"
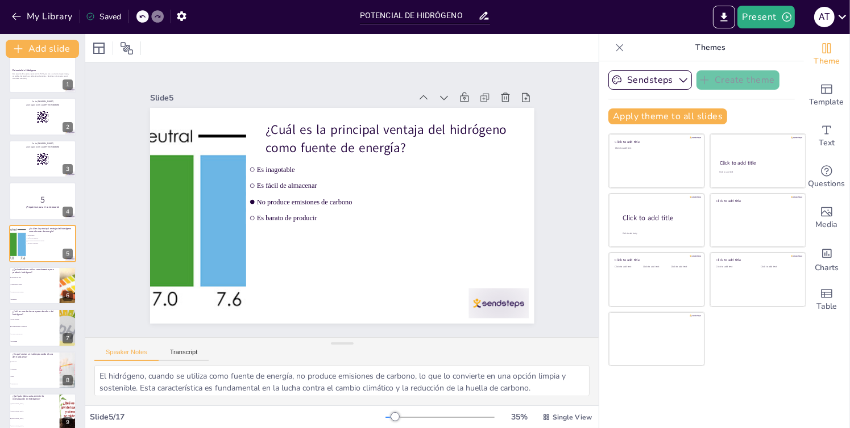
checkbox input "true"
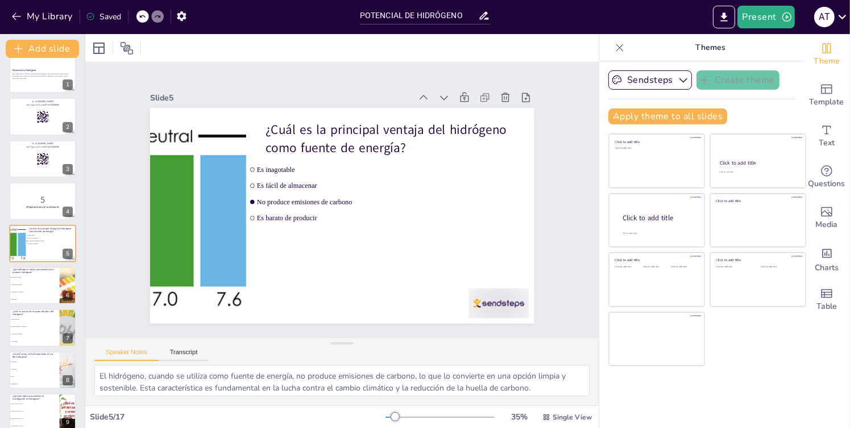
checkbox input "true"
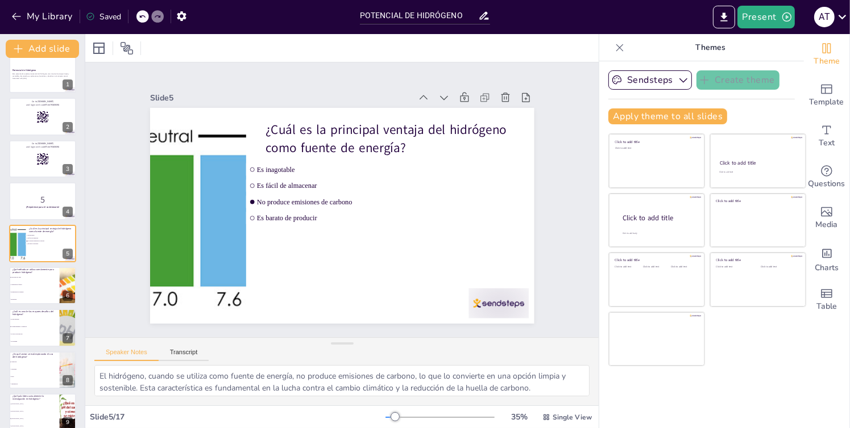
checkbox input "true"
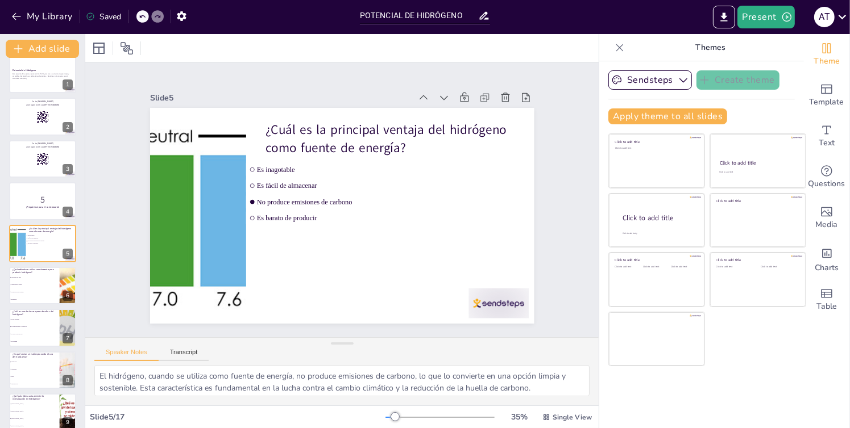
checkbox input "true"
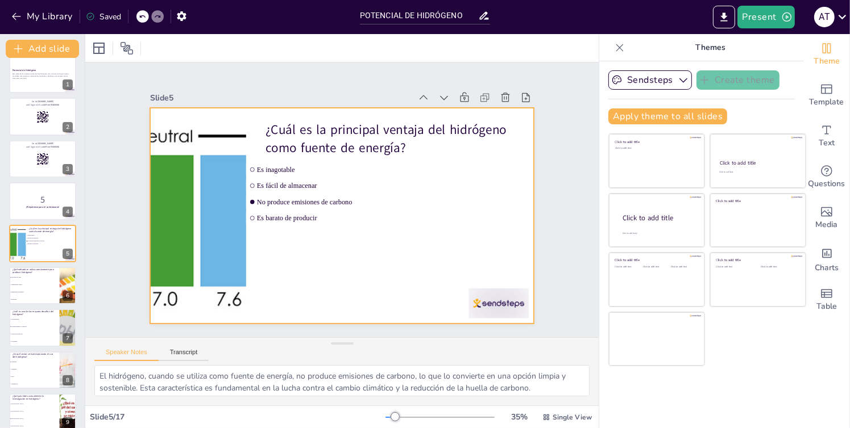
checkbox input "true"
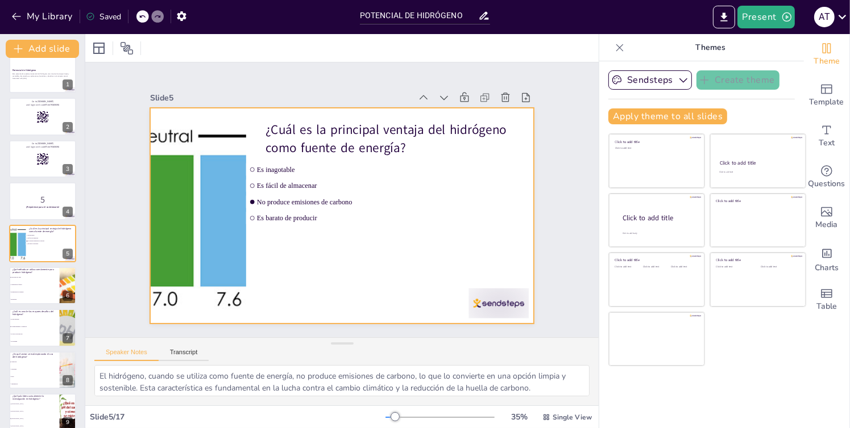
checkbox input "true"
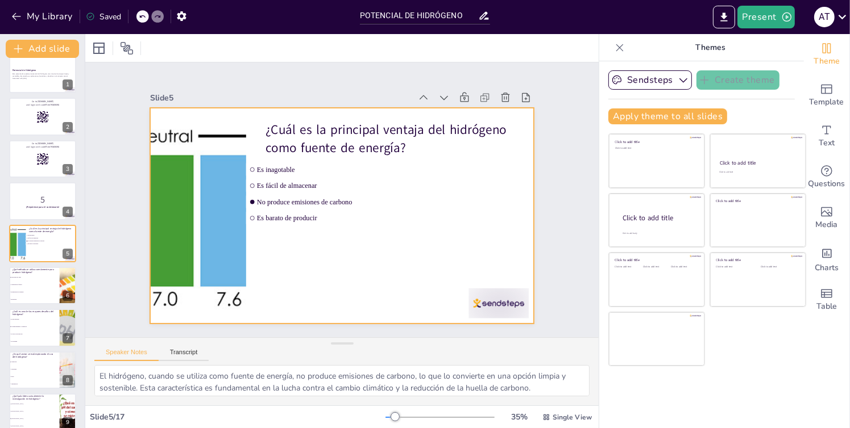
checkbox input "true"
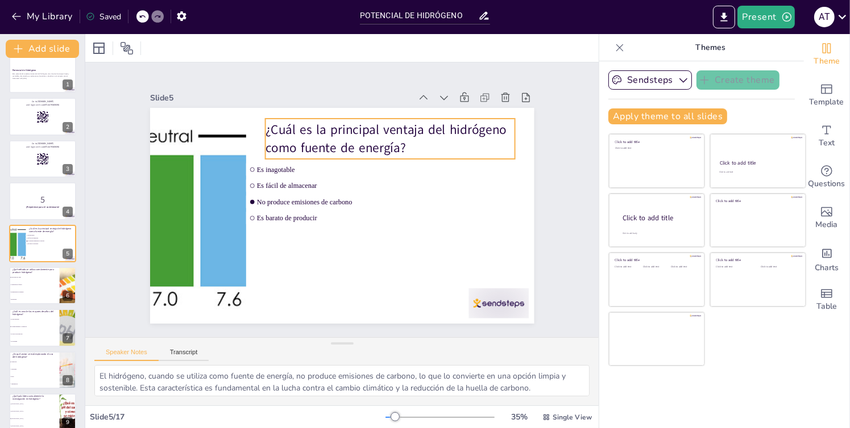
click at [265, 128] on p "¿Cuál es la principal ventaja del hidrógeno como fuente de energía?" at bounding box center [389, 139] width 249 height 36
click at [276, 128] on p "¿Cuál es la principal ventaja del hidrógeno como fuente de energía?" at bounding box center [402, 150] width 252 height 87
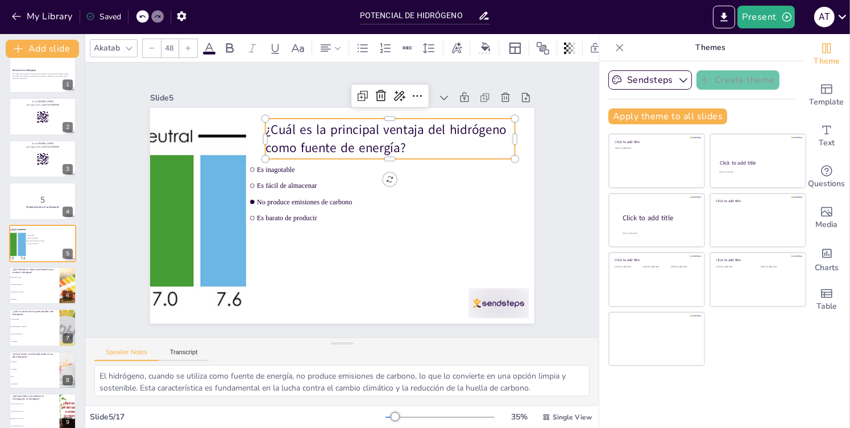
click at [276, 128] on p "¿Cuál es la principal ventaja del hidrógeno como fuente de energía?" at bounding box center [402, 150] width 252 height 87
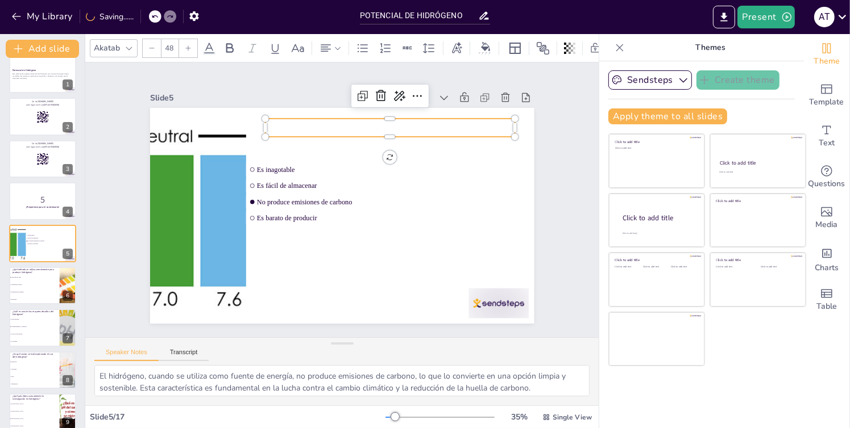
click at [154, 15] on icon at bounding box center [154, 16] width 7 height 7
click at [143, 16] on icon at bounding box center [142, 16] width 7 height 7
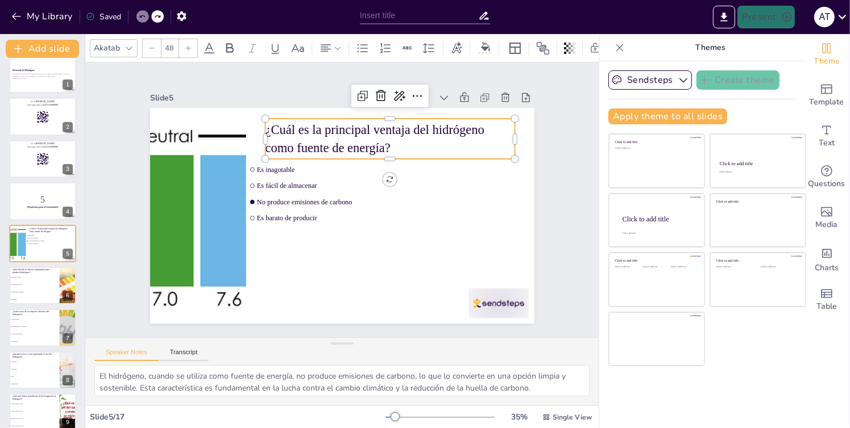
click at [143, 16] on icon at bounding box center [142, 16] width 7 height 7
click at [359, 138] on p "¿Cuál es la principal ventaja del hidrógeno como fuente de energía?" at bounding box center [414, 227] width 111 height 248
click at [334, 138] on p "¿Cuál es la principal ventaja del hidrógeno como fuente de energía?" at bounding box center [402, 150] width 252 height 87
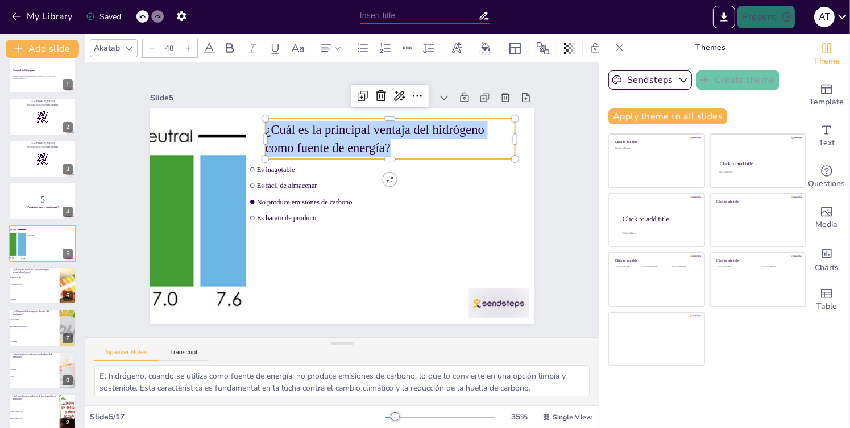
click at [334, 138] on span "¿Cuál es la principal ventaja del hidrógeno como fuente de energía?" at bounding box center [386, 139] width 220 height 60
